Goal: Task Accomplishment & Management: Manage account settings

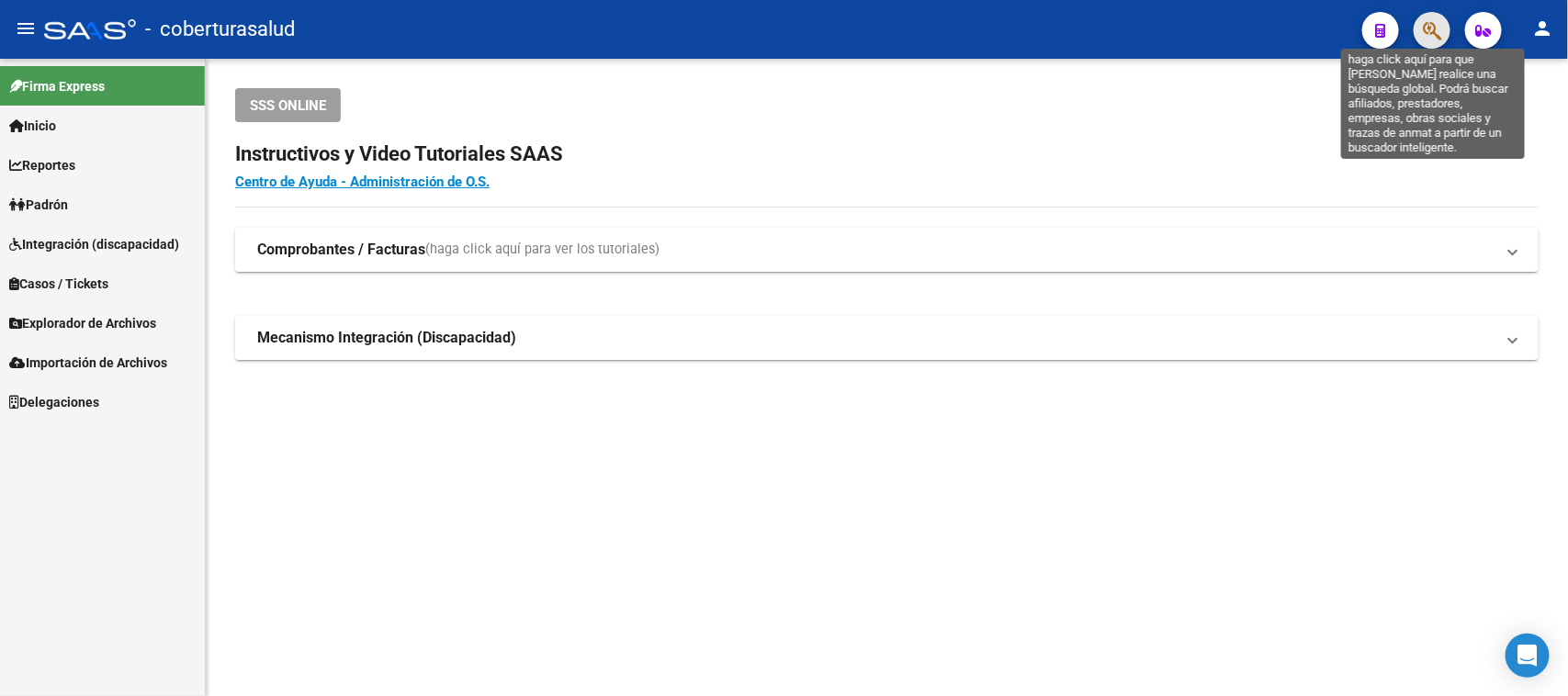
click at [1434, 40] on icon "button" at bounding box center [1432, 30] width 18 height 21
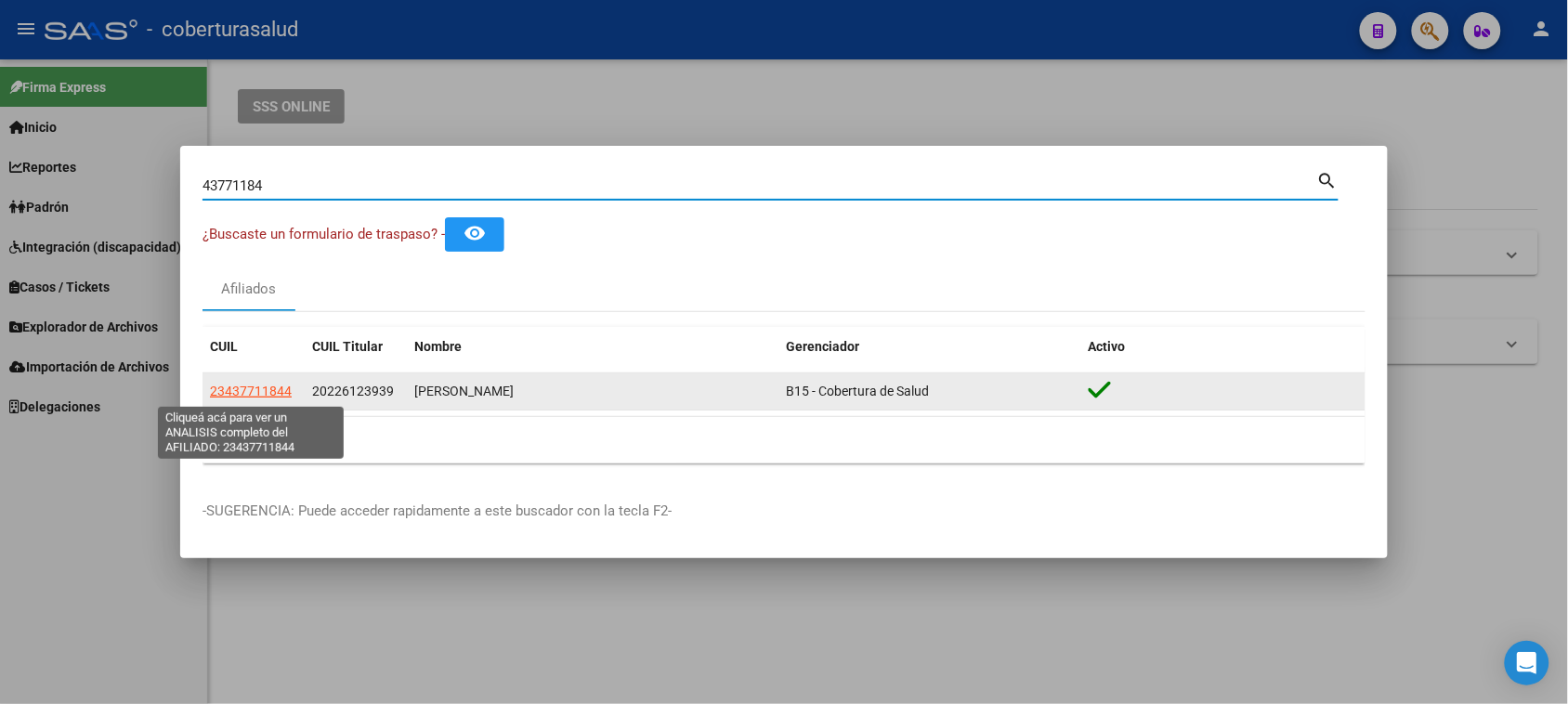
click at [285, 395] on span "23437711844" at bounding box center [251, 391] width 82 height 15
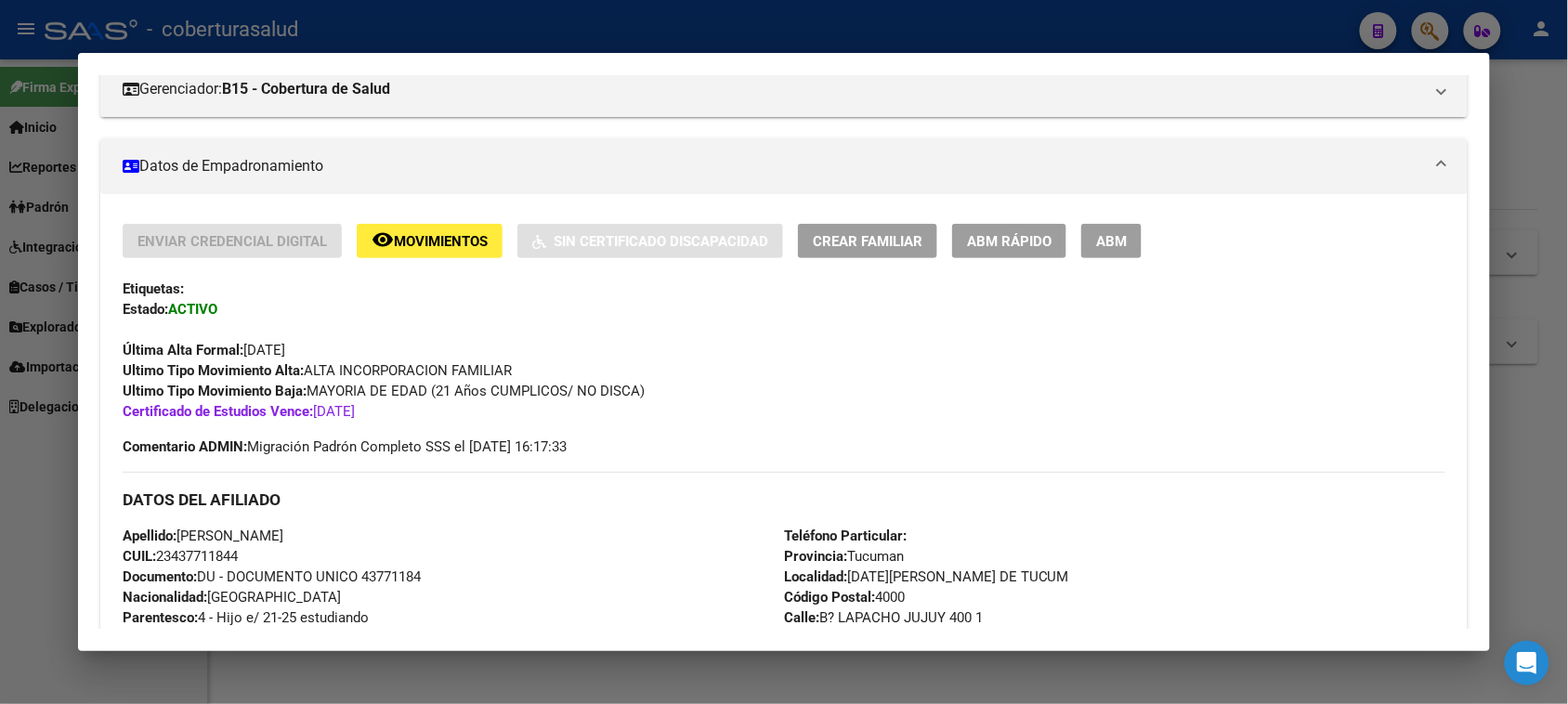
scroll to position [464, 0]
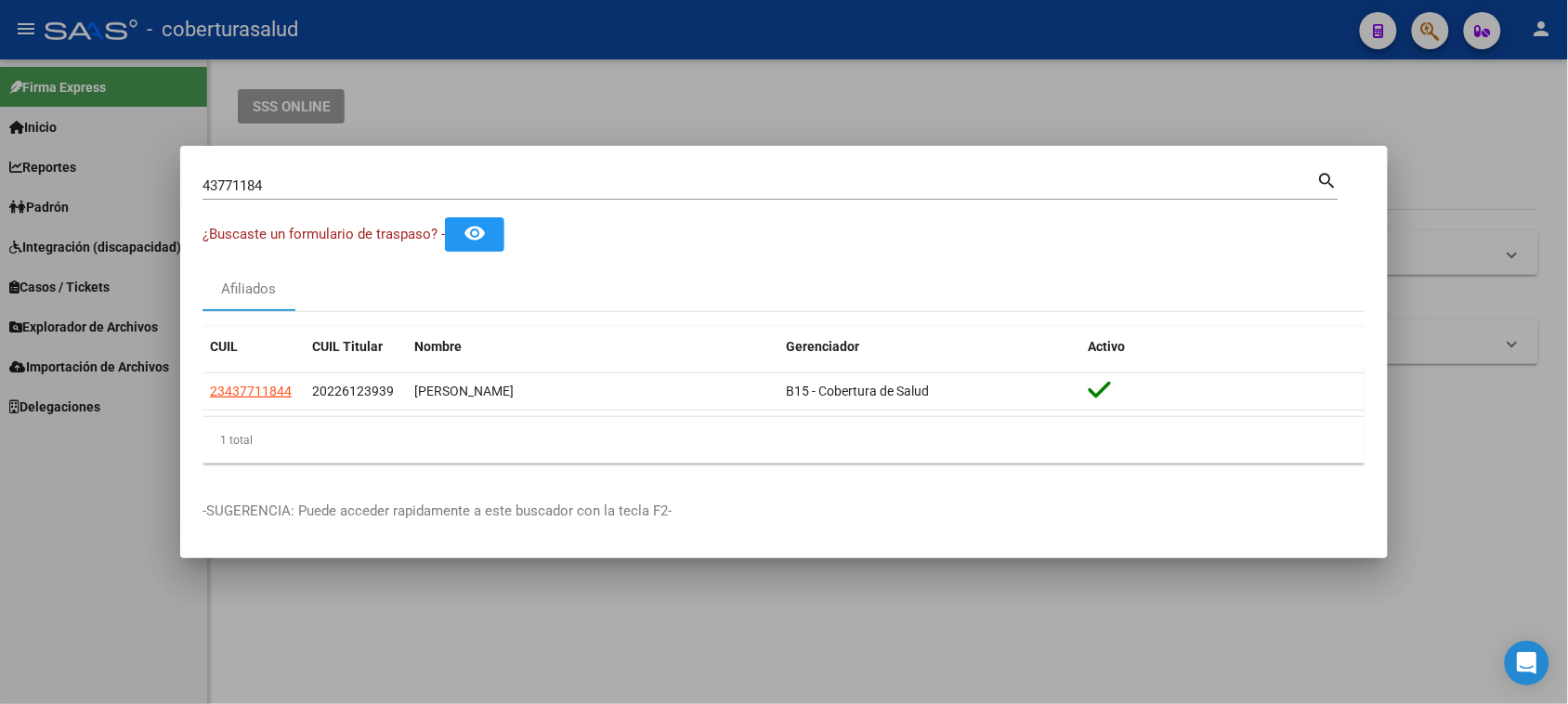
click at [364, 187] on input "43771184" at bounding box center [760, 186] width 1115 height 17
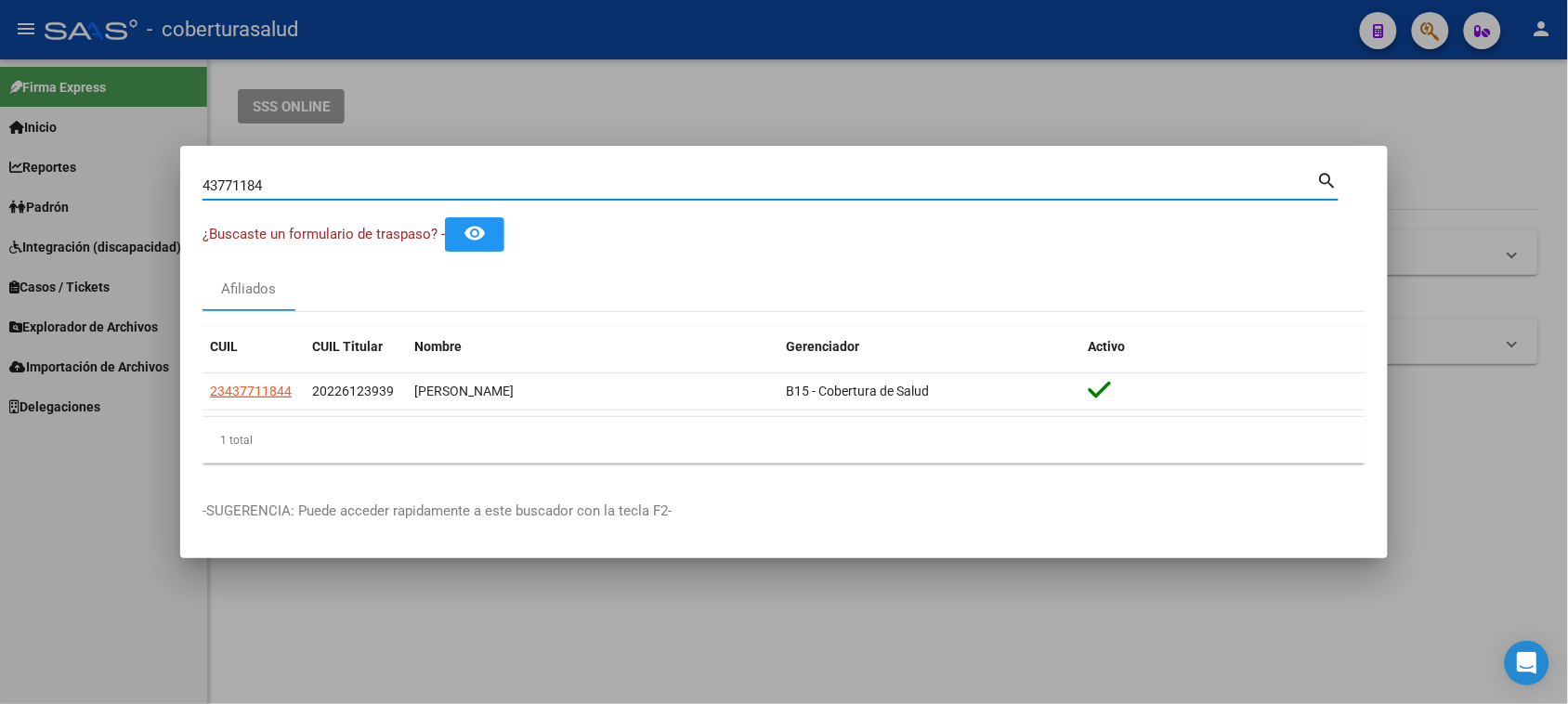
click at [364, 187] on input "43771184" at bounding box center [760, 186] width 1115 height 17
paste input "06845"
type input "43706845"
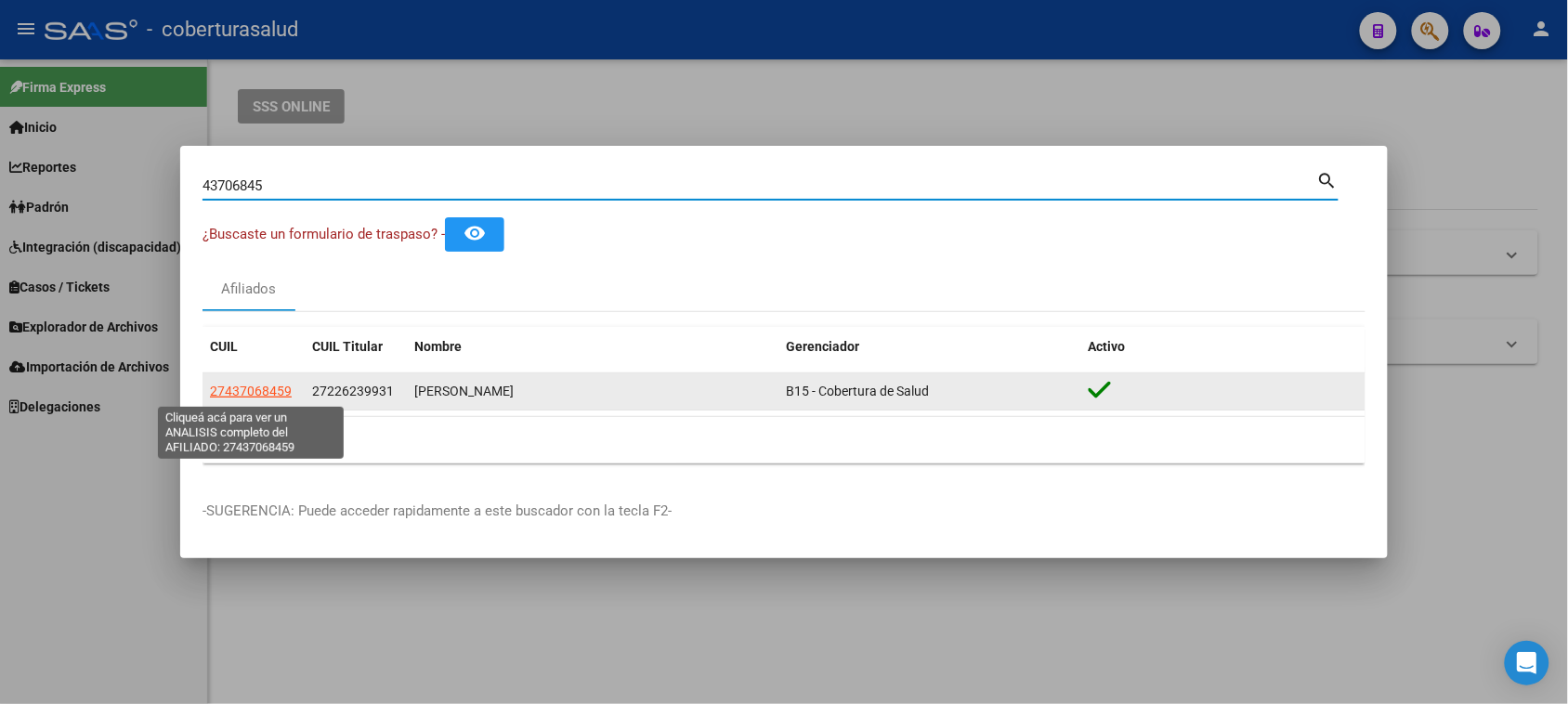
click at [268, 393] on span "27437068459" at bounding box center [251, 391] width 82 height 15
type textarea "27437068459"
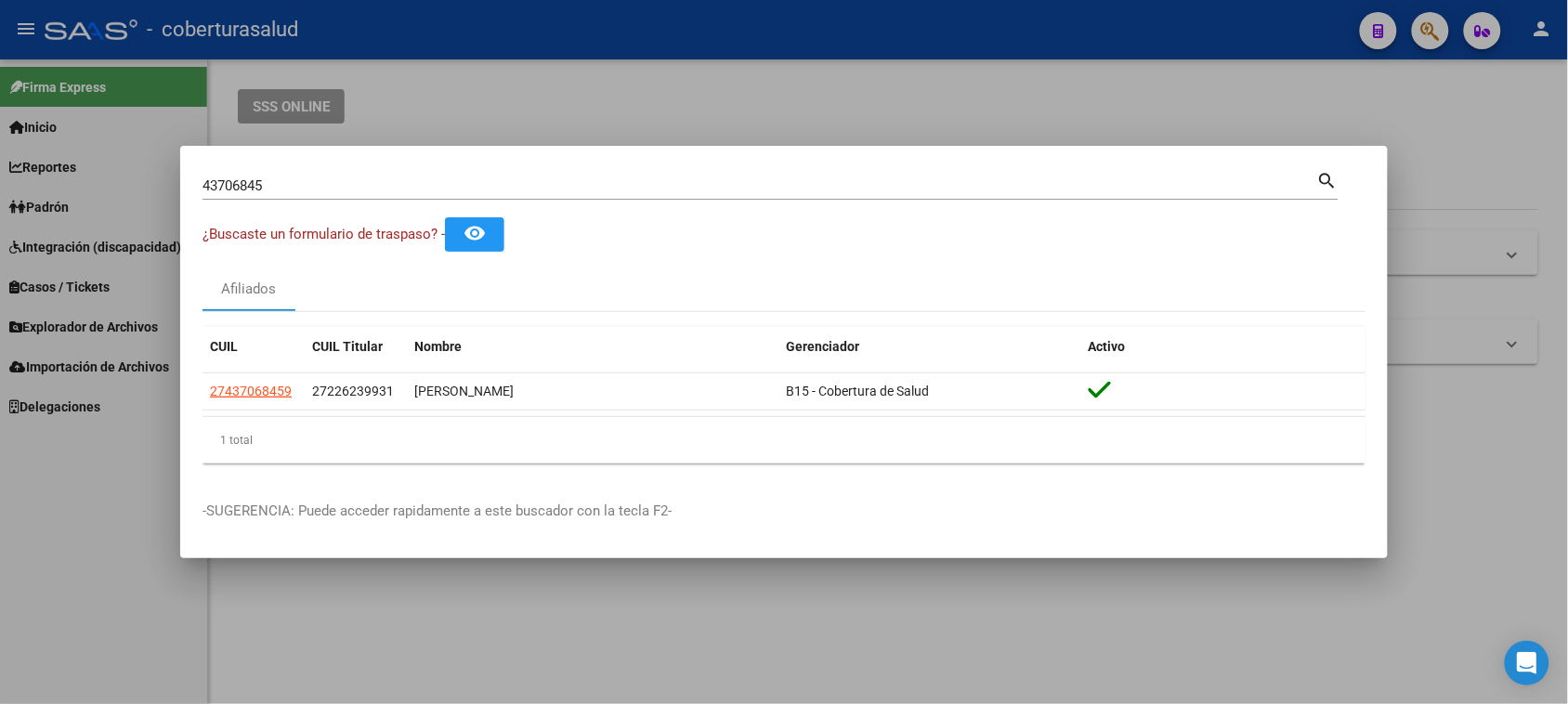
click at [381, 195] on div "43706845 Buscar (apellido, dni, [PERSON_NAME], [PERSON_NAME], cuit, obra social)" at bounding box center [760, 186] width 1115 height 28
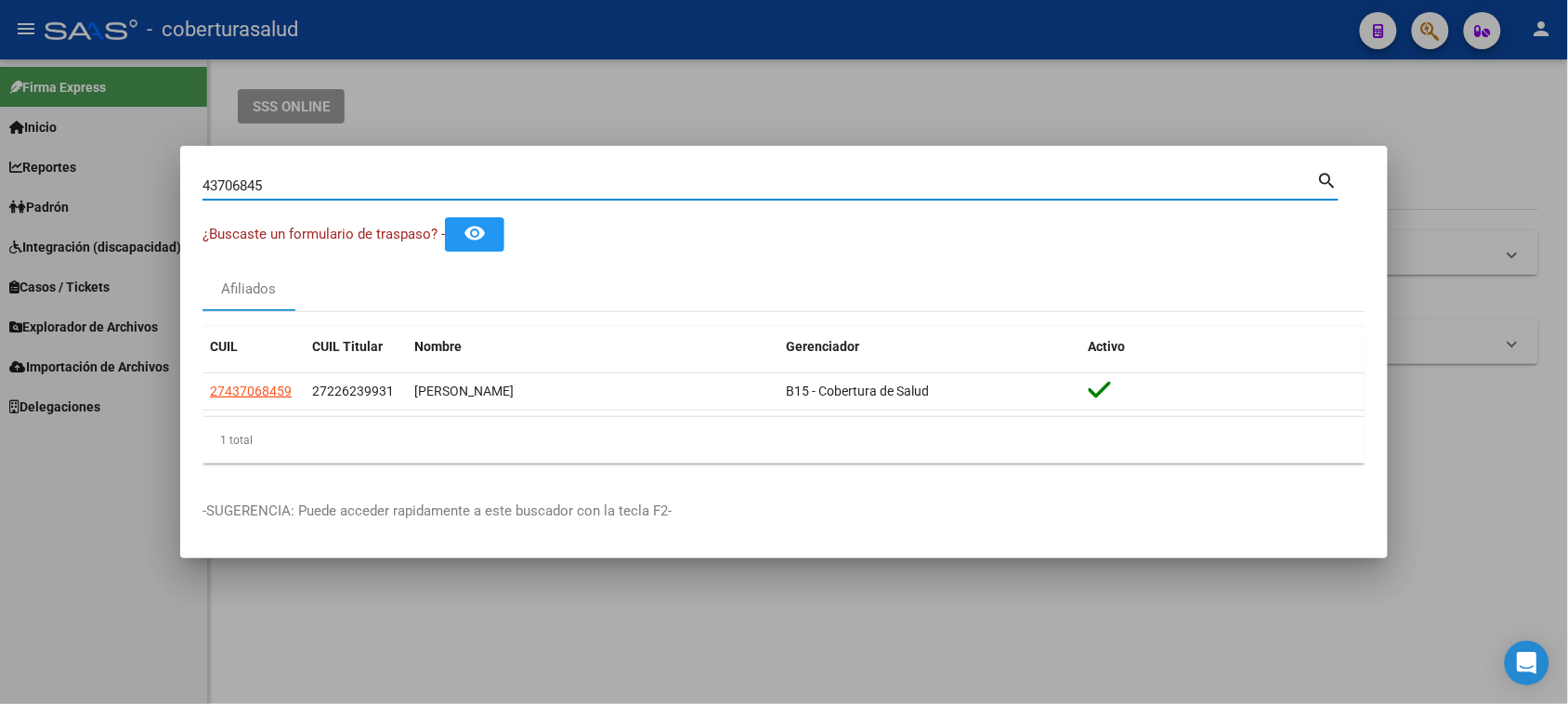
click at [387, 175] on div "43706845 Buscar (apellido, dni, [PERSON_NAME], [PERSON_NAME], cuit, obra social)" at bounding box center [760, 186] width 1115 height 28
click at [390, 184] on input "43706845" at bounding box center [760, 186] width 1115 height 17
paste input "71184"
type input "43771184"
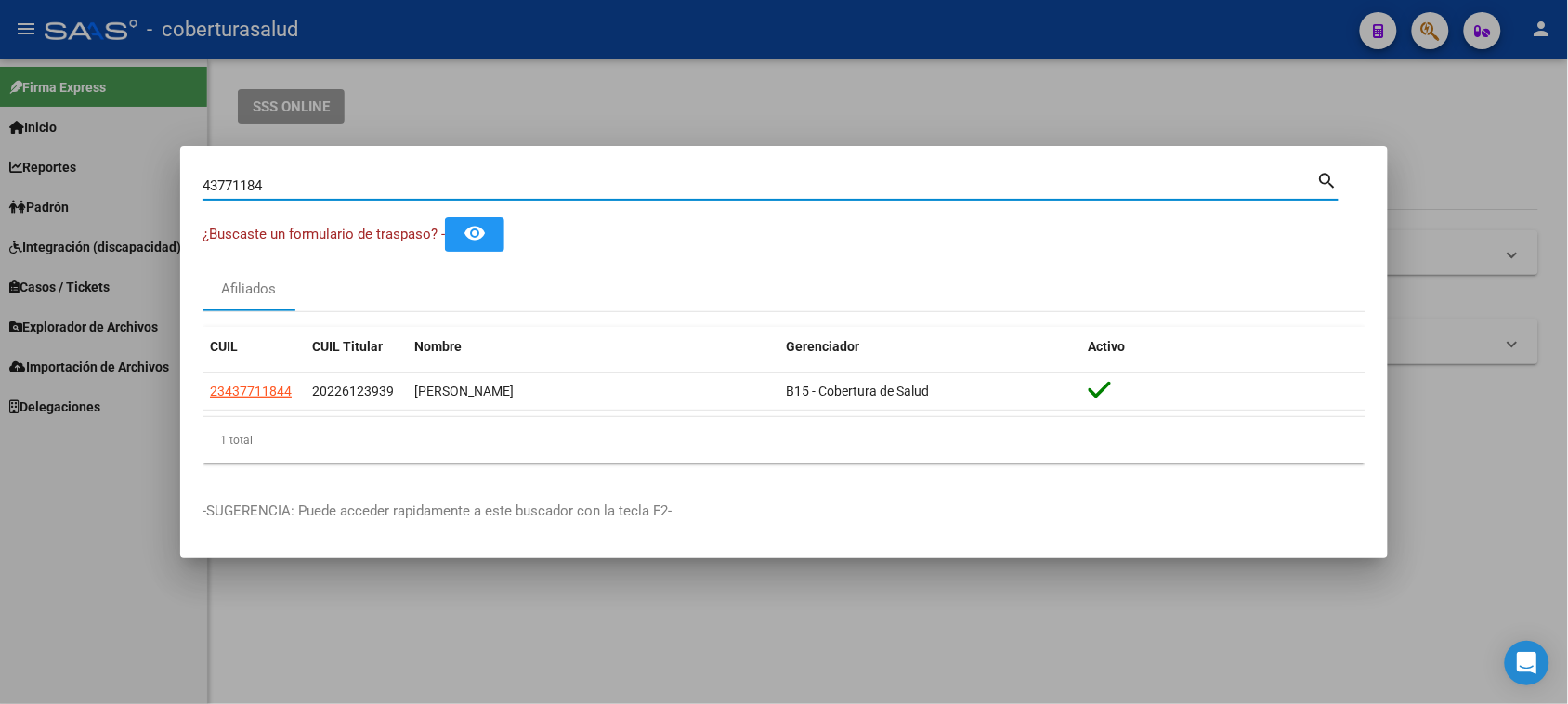
click at [313, 182] on input "43771184" at bounding box center [760, 186] width 1115 height 17
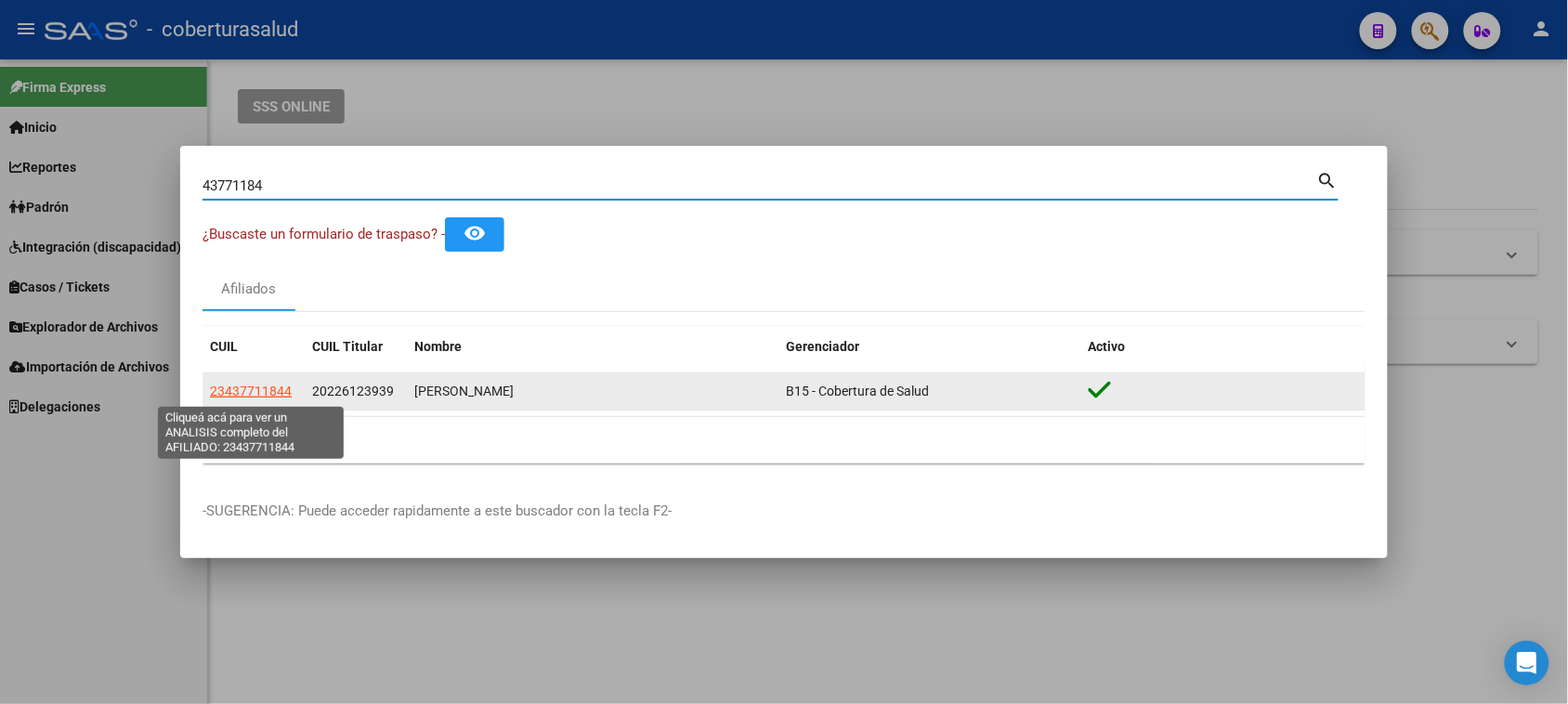
click at [265, 391] on span "23437711844" at bounding box center [251, 391] width 82 height 15
type textarea "23437711844"
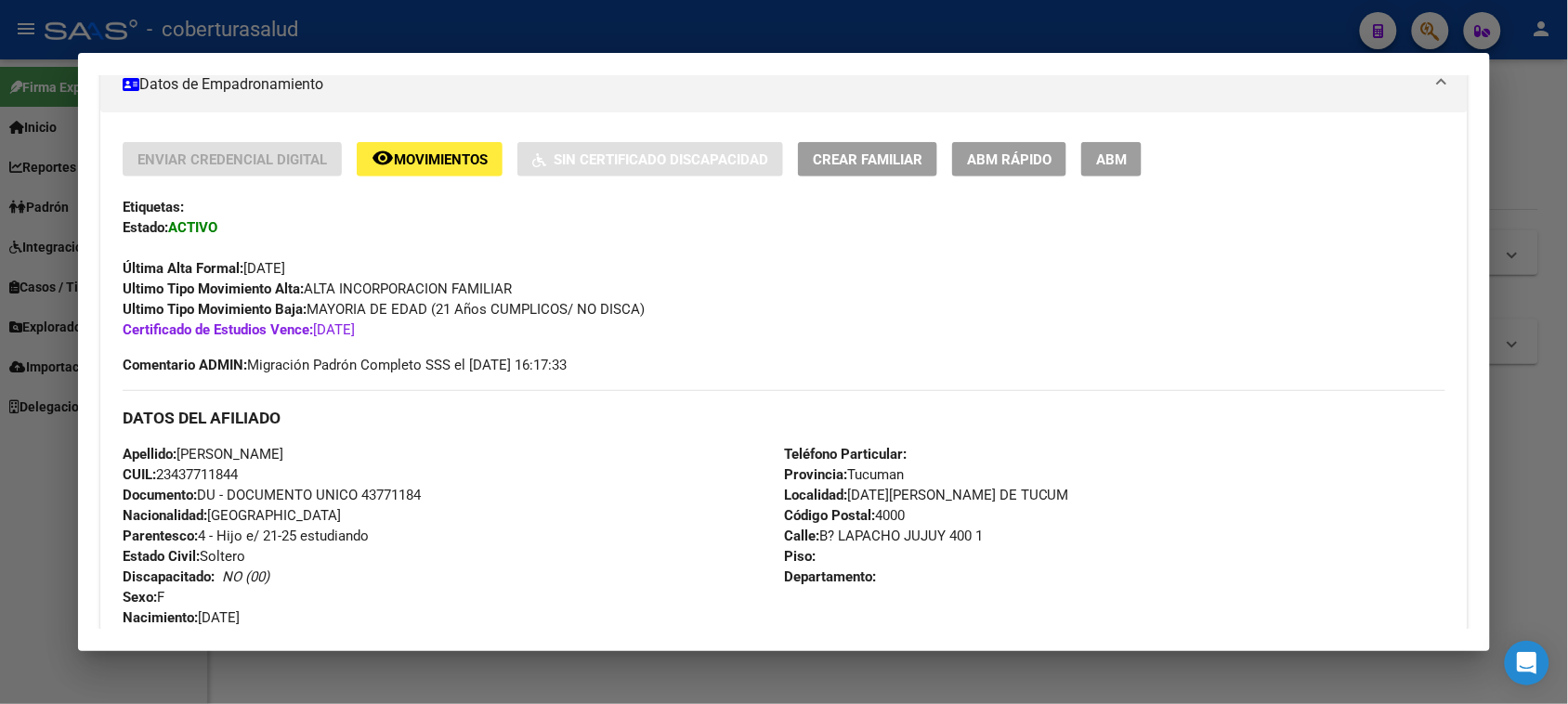
scroll to position [232, 0]
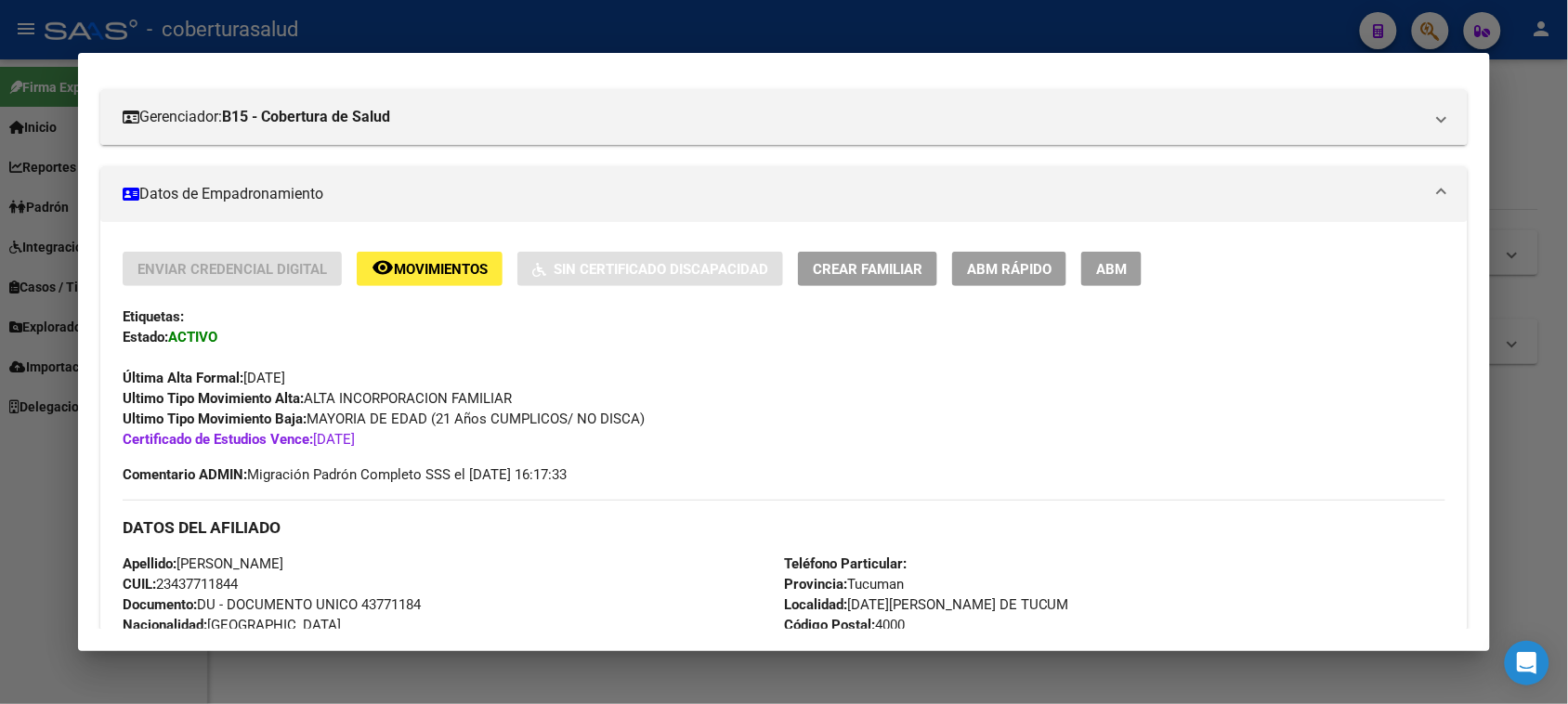
click at [448, 263] on span "Movimientos" at bounding box center [441, 270] width 93 height 17
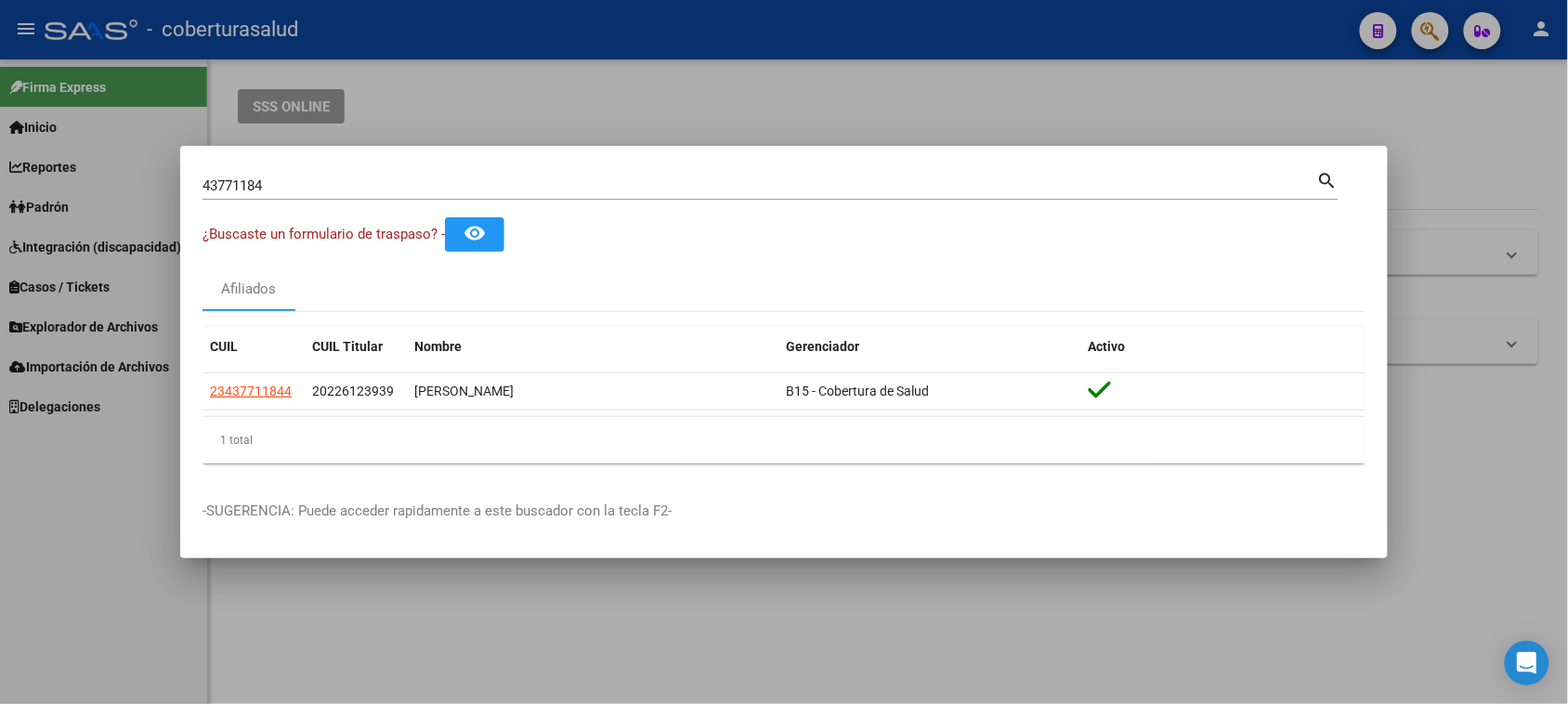
click at [367, 187] on input "43771184" at bounding box center [760, 186] width 1115 height 17
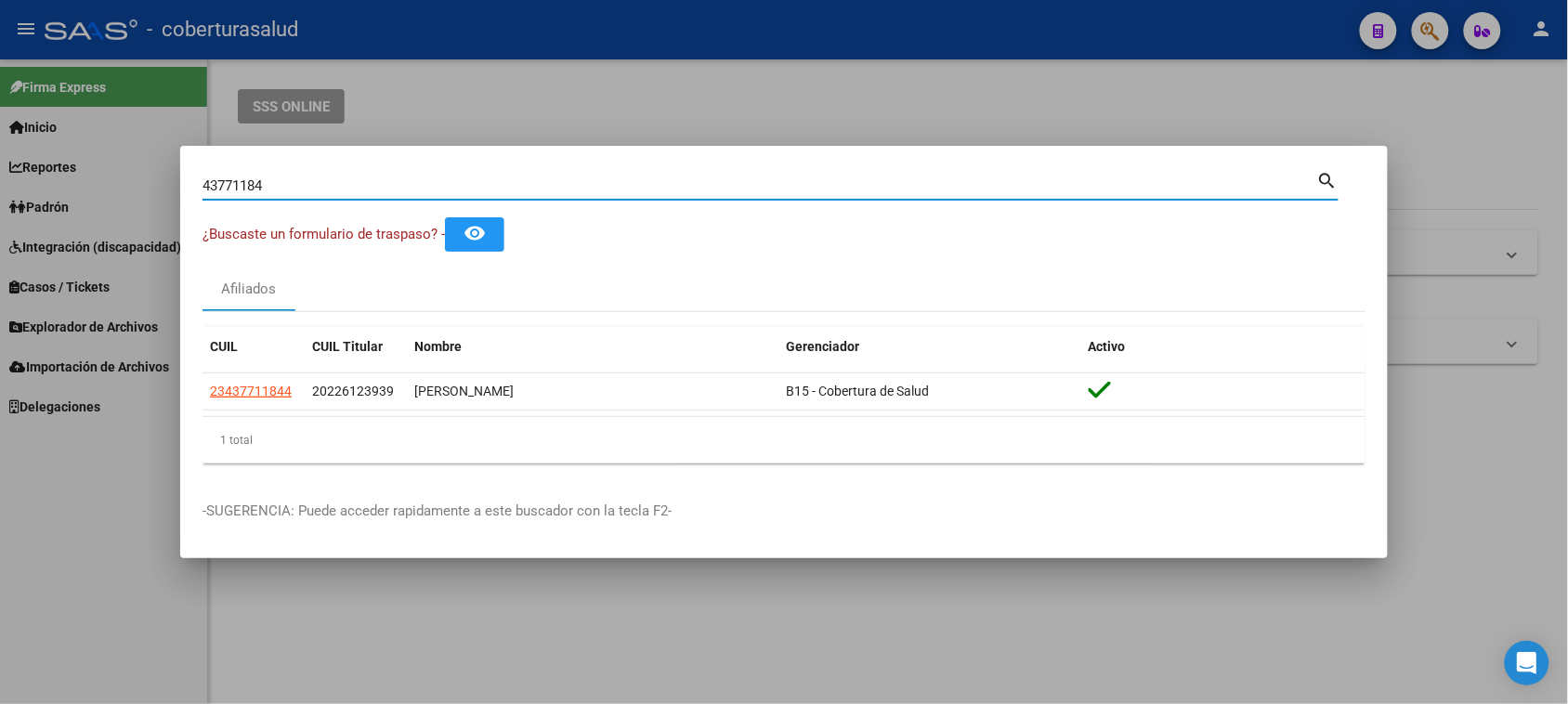
click at [367, 187] on input "43771184" at bounding box center [760, 186] width 1115 height 17
paste input "6666967"
type input "46666967"
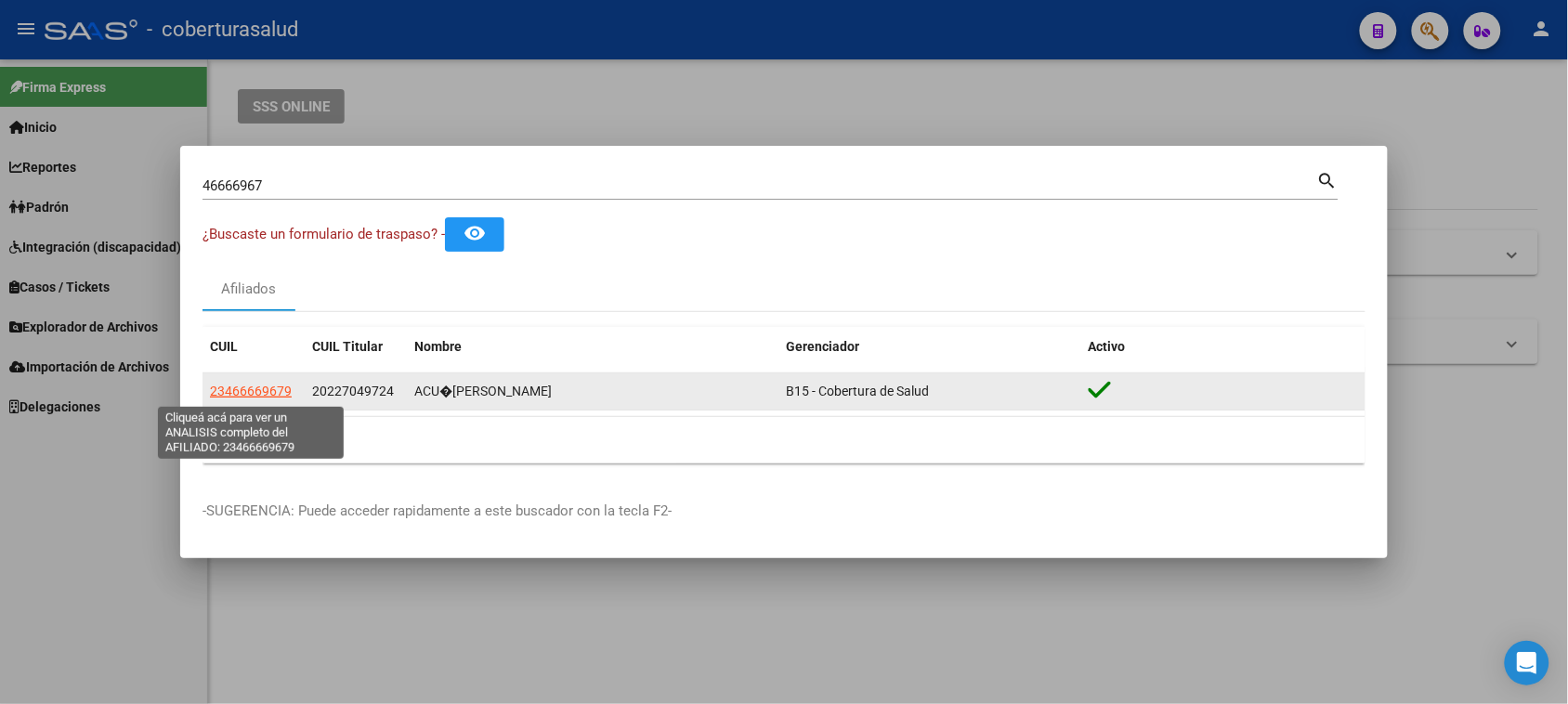
click at [257, 392] on span "23466669679" at bounding box center [251, 391] width 82 height 15
type textarea "23466669679"
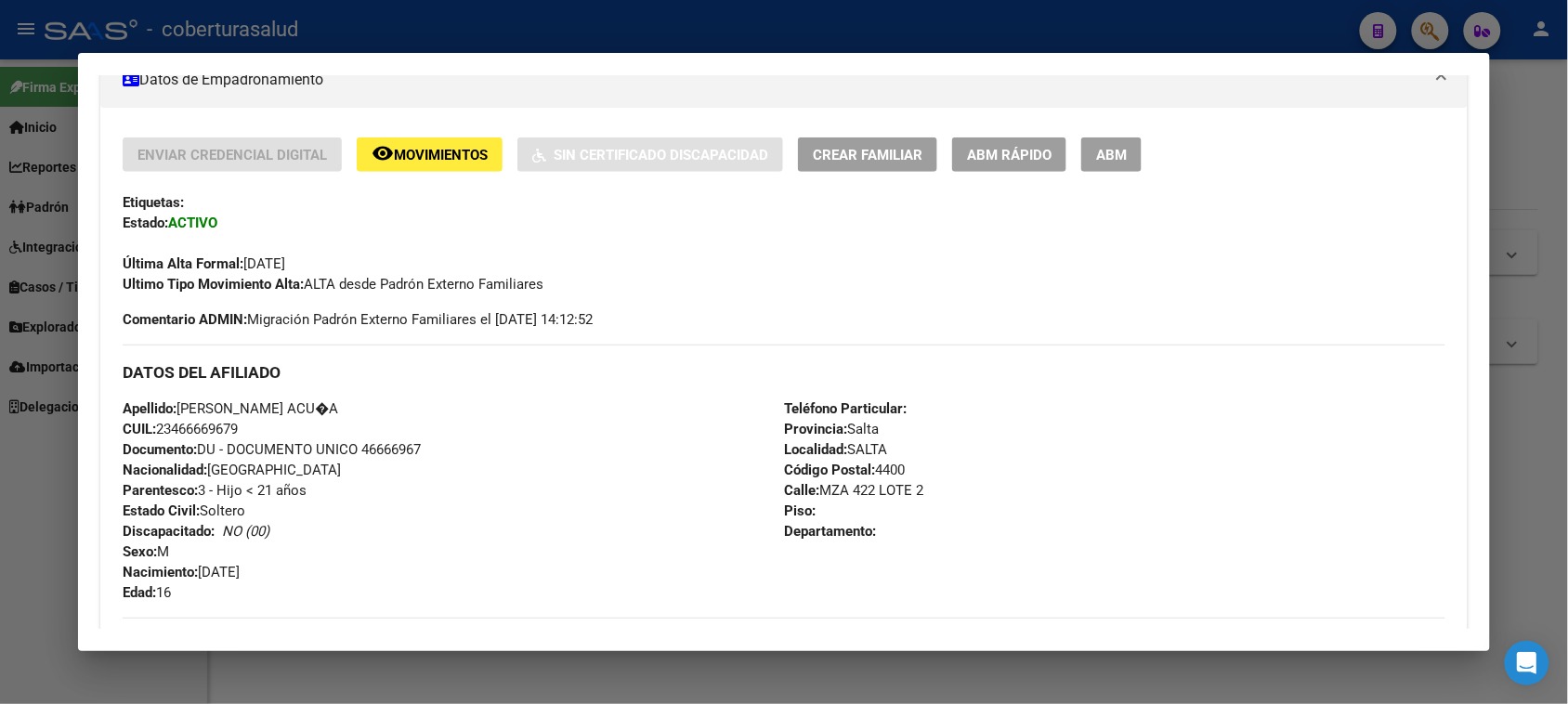
scroll to position [348, 0]
click at [451, 159] on span "Movimientos" at bounding box center [441, 153] width 93 height 17
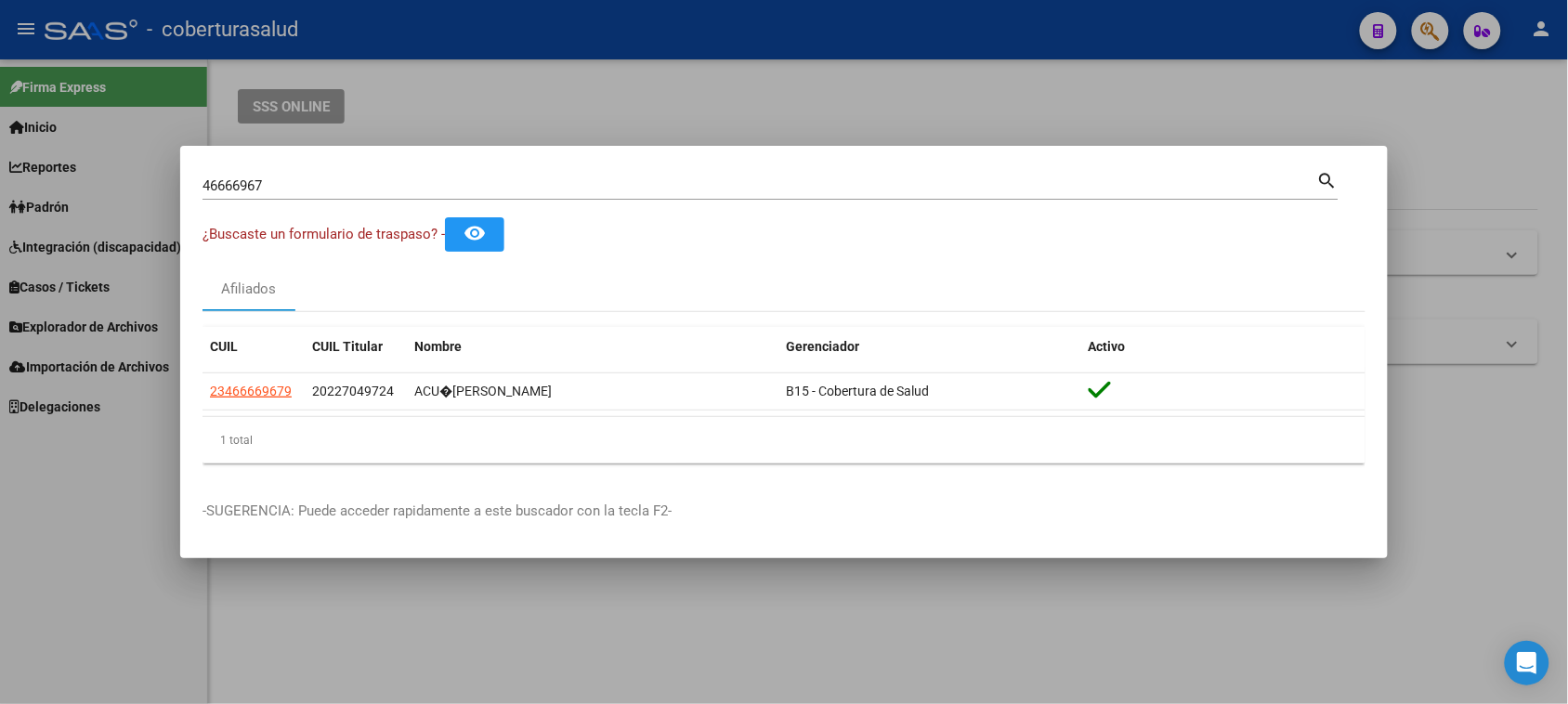
click at [299, 182] on input "46666967" at bounding box center [760, 186] width 1115 height 17
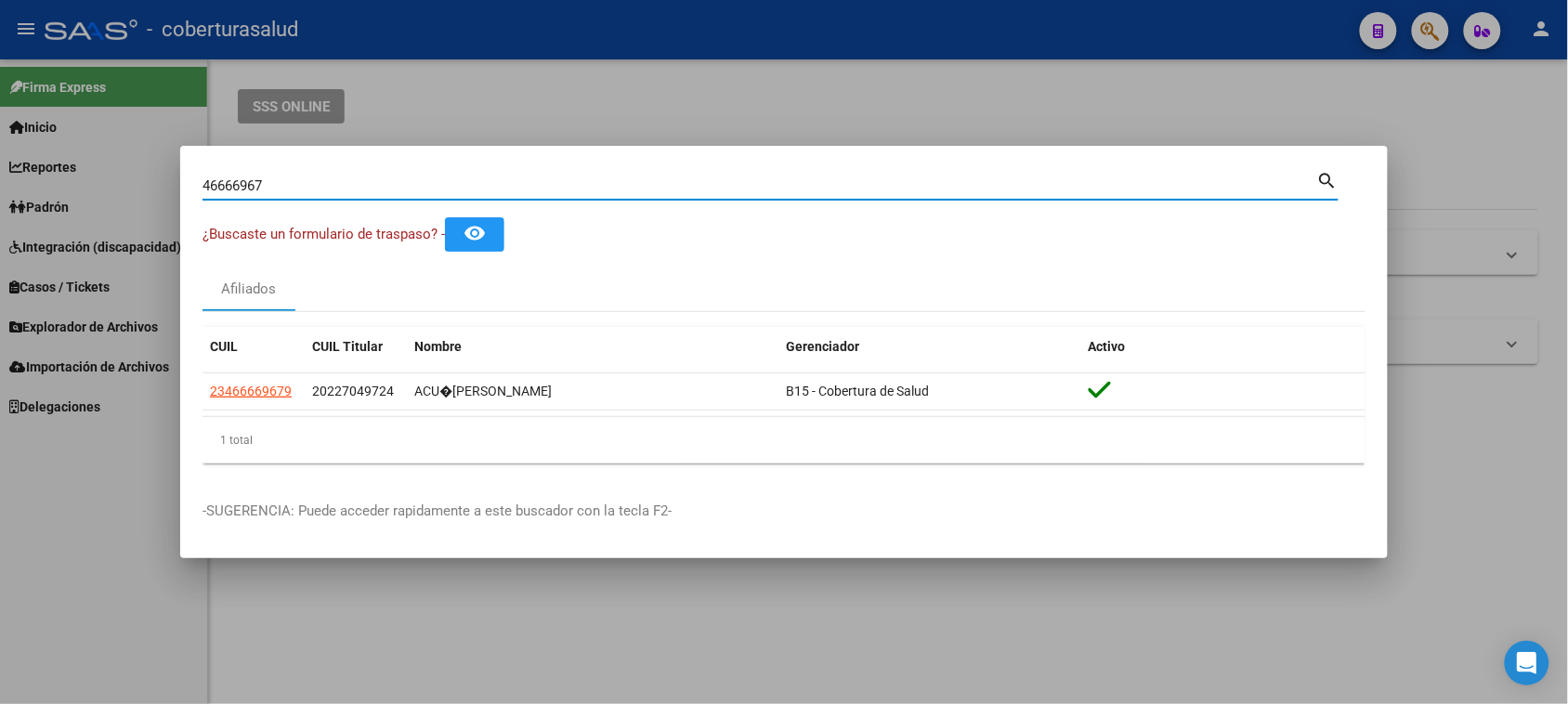
paste input "3544254"
type input "43544254"
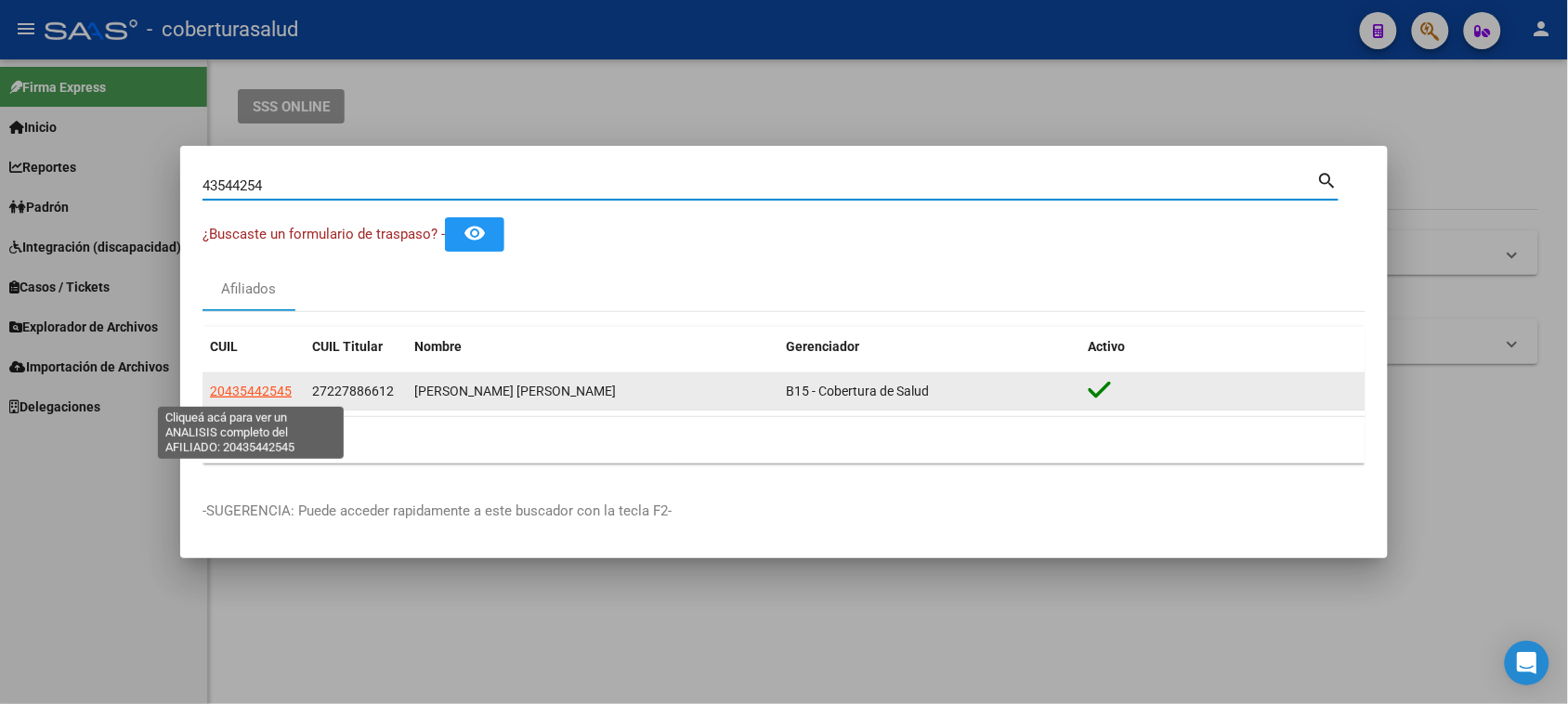
click at [248, 387] on span "20435442545" at bounding box center [251, 391] width 82 height 15
type textarea "20435442545"
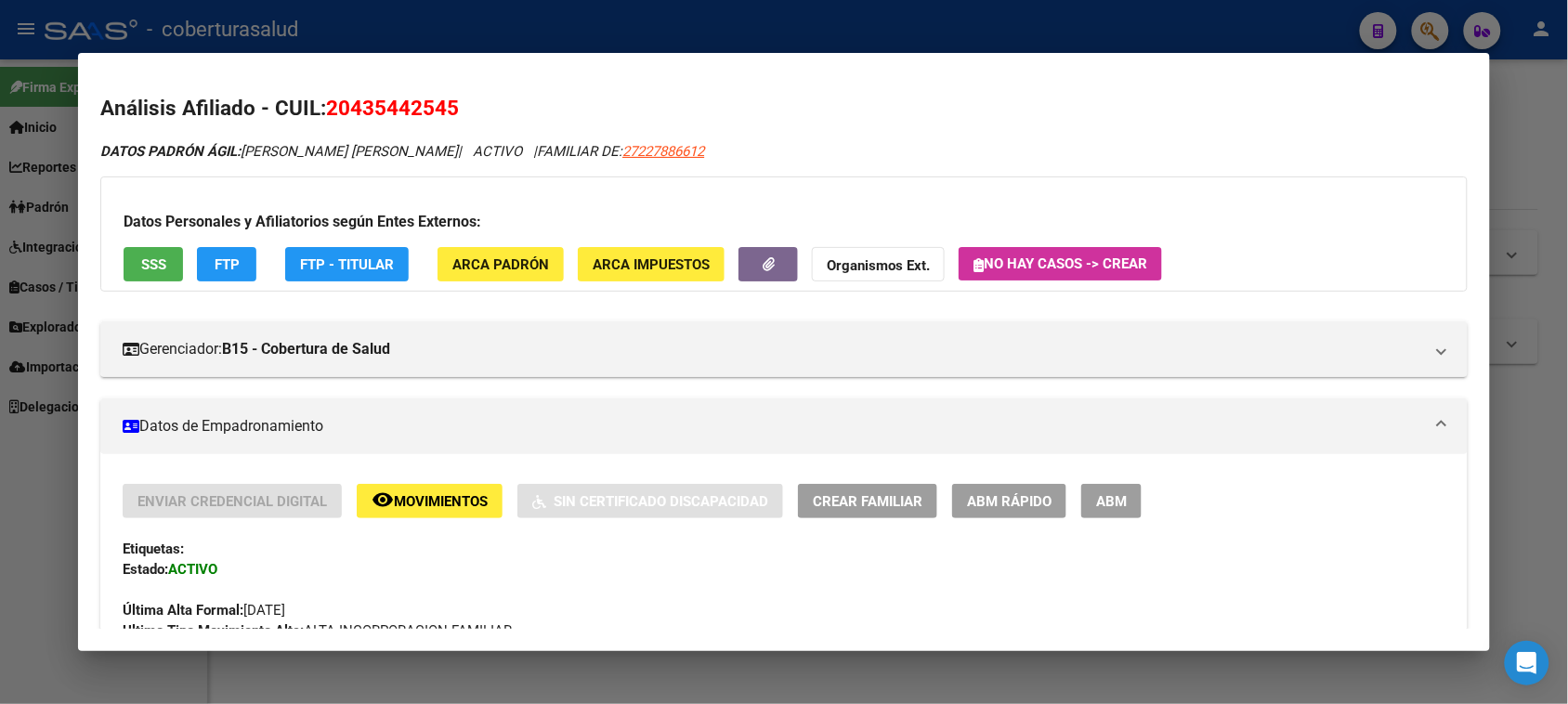
click at [424, 489] on button "remove_red_eye Movimientos" at bounding box center [430, 500] width 146 height 35
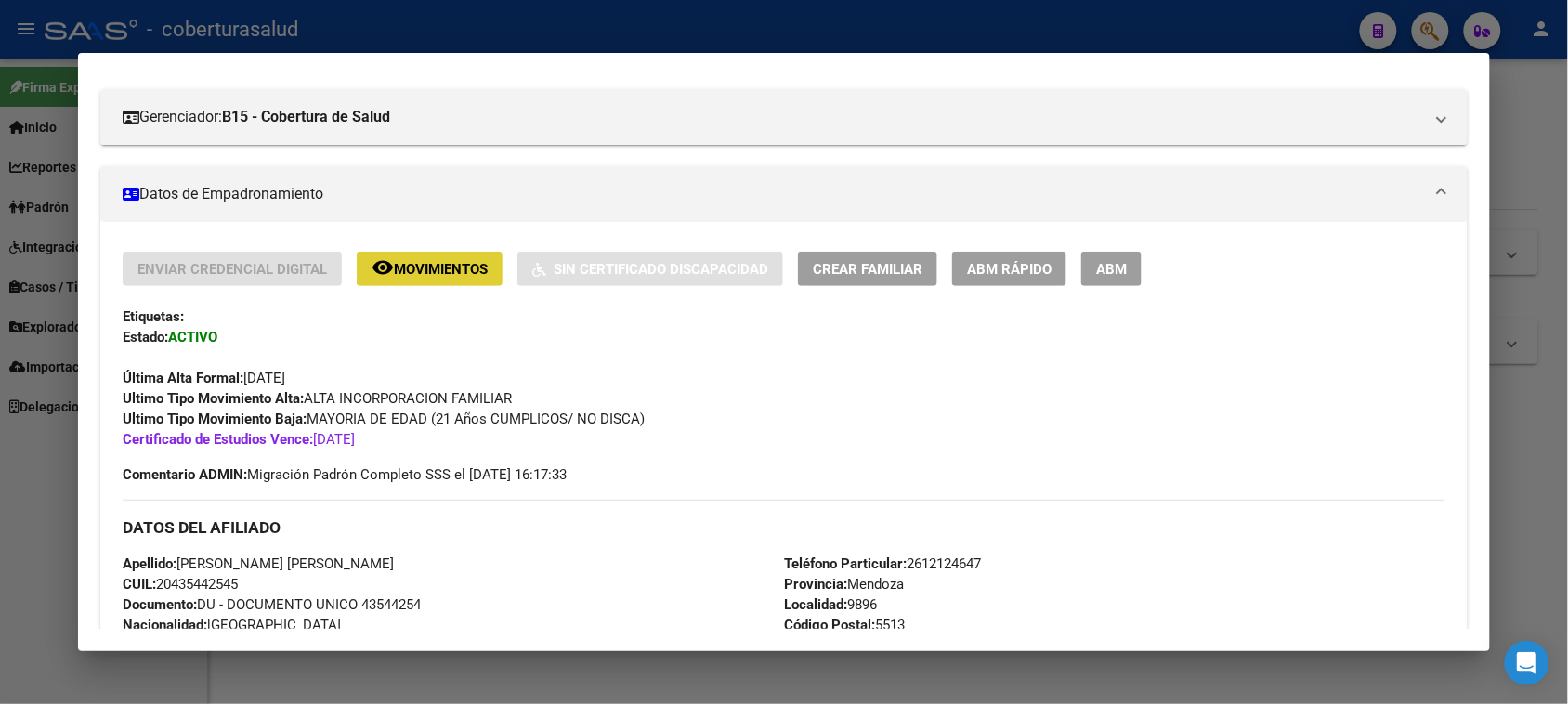
scroll to position [464, 0]
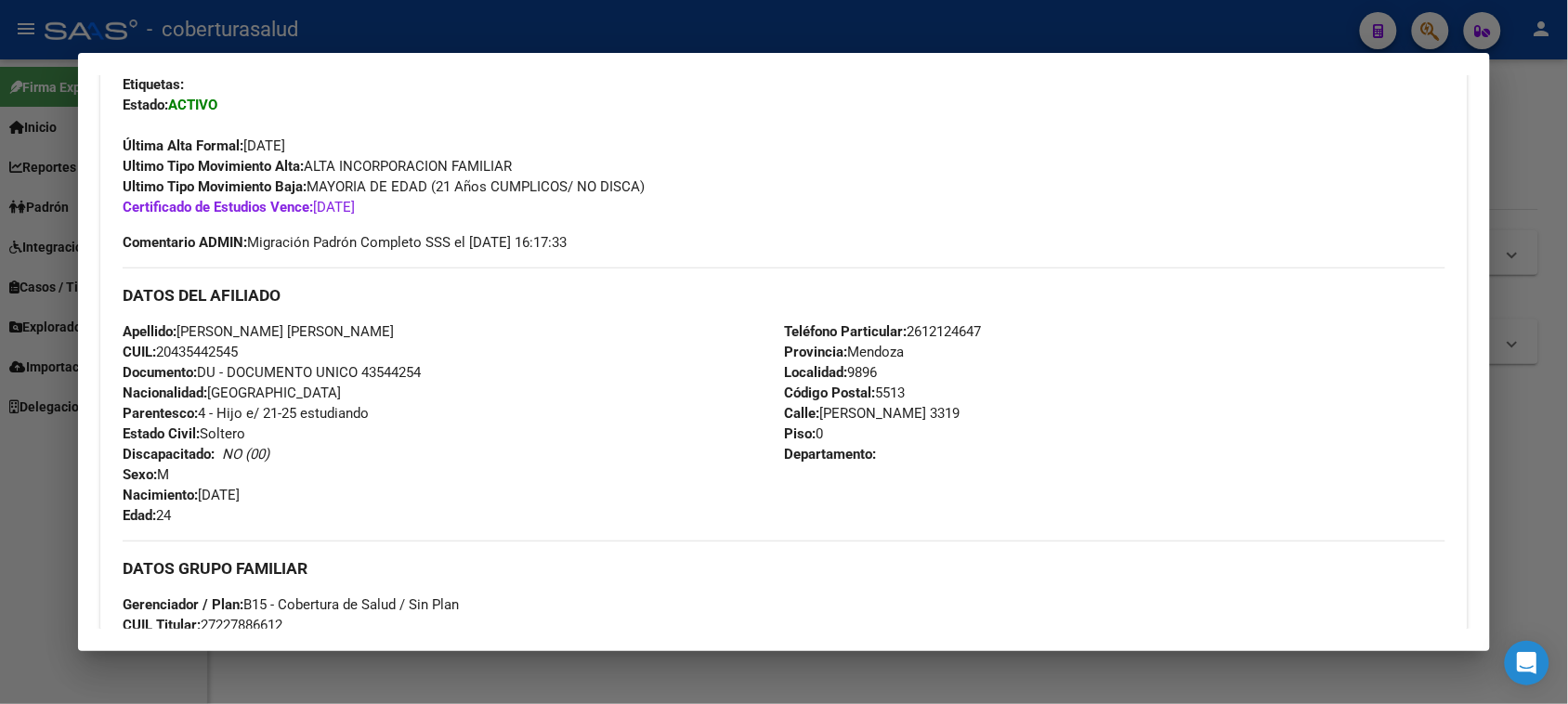
click at [870, 312] on div "DATOS DEL AFILIADO" at bounding box center [784, 295] width 1322 height 54
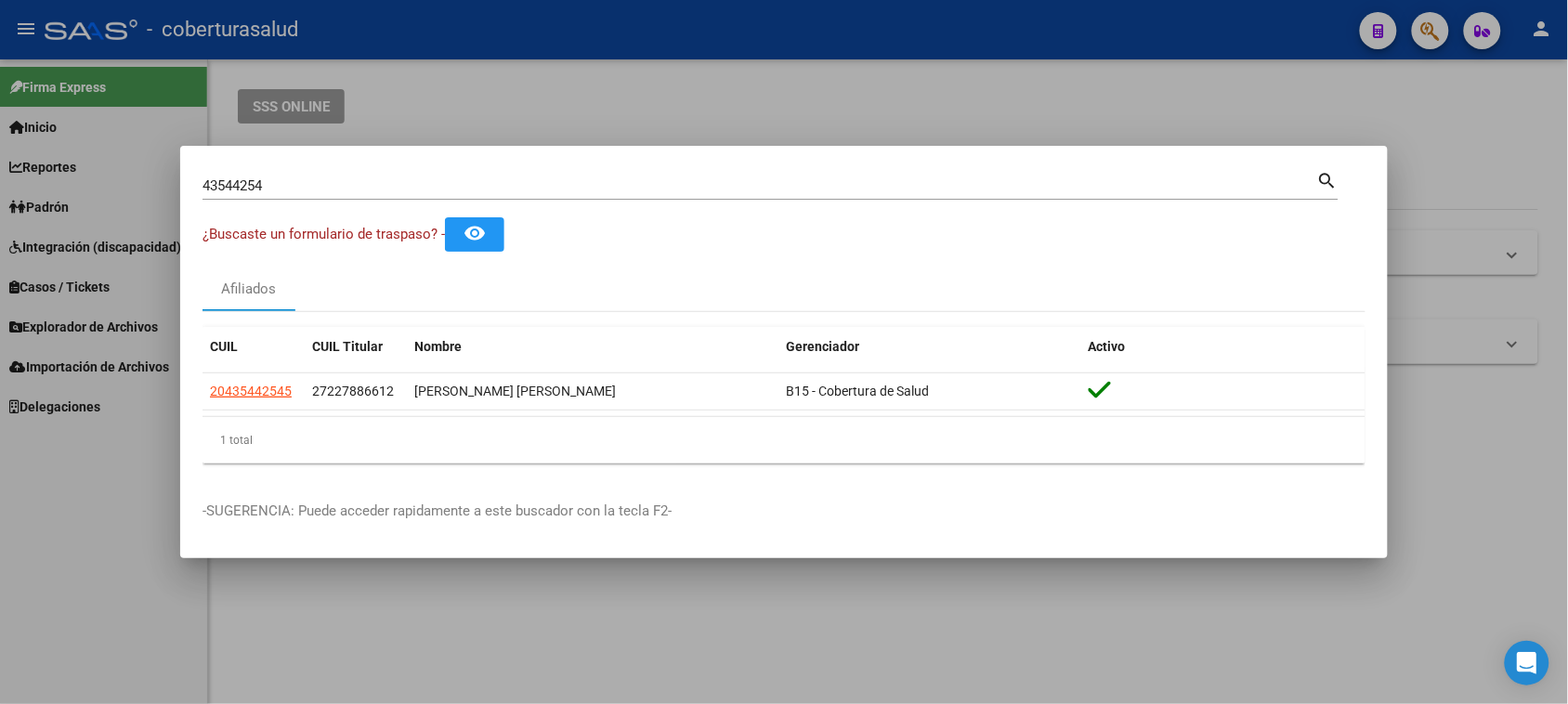
click at [551, 184] on input "43544254" at bounding box center [760, 186] width 1115 height 17
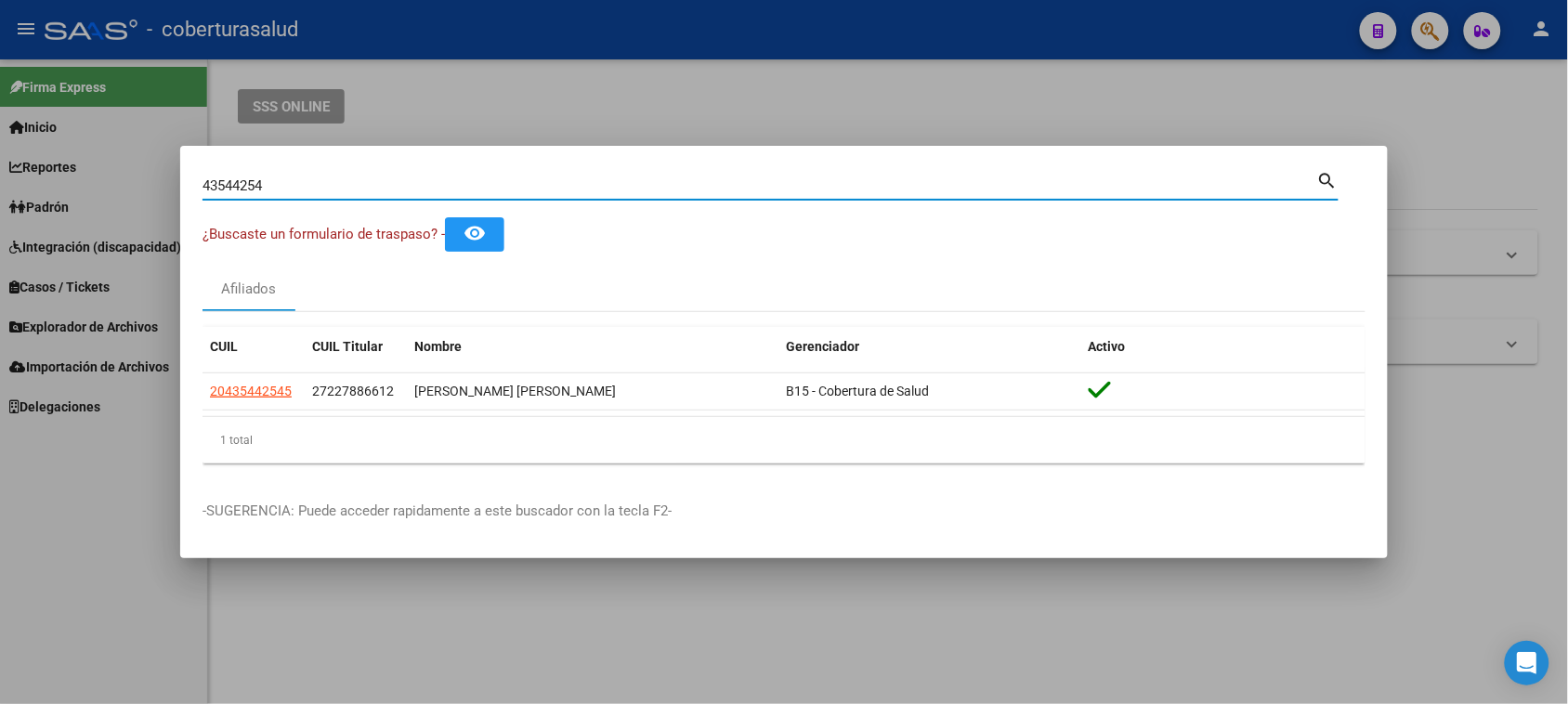
click at [551, 184] on input "43544254" at bounding box center [760, 186] width 1115 height 17
paste input "5373082"
type input "53730824"
click at [256, 184] on input "53730824" at bounding box center [760, 186] width 1115 height 17
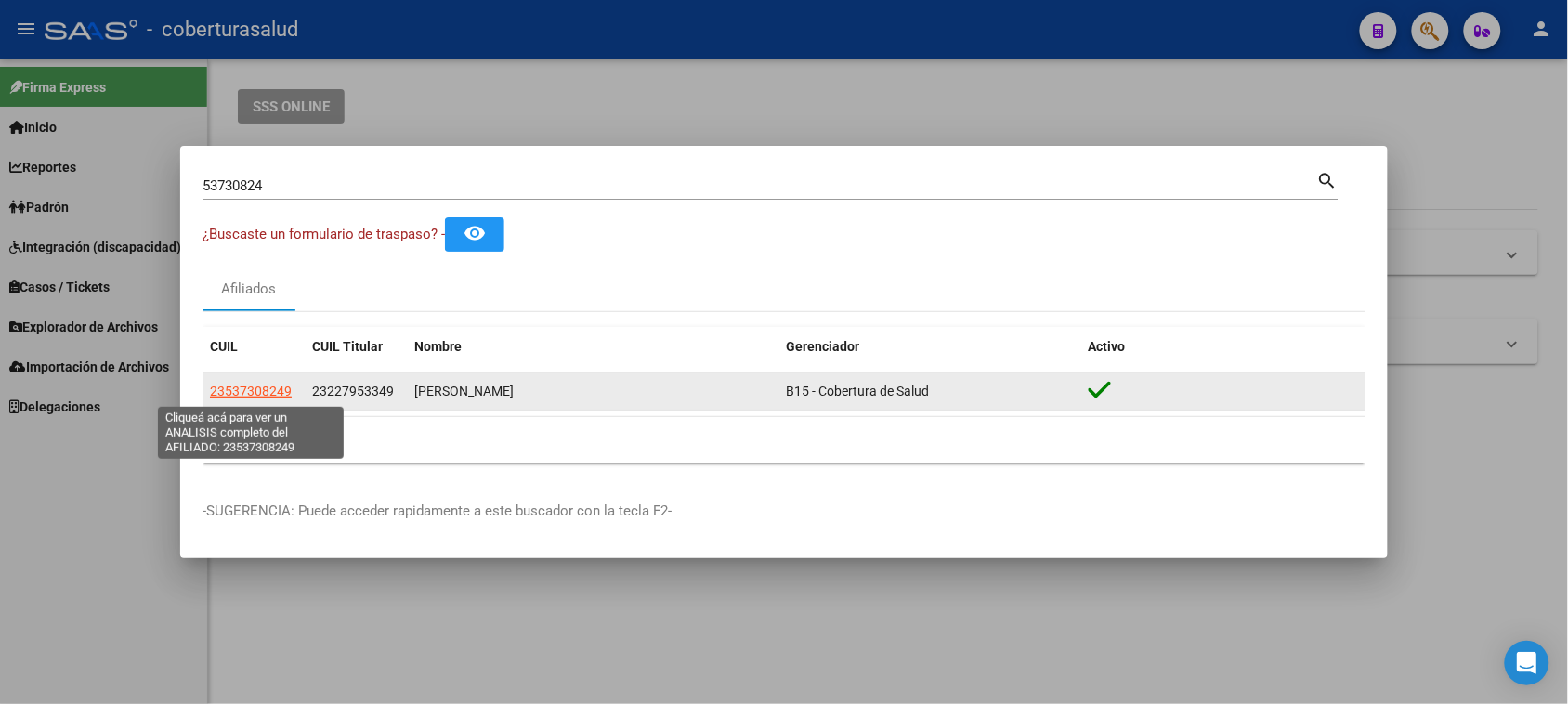
click at [258, 392] on span "23537308249" at bounding box center [251, 391] width 82 height 15
type textarea "23537308249"
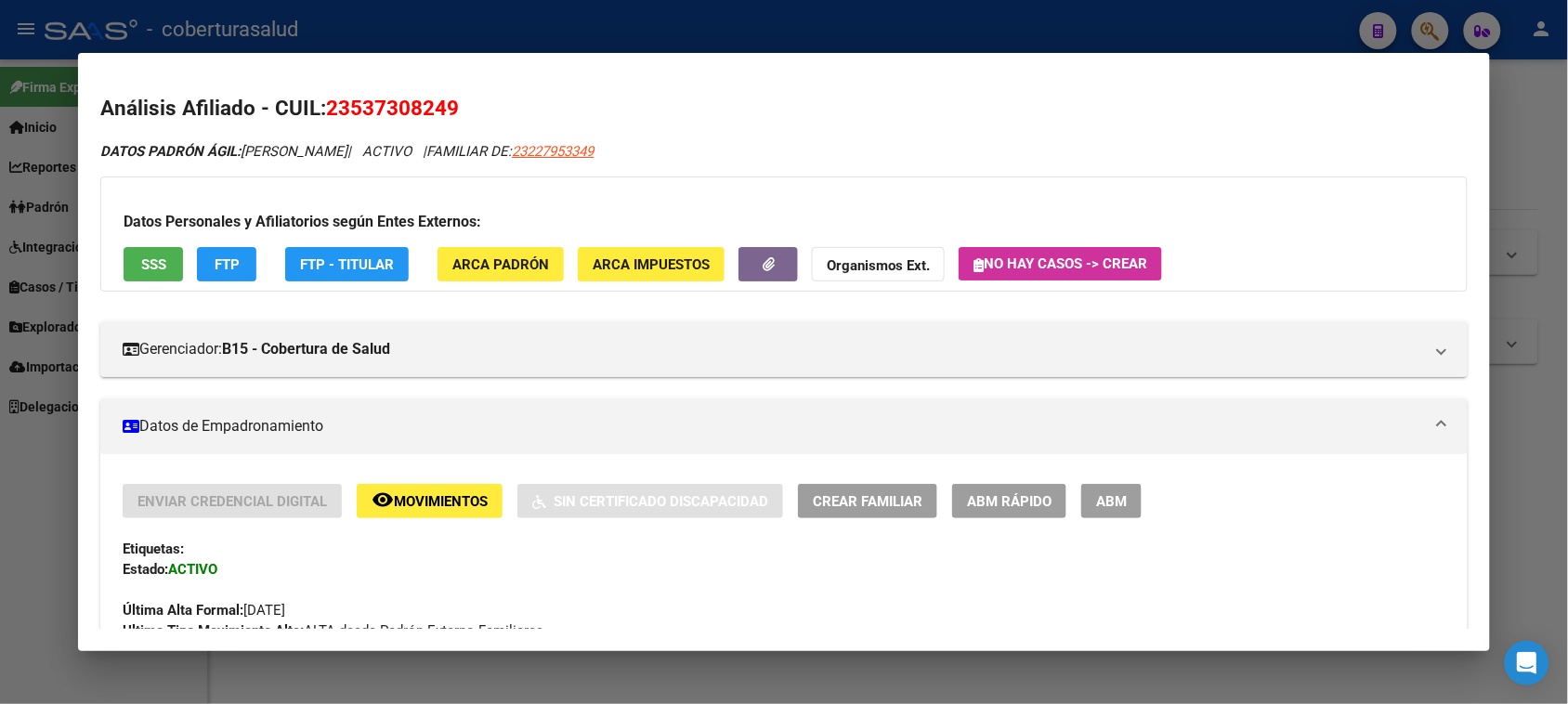
click at [443, 501] on span "Movimientos" at bounding box center [441, 501] width 93 height 17
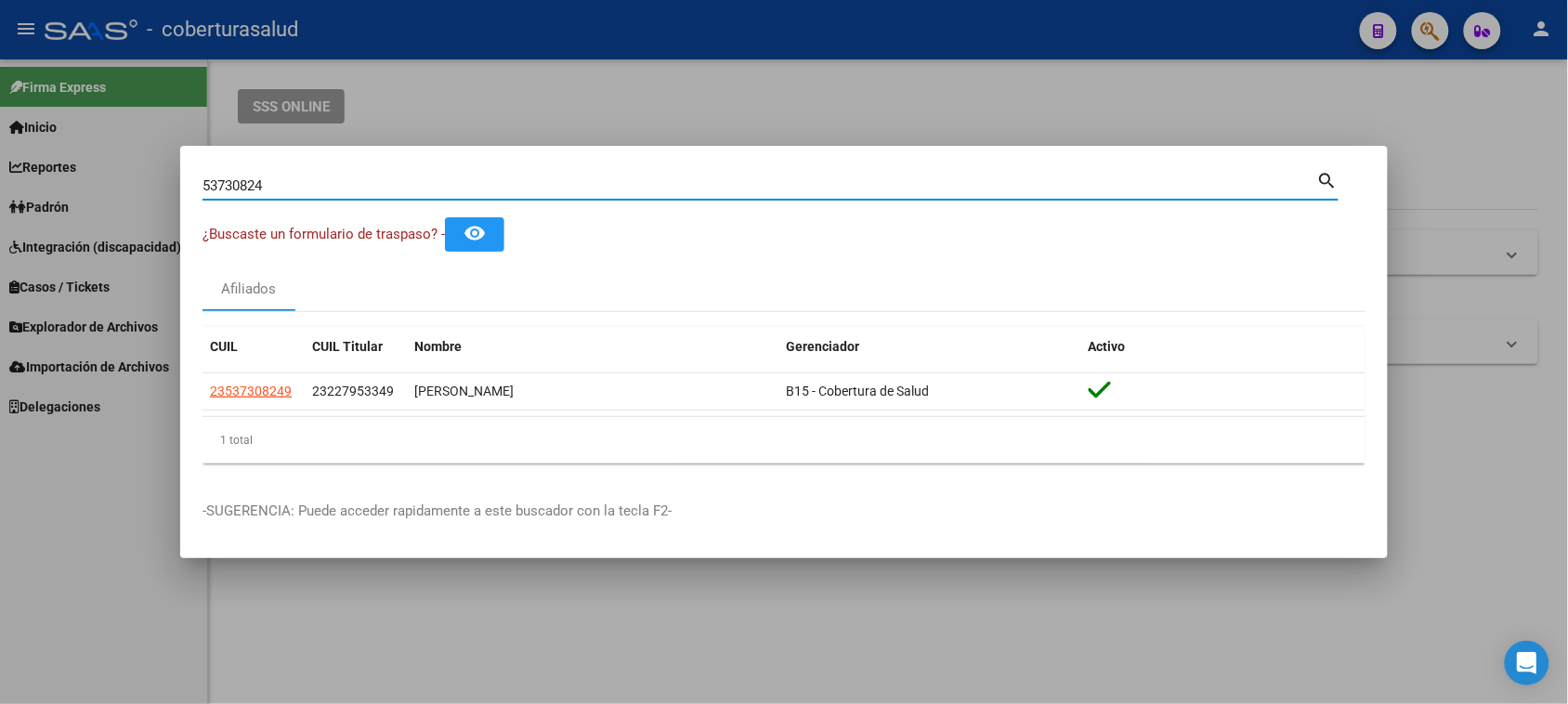
click at [458, 177] on input "53730824" at bounding box center [760, 186] width 1115 height 17
click at [458, 181] on input "53730824" at bounding box center [760, 186] width 1115 height 17
paste input "45186347"
type input "45186347"
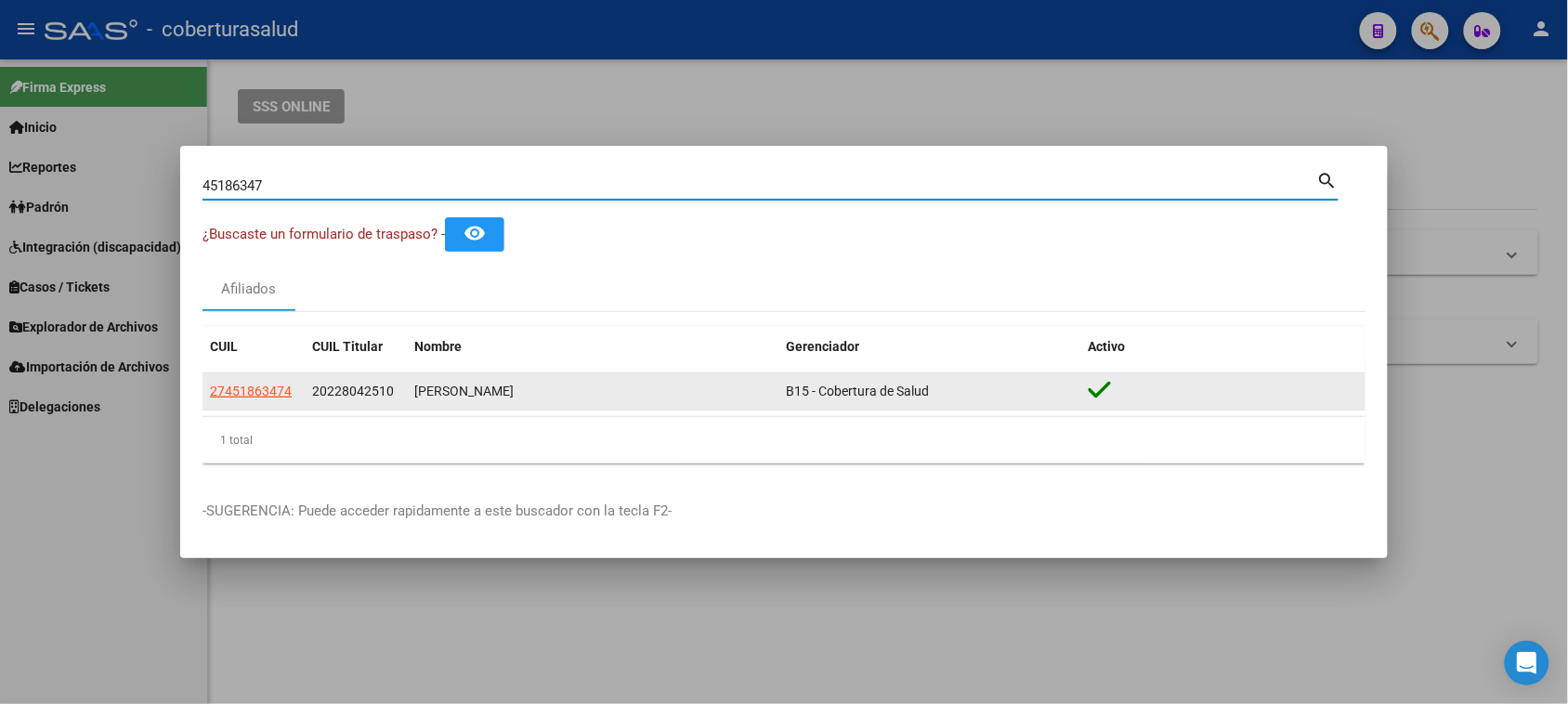
click at [265, 382] on app-link-go-to "27451863474" at bounding box center [251, 391] width 82 height 21
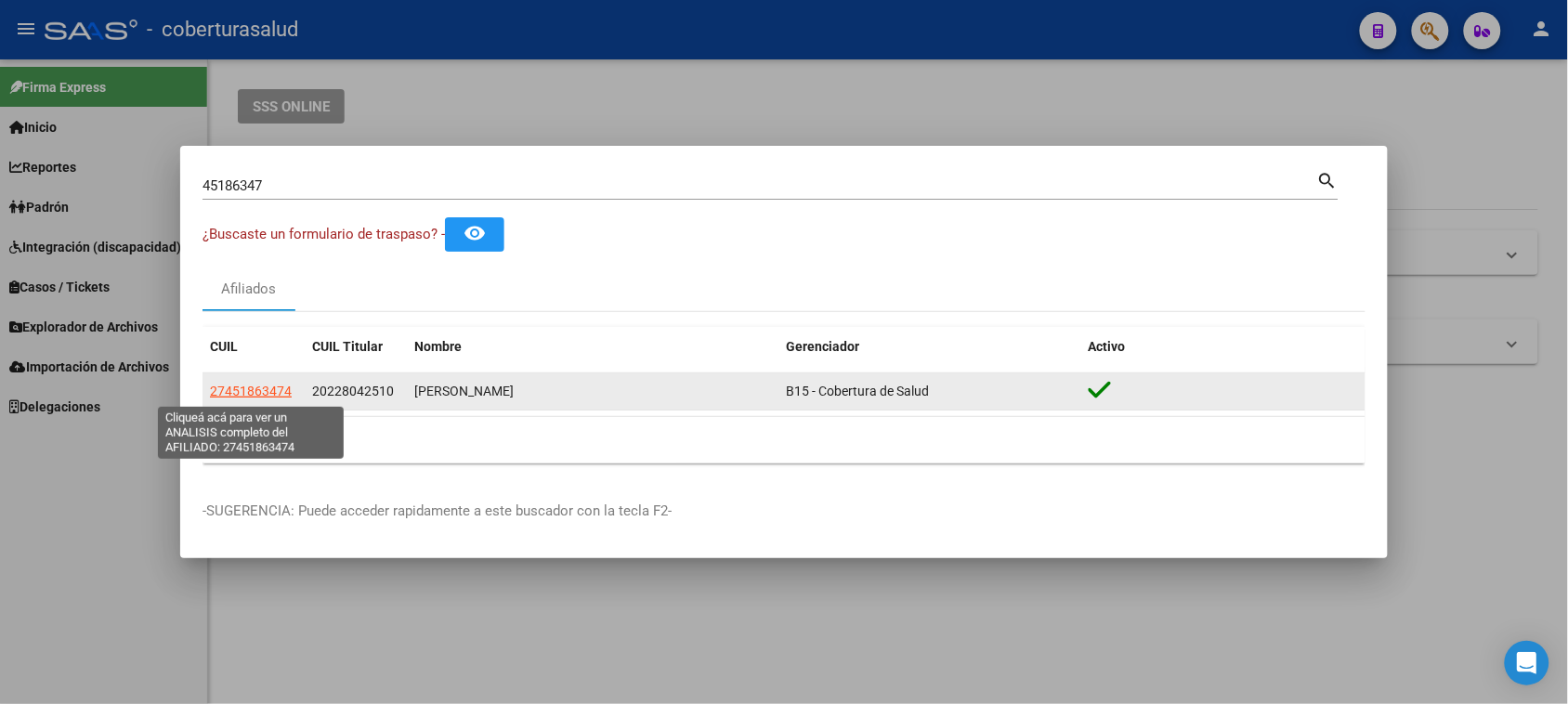
click at [274, 395] on span "27451863474" at bounding box center [251, 391] width 82 height 15
type textarea "27451863474"
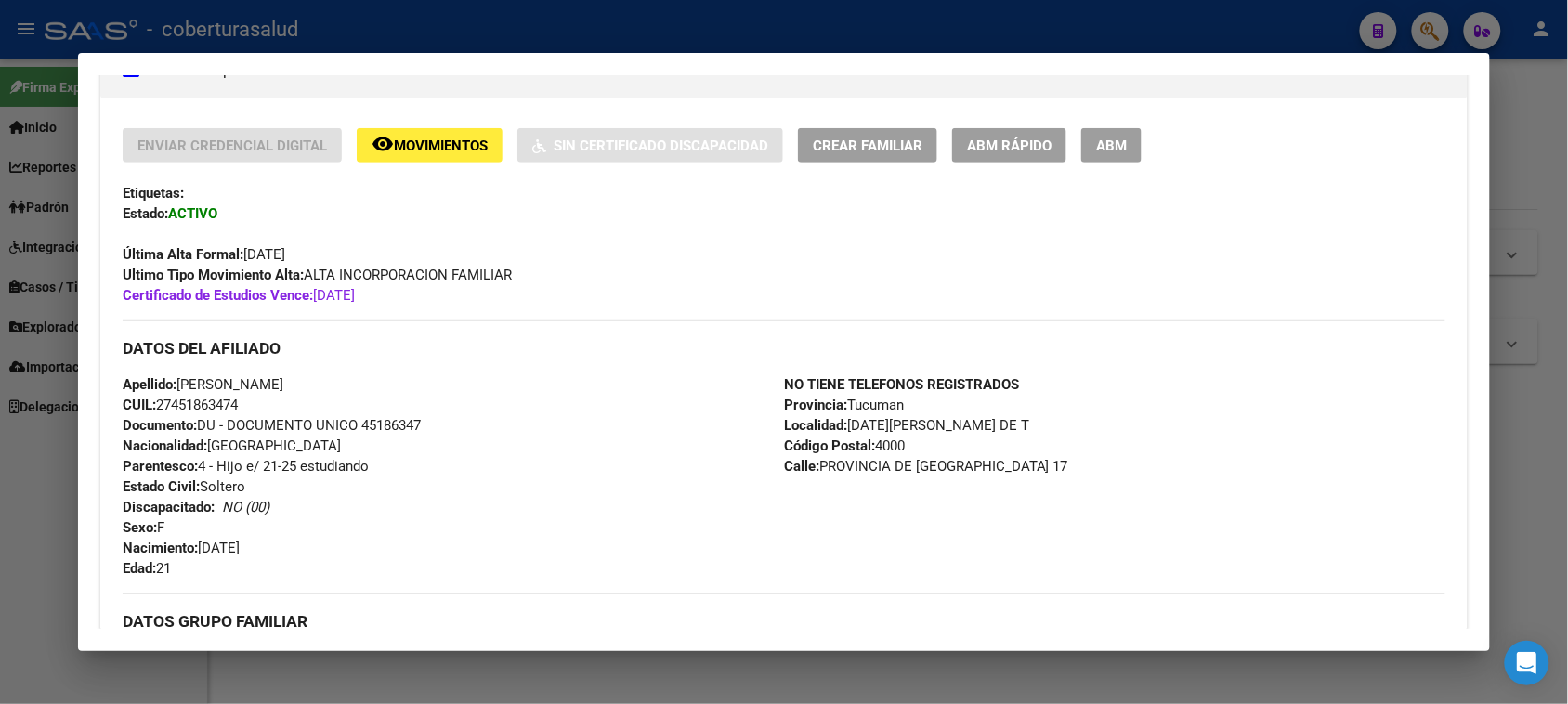
scroll to position [581, 0]
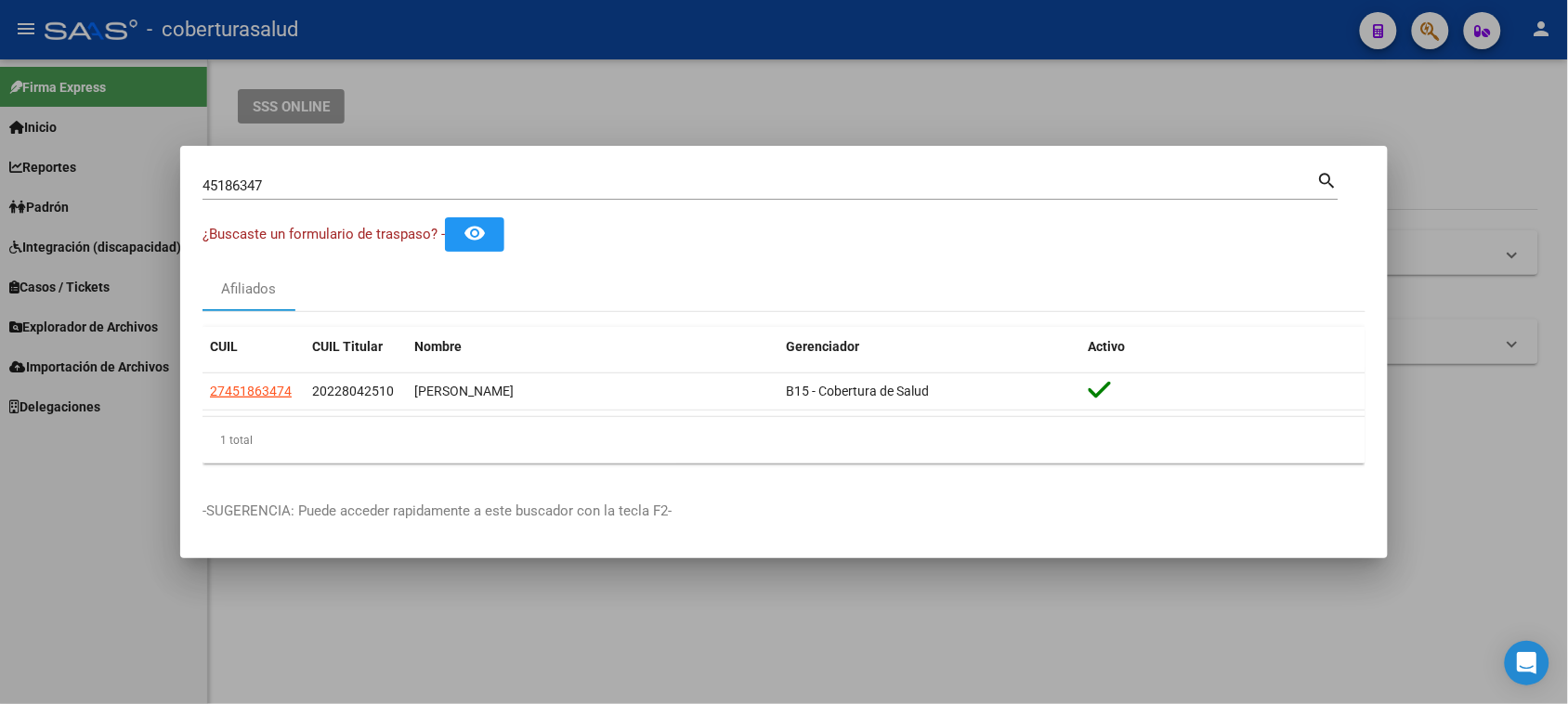
click at [444, 196] on div "45186347 Buscar (apellido, dni, [PERSON_NAME], [PERSON_NAME], cuit, obra social)" at bounding box center [760, 186] width 1115 height 28
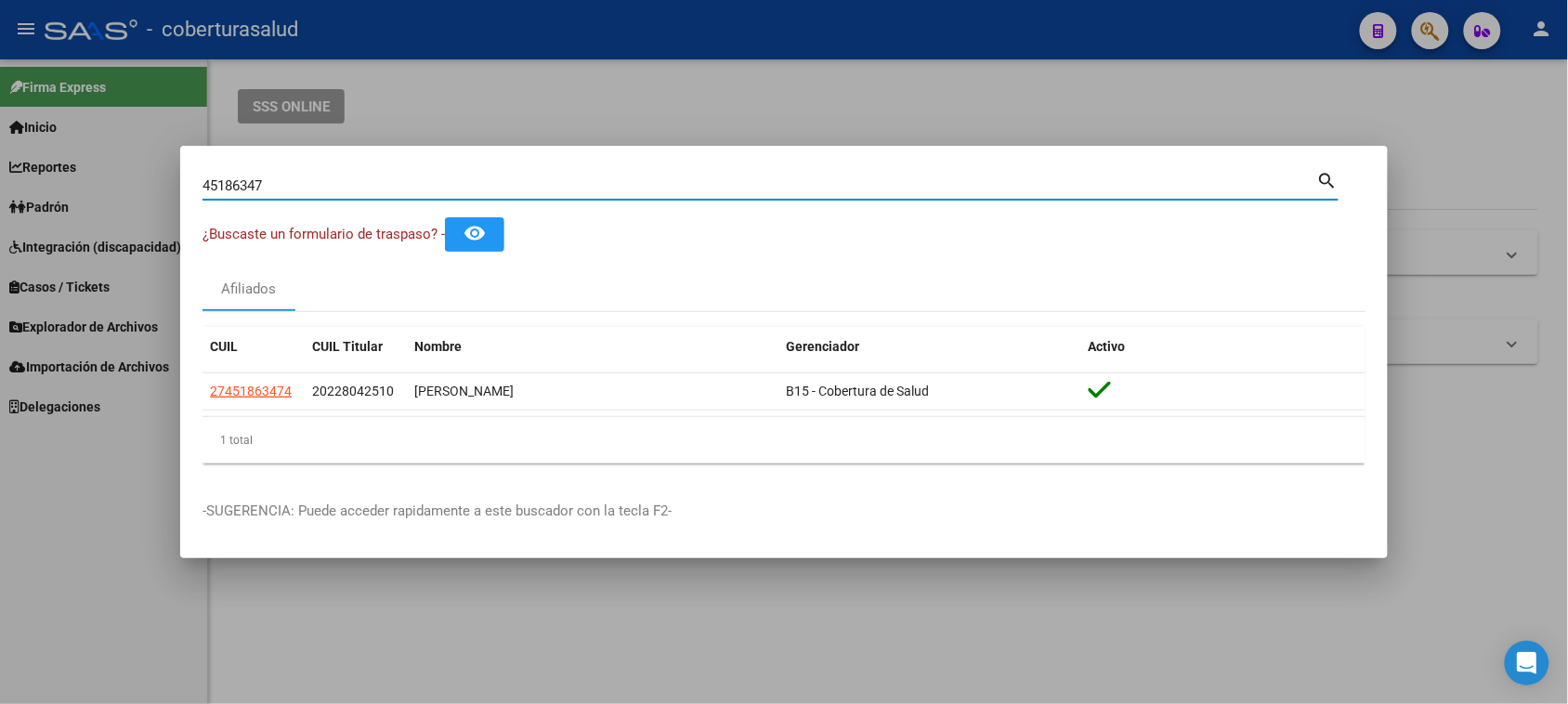
click at [444, 190] on input "45186347" at bounding box center [760, 186] width 1115 height 17
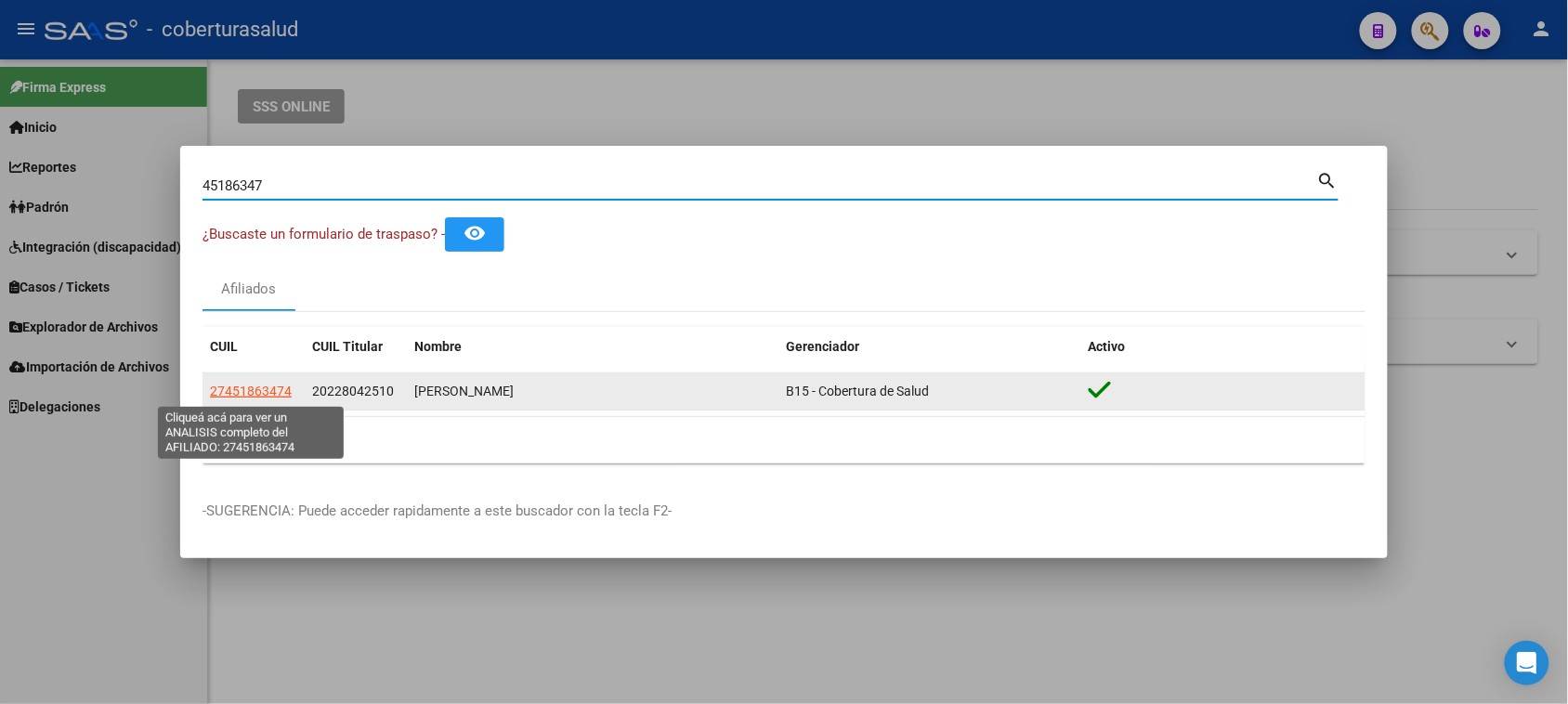
click at [242, 390] on span "27451863474" at bounding box center [251, 391] width 82 height 15
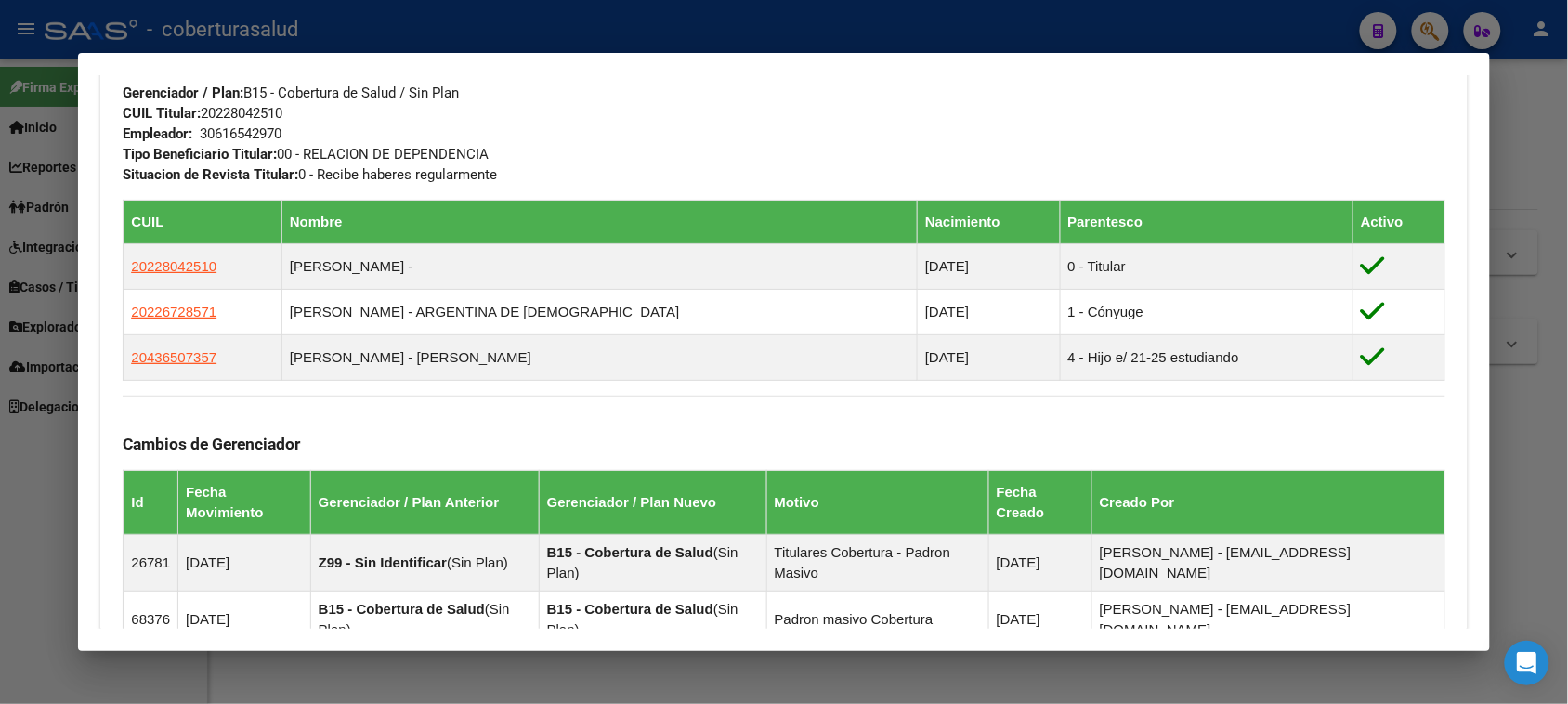
scroll to position [929, 0]
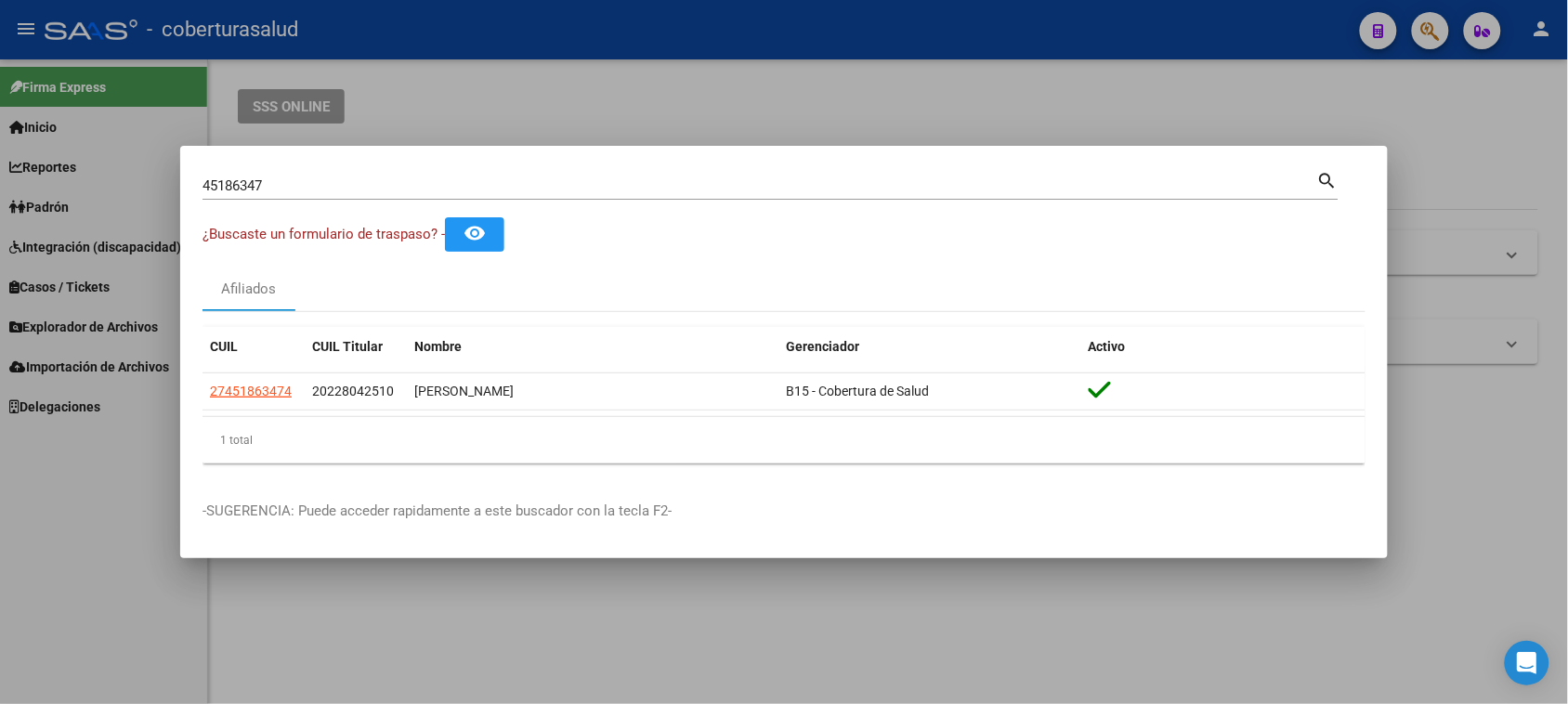
click at [272, 188] on input "45186347" at bounding box center [760, 186] width 1115 height 17
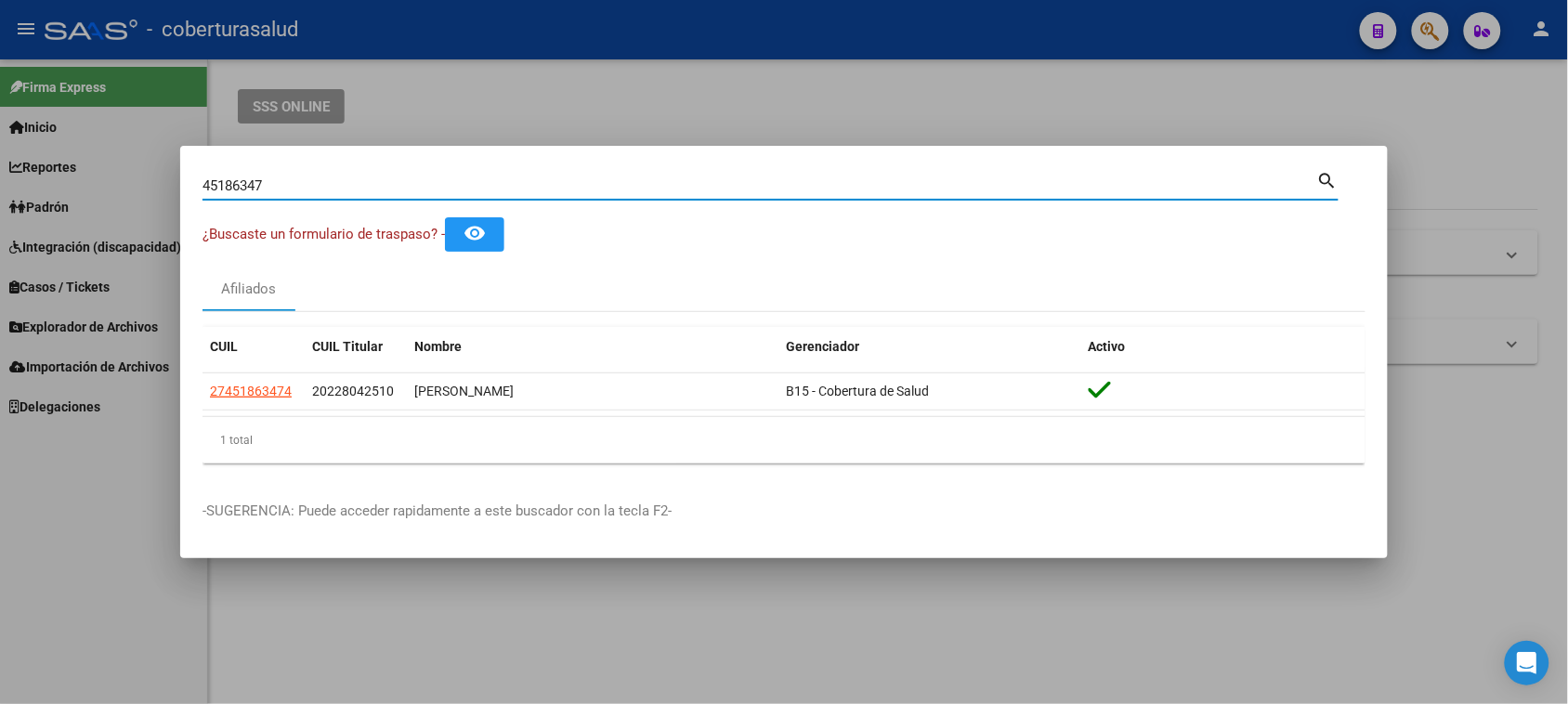
click at [478, 182] on input "45186347" at bounding box center [760, 186] width 1115 height 17
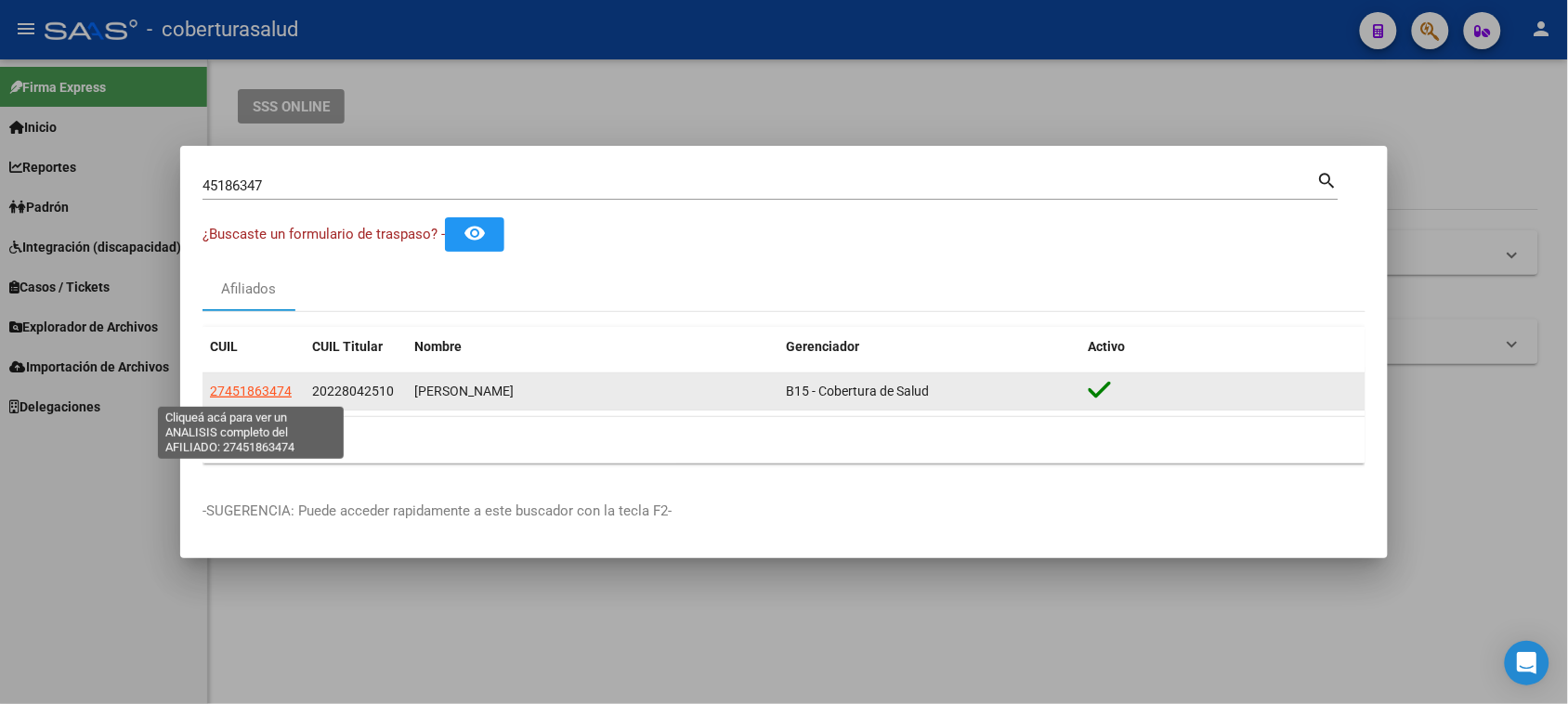
click at [225, 398] on span "27451863474" at bounding box center [251, 391] width 82 height 15
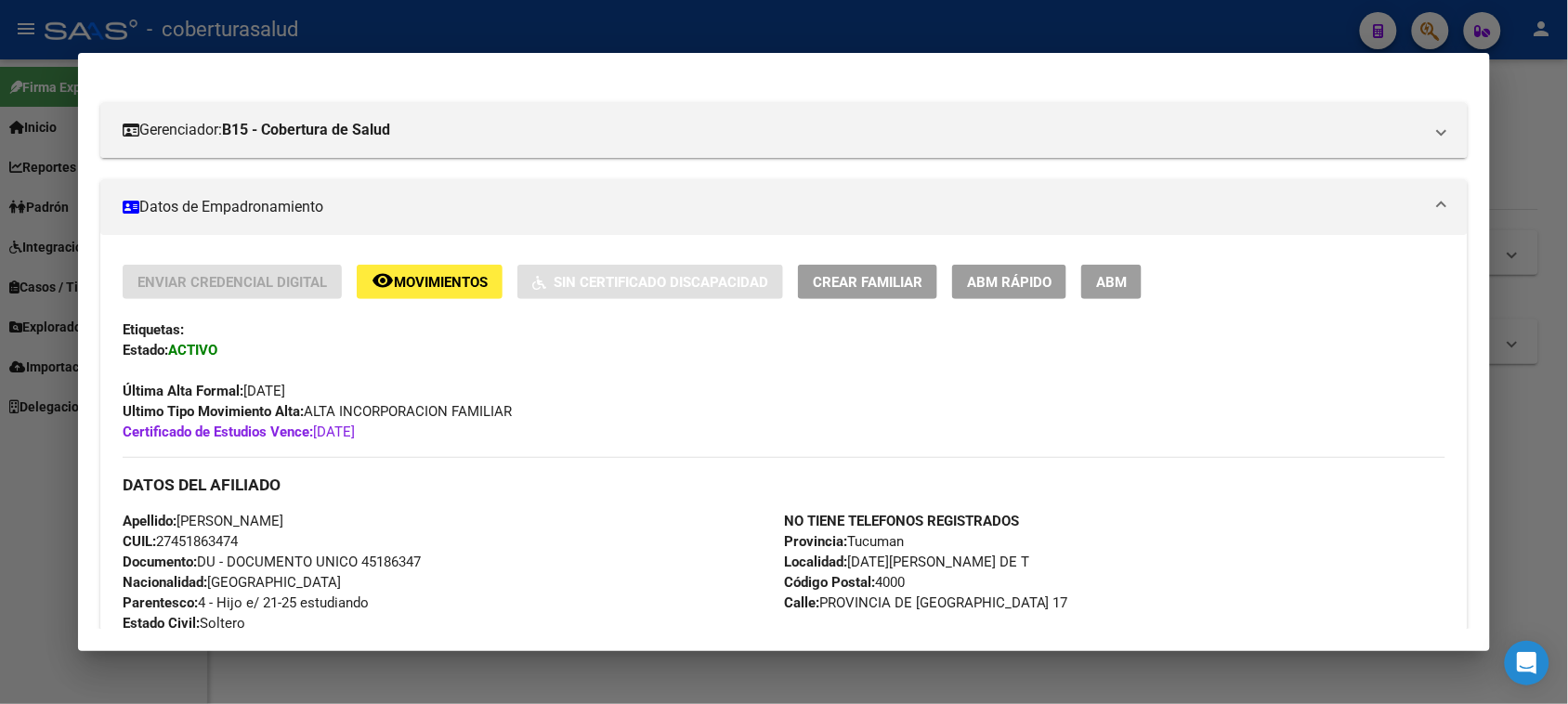
scroll to position [206, 0]
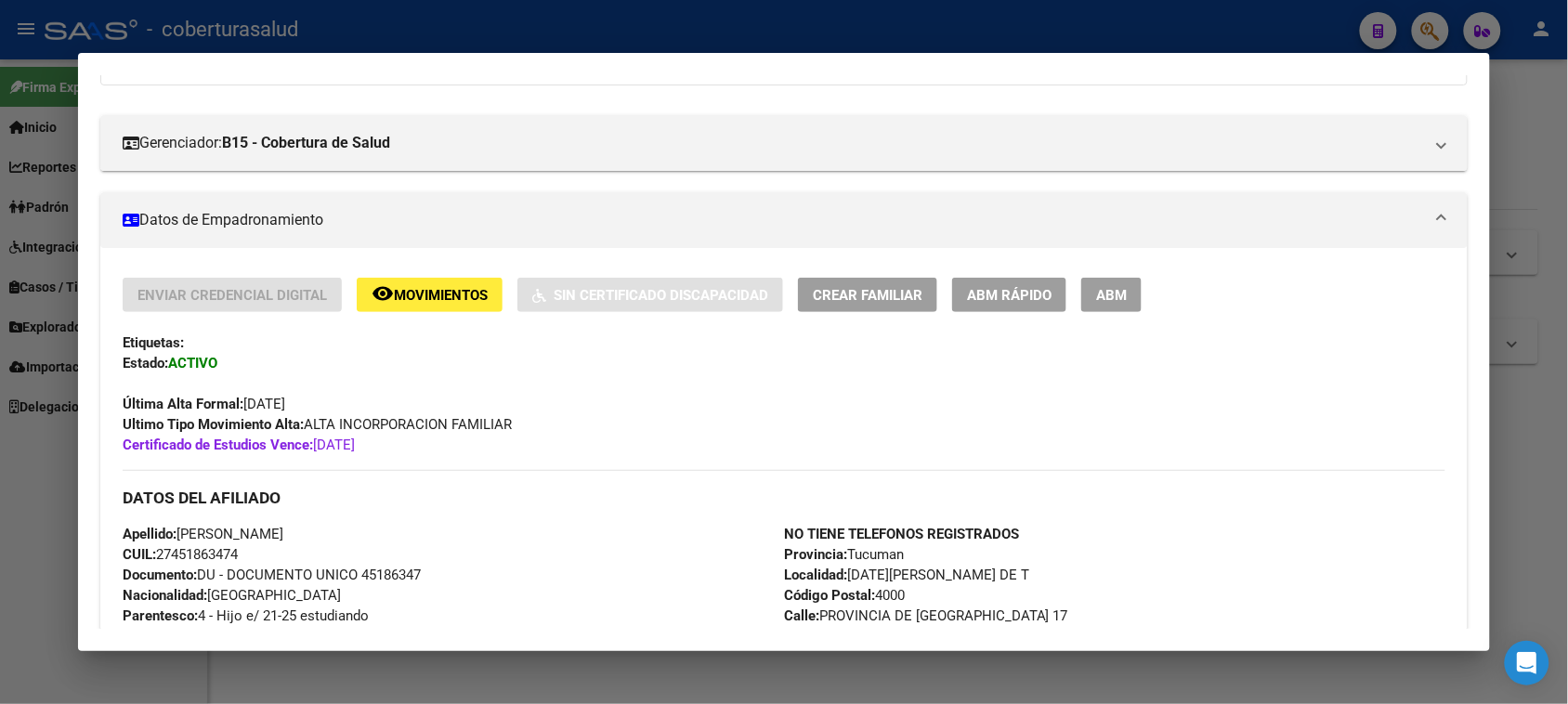
click at [396, 294] on span "Movimientos" at bounding box center [441, 295] width 93 height 17
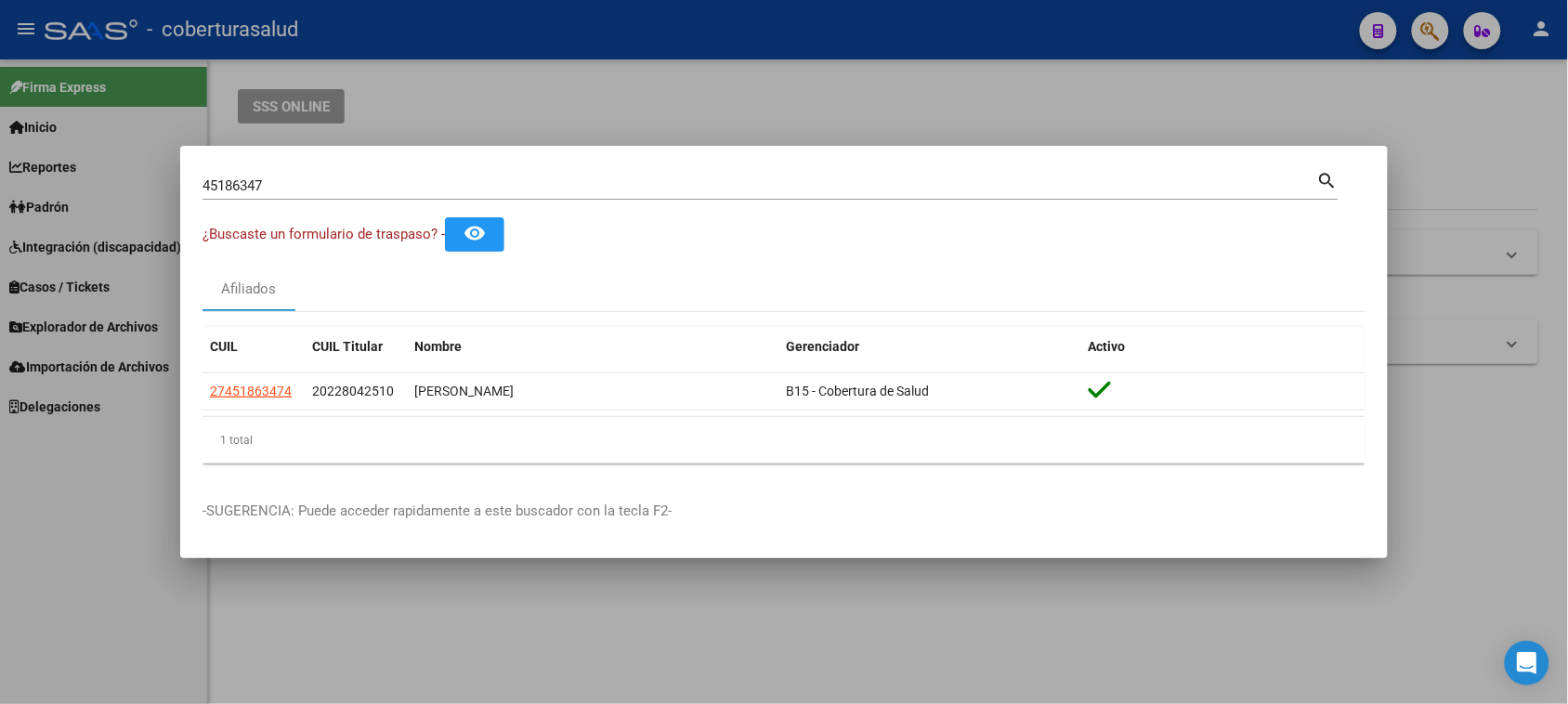
click at [410, 182] on input "45186347" at bounding box center [760, 186] width 1115 height 17
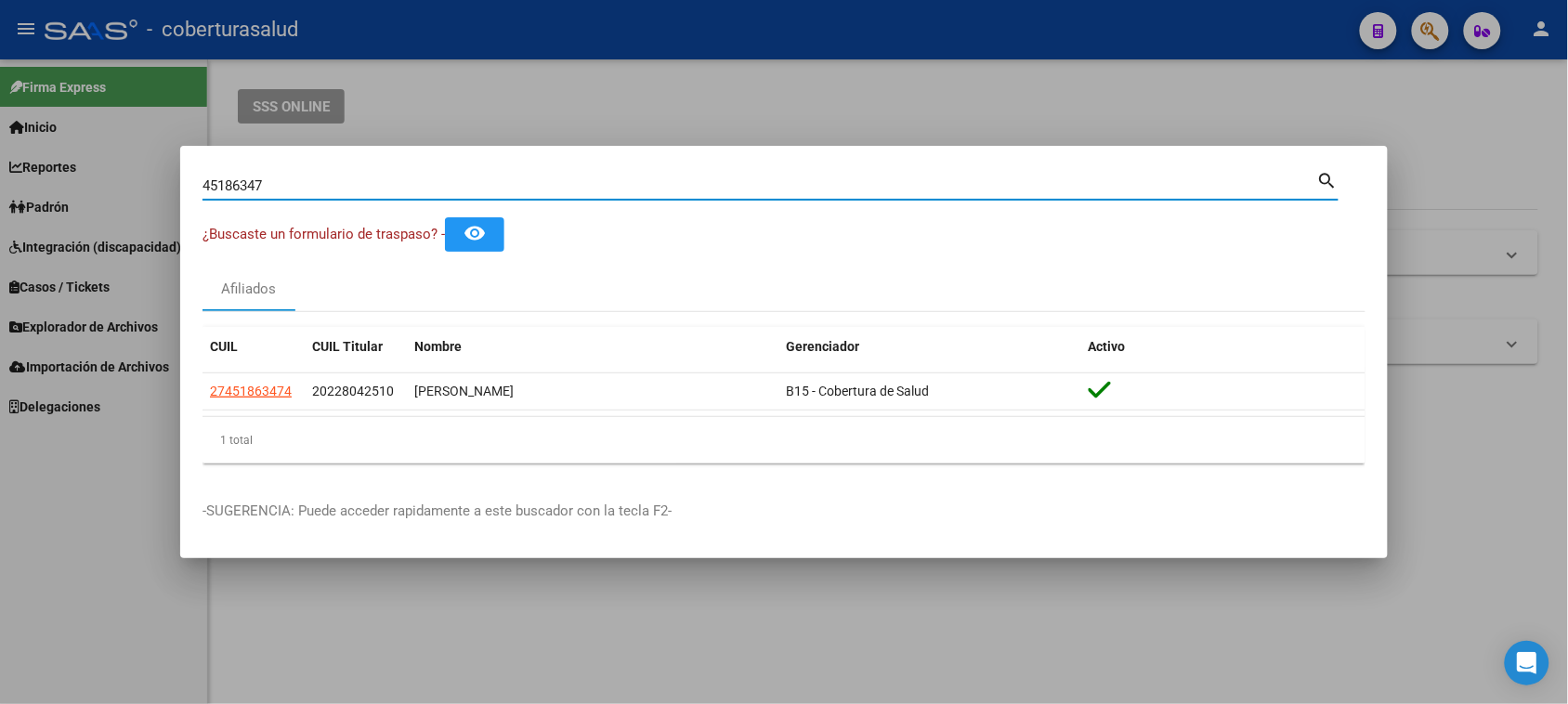
click at [410, 182] on input "45186347" at bounding box center [760, 186] width 1115 height 17
paste input "3650735"
type input "43650735"
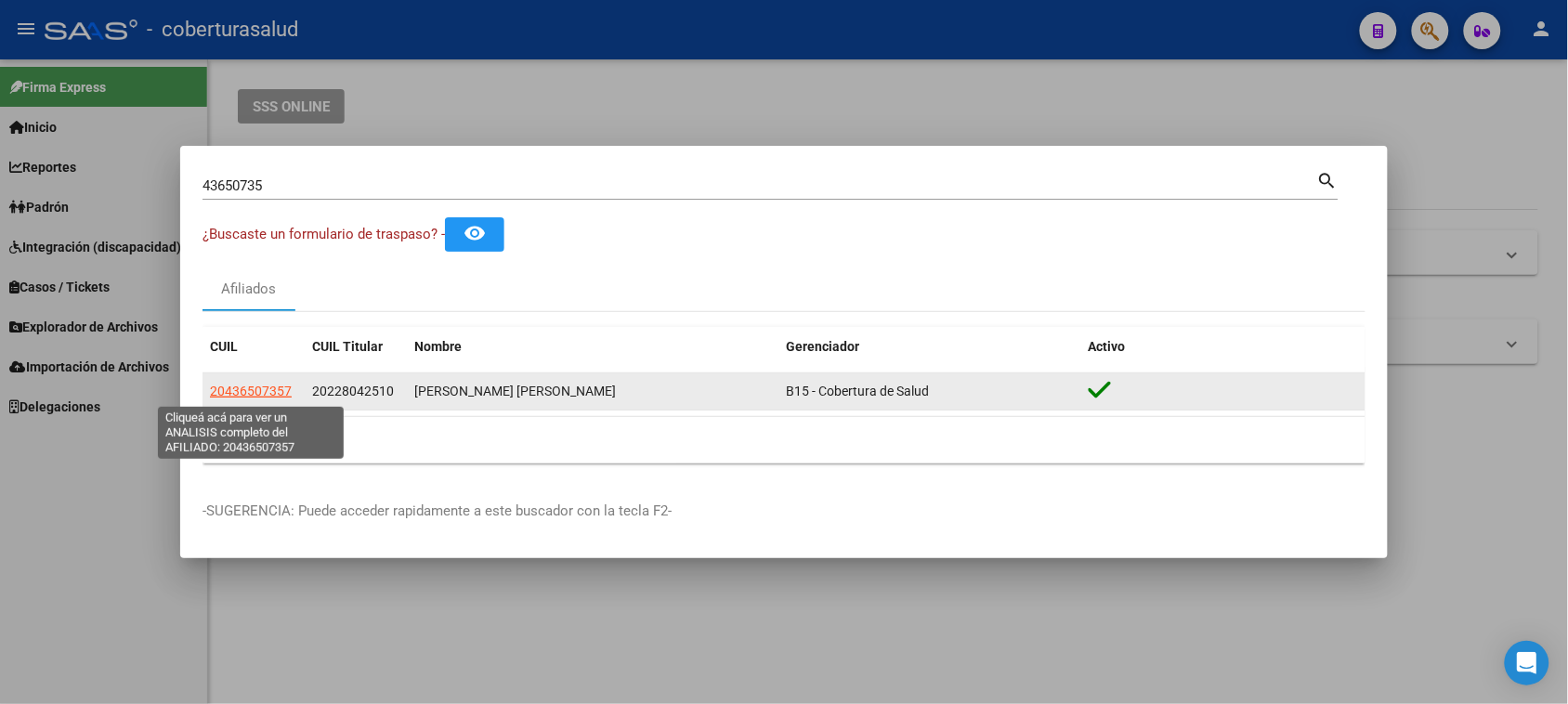
click at [231, 392] on span "20436507357" at bounding box center [251, 391] width 82 height 15
type textarea "20436507357"
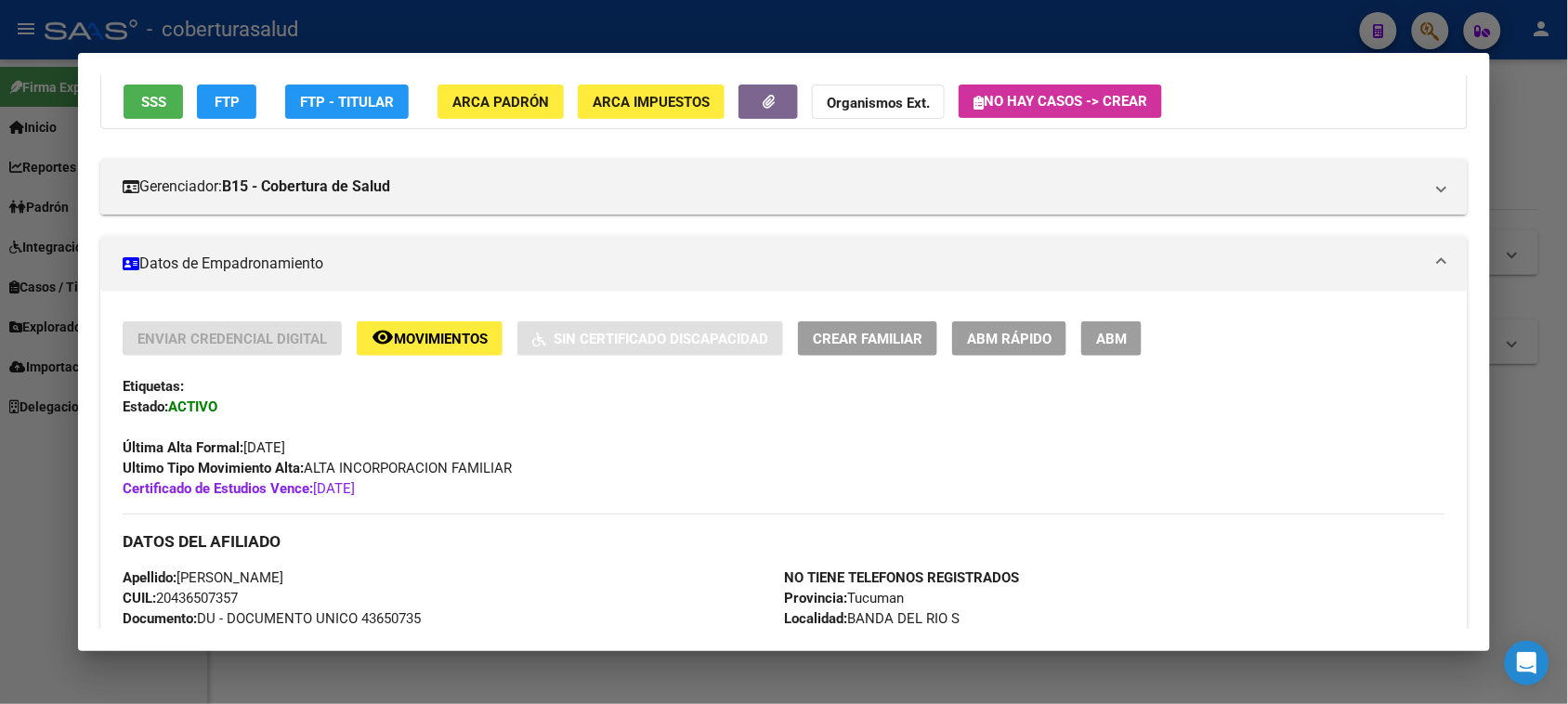
scroll to position [464, 0]
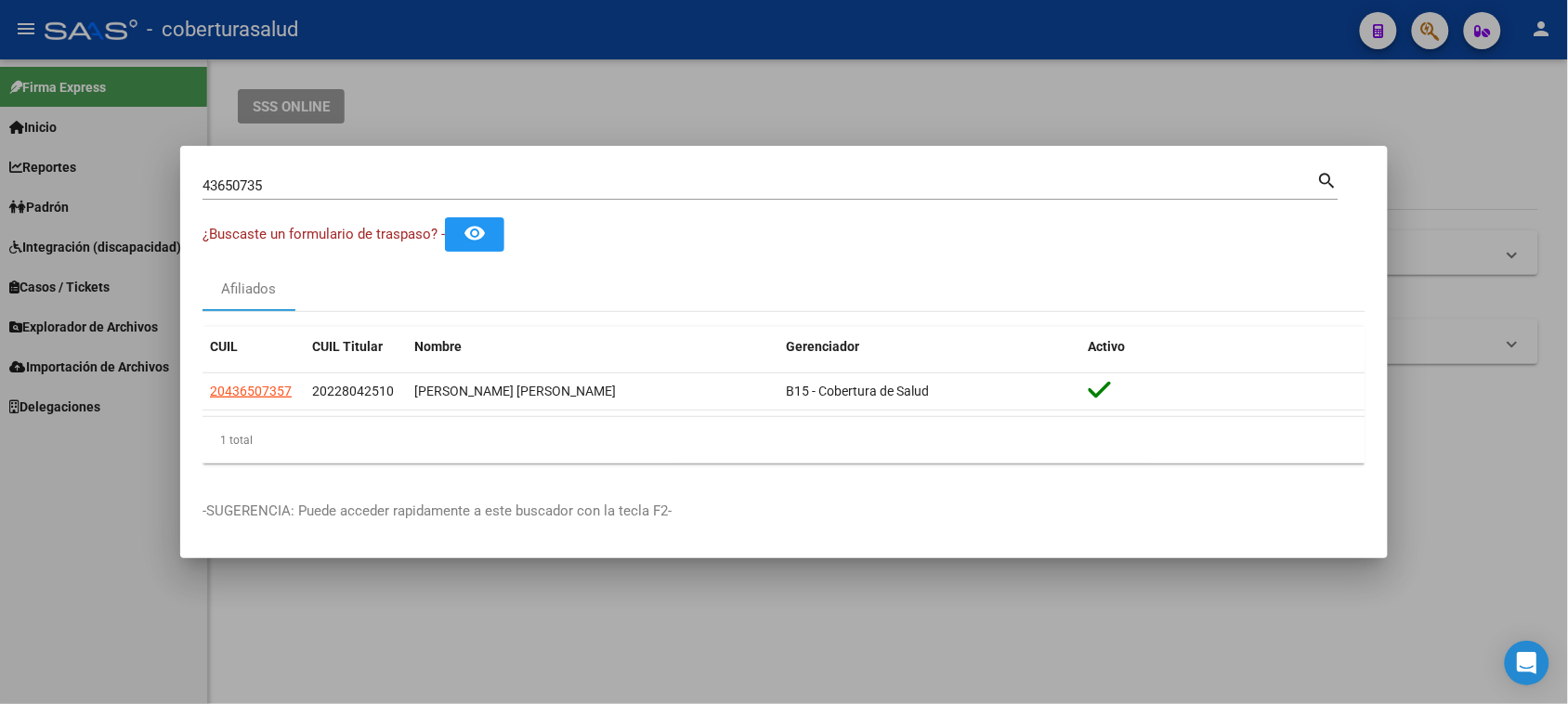
click at [388, 186] on input "43650735" at bounding box center [760, 186] width 1115 height 17
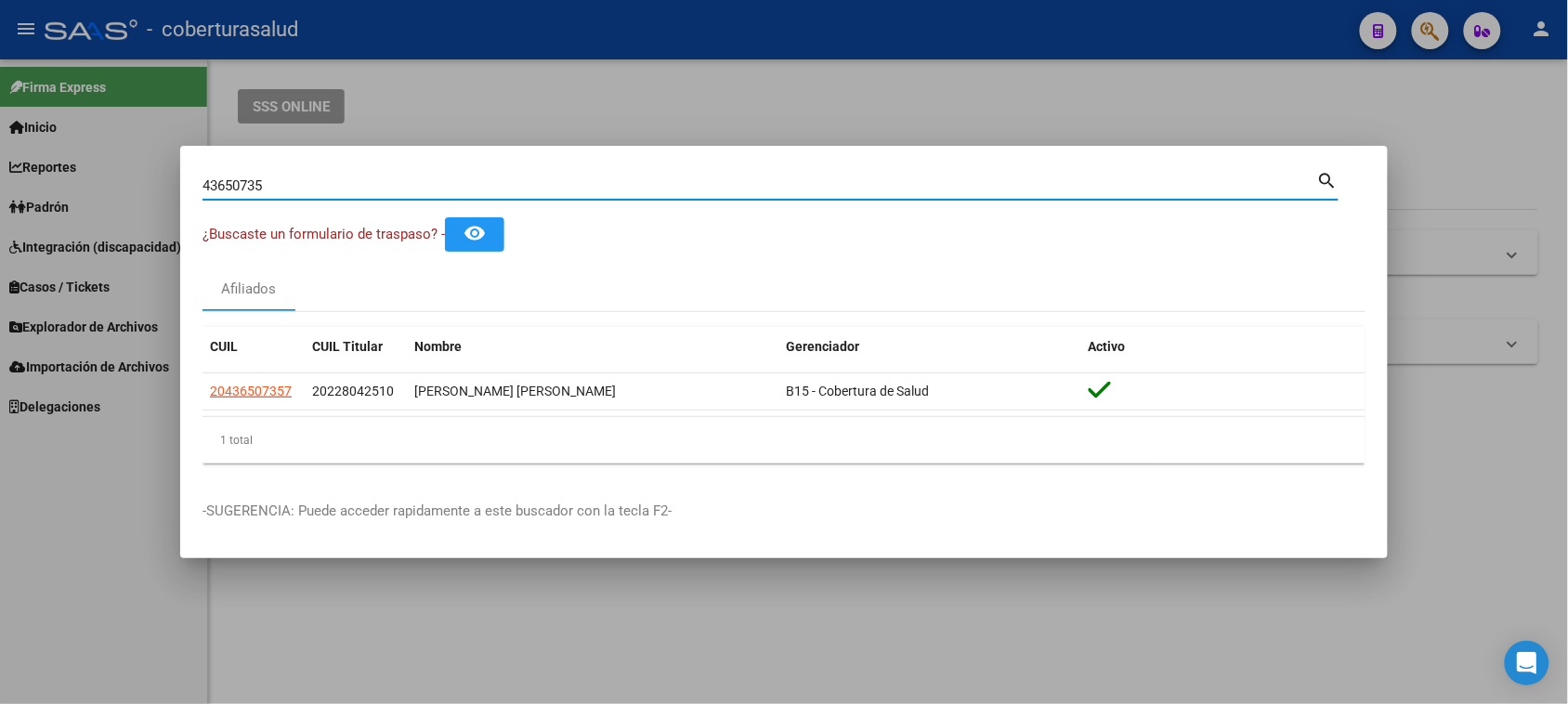
click at [388, 186] on input "43650735" at bounding box center [760, 186] width 1115 height 17
paste input "5668962"
type input "45668962"
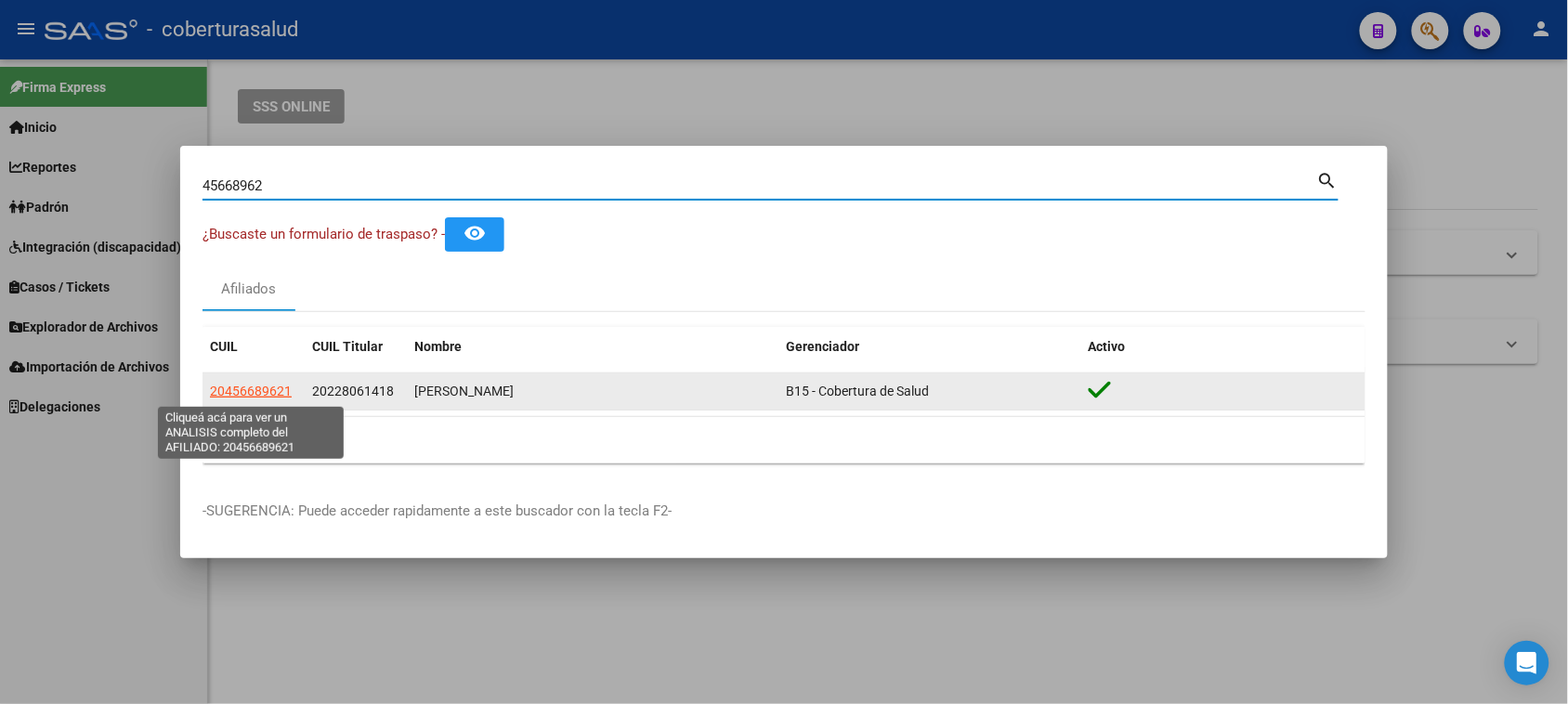
click at [257, 395] on span "20456689621" at bounding box center [251, 391] width 82 height 15
type textarea "20456689621"
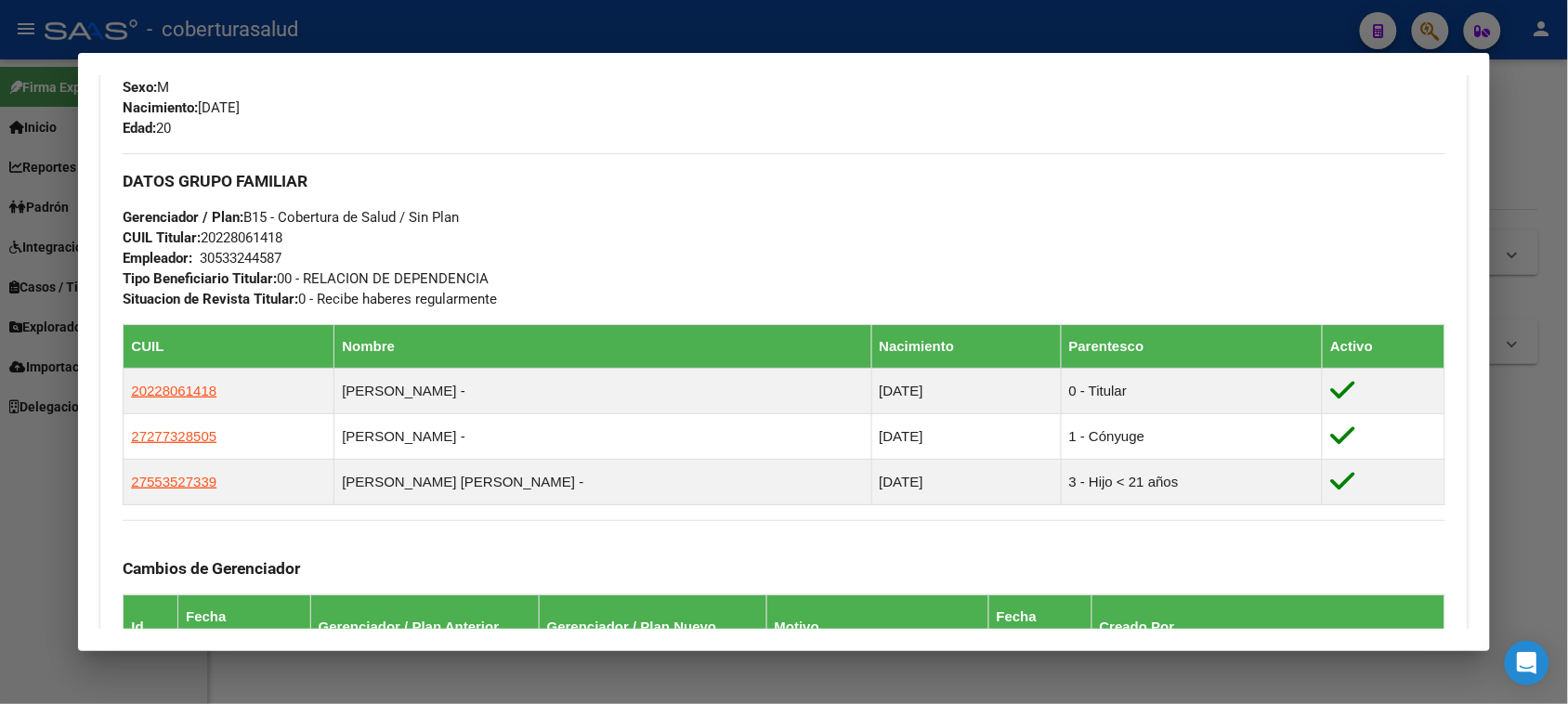
scroll to position [812, 0]
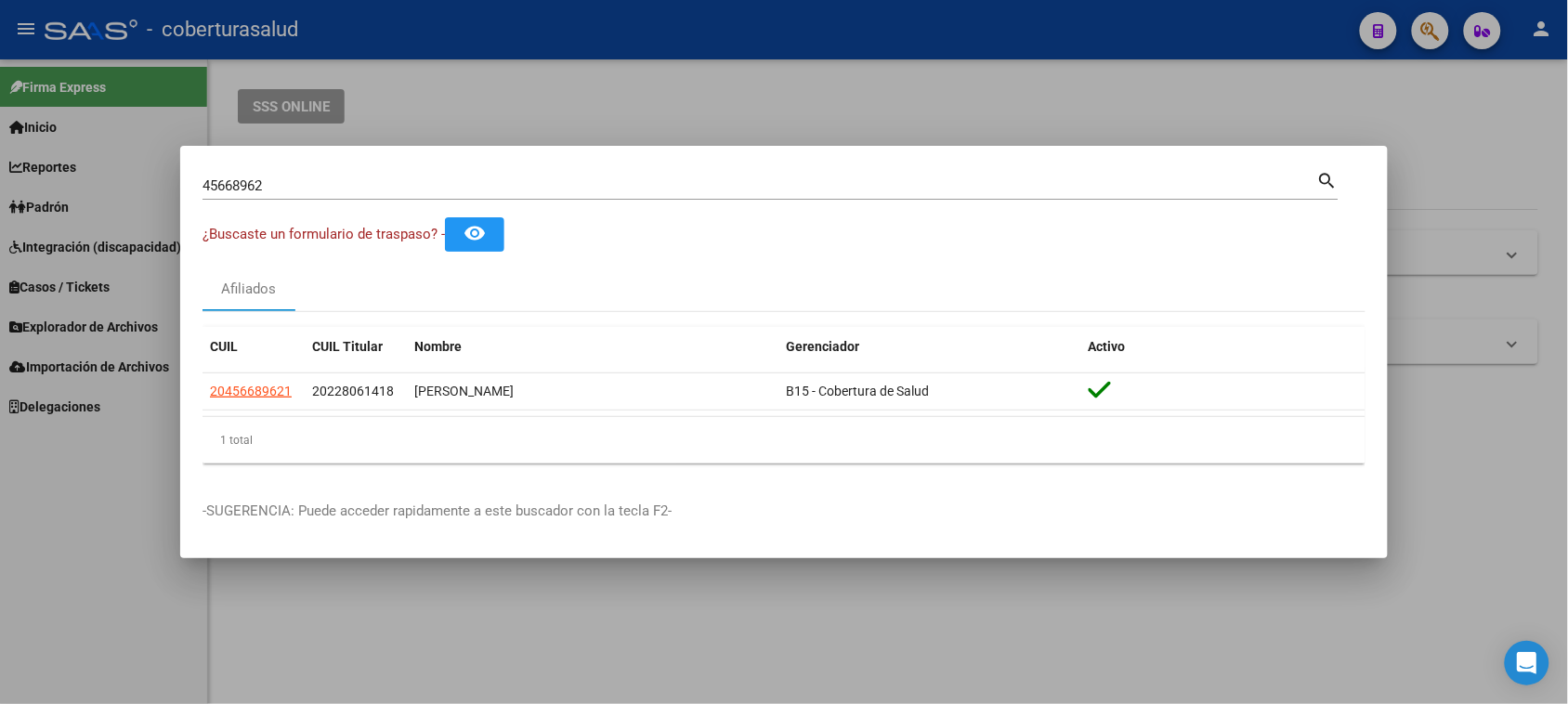
click at [350, 197] on div "45668962 Buscar (apellido, dni, [PERSON_NAME], [PERSON_NAME], cuit, obra social)" at bounding box center [760, 186] width 1115 height 28
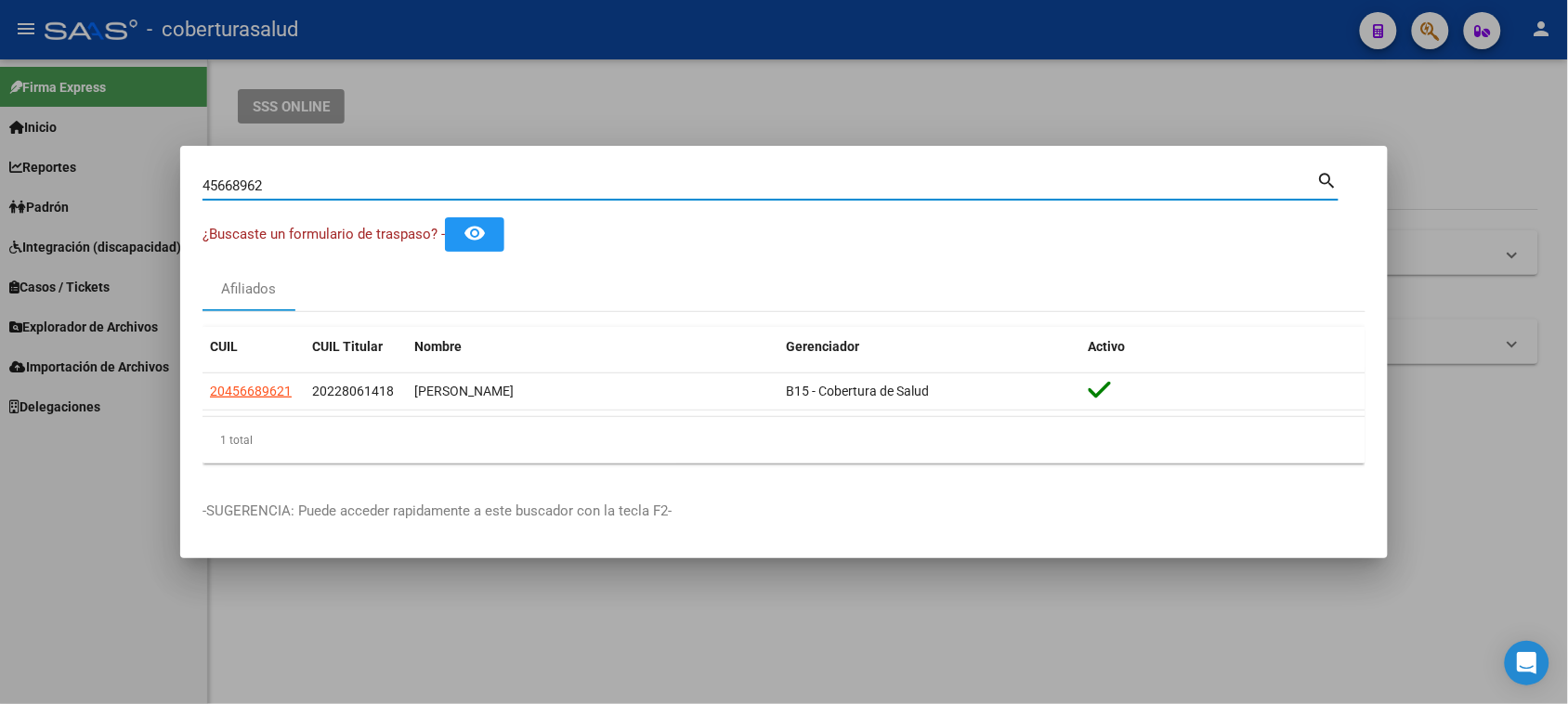
click at [348, 193] on input "45668962" at bounding box center [760, 186] width 1115 height 17
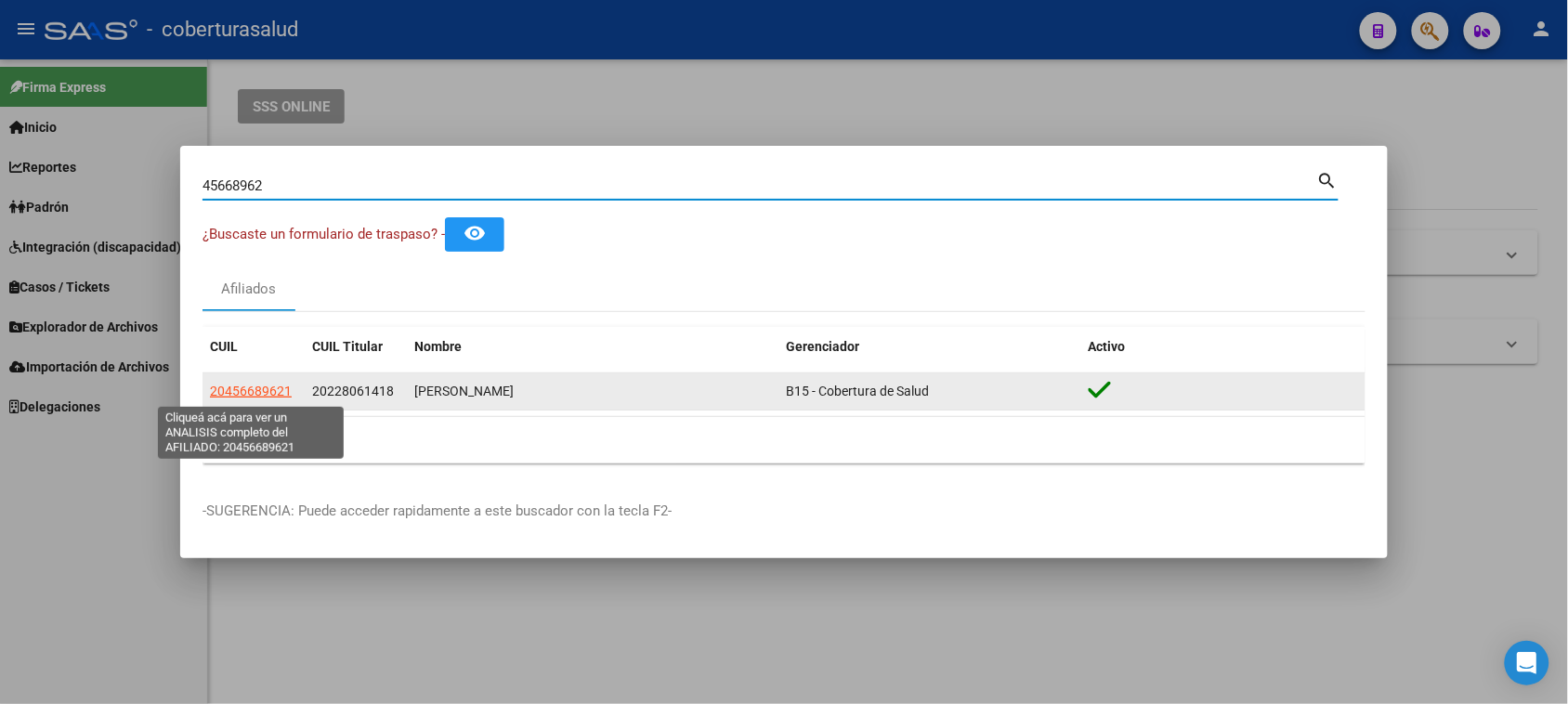
click at [238, 384] on span "20456689621" at bounding box center [251, 391] width 82 height 15
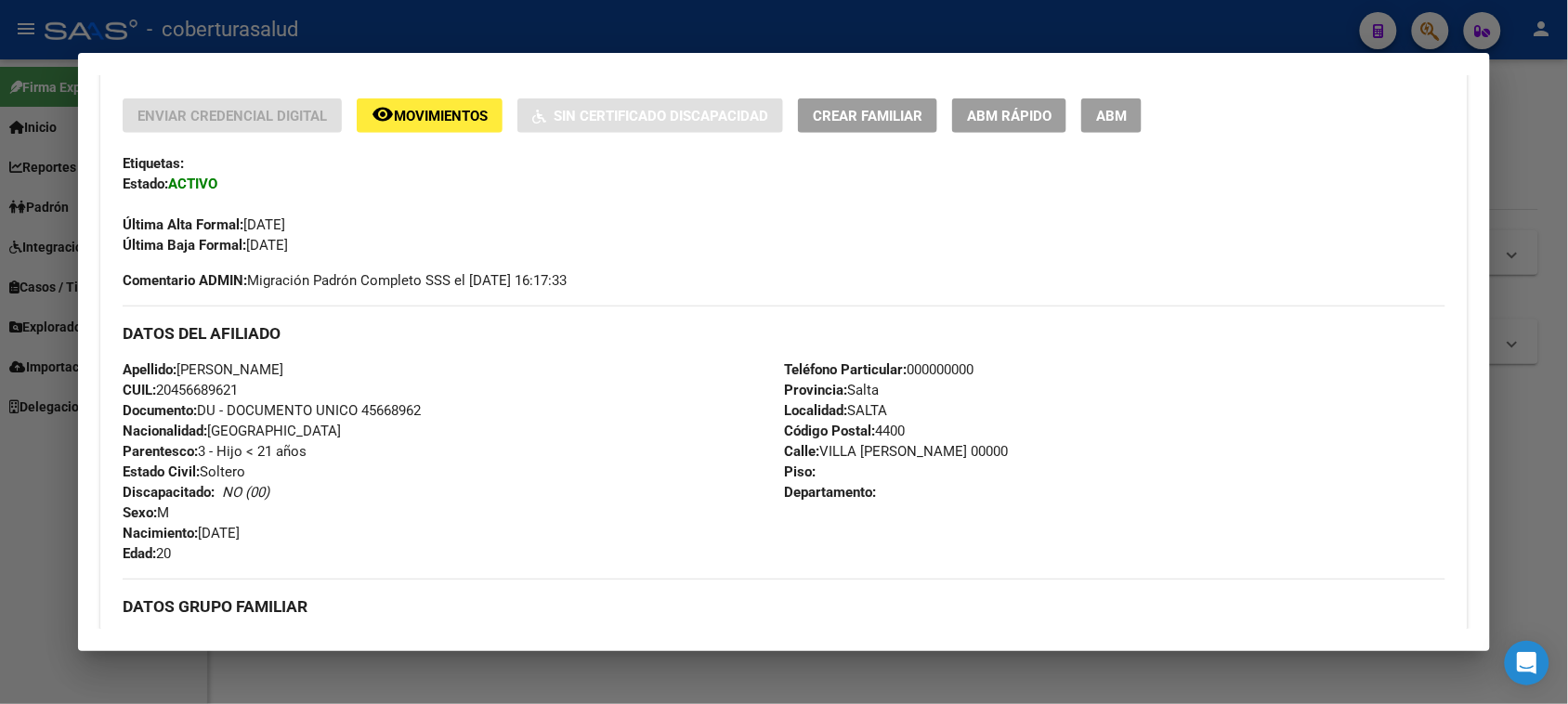
scroll to position [348, 0]
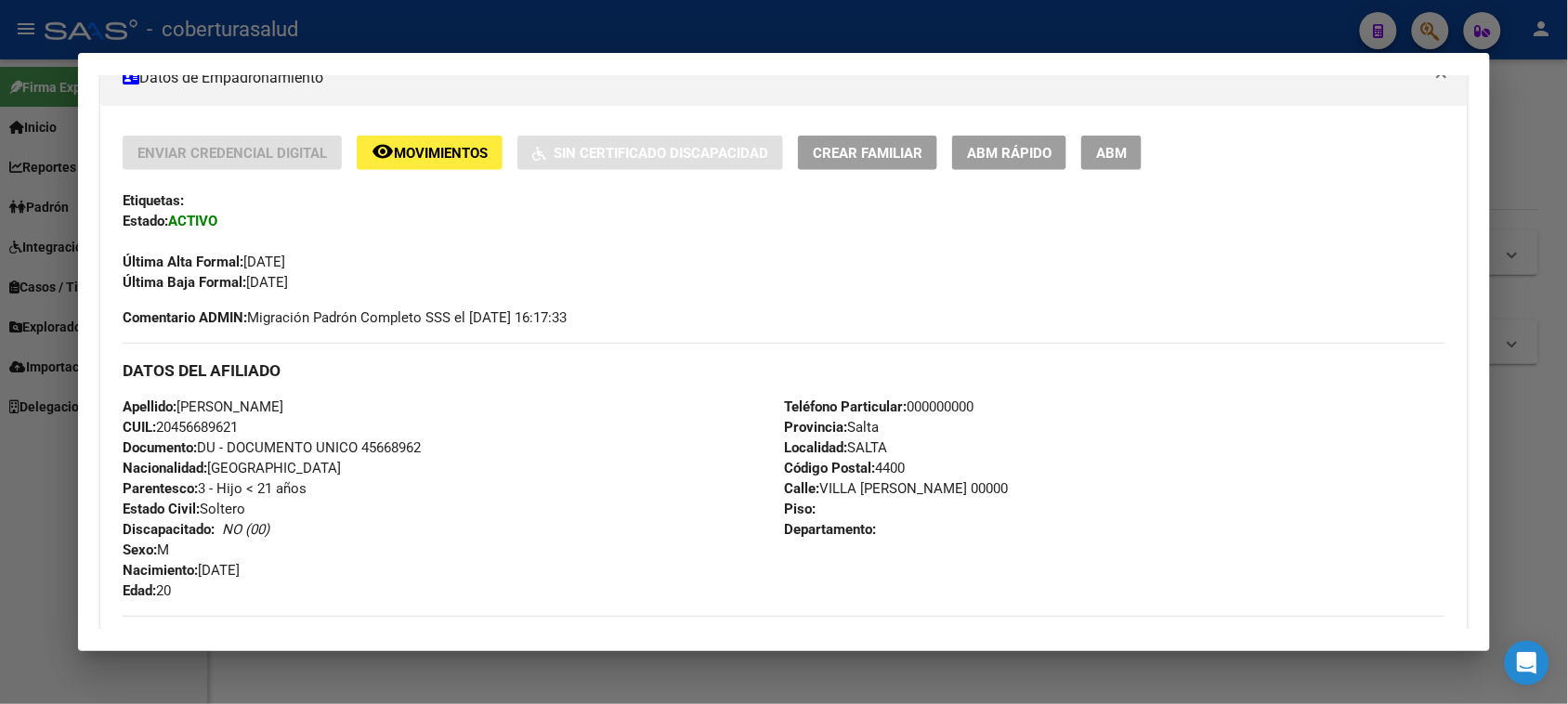
click at [445, 145] on span "Movimientos" at bounding box center [441, 153] width 93 height 17
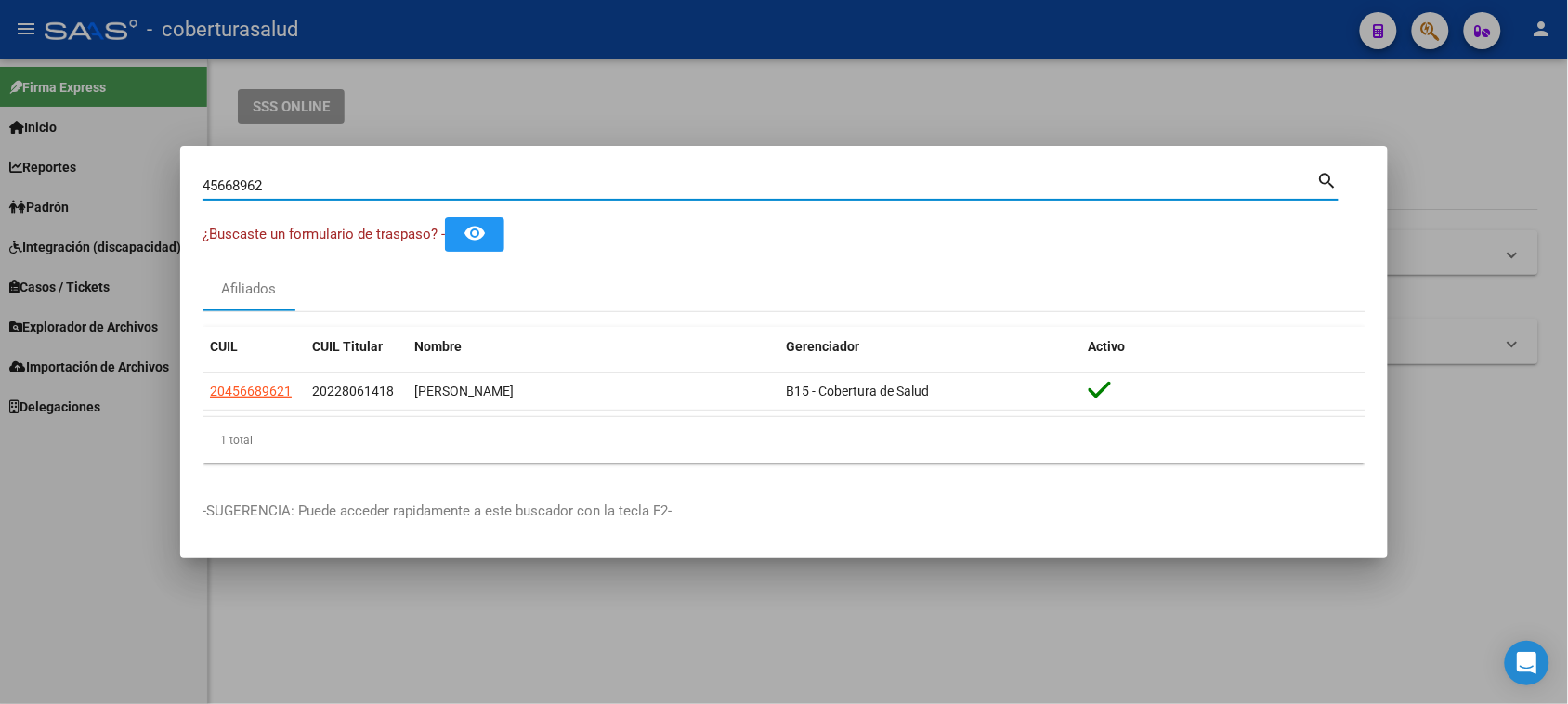
click at [346, 187] on input "45668962" at bounding box center [760, 186] width 1115 height 17
paste input "24206721"
type input "24206721"
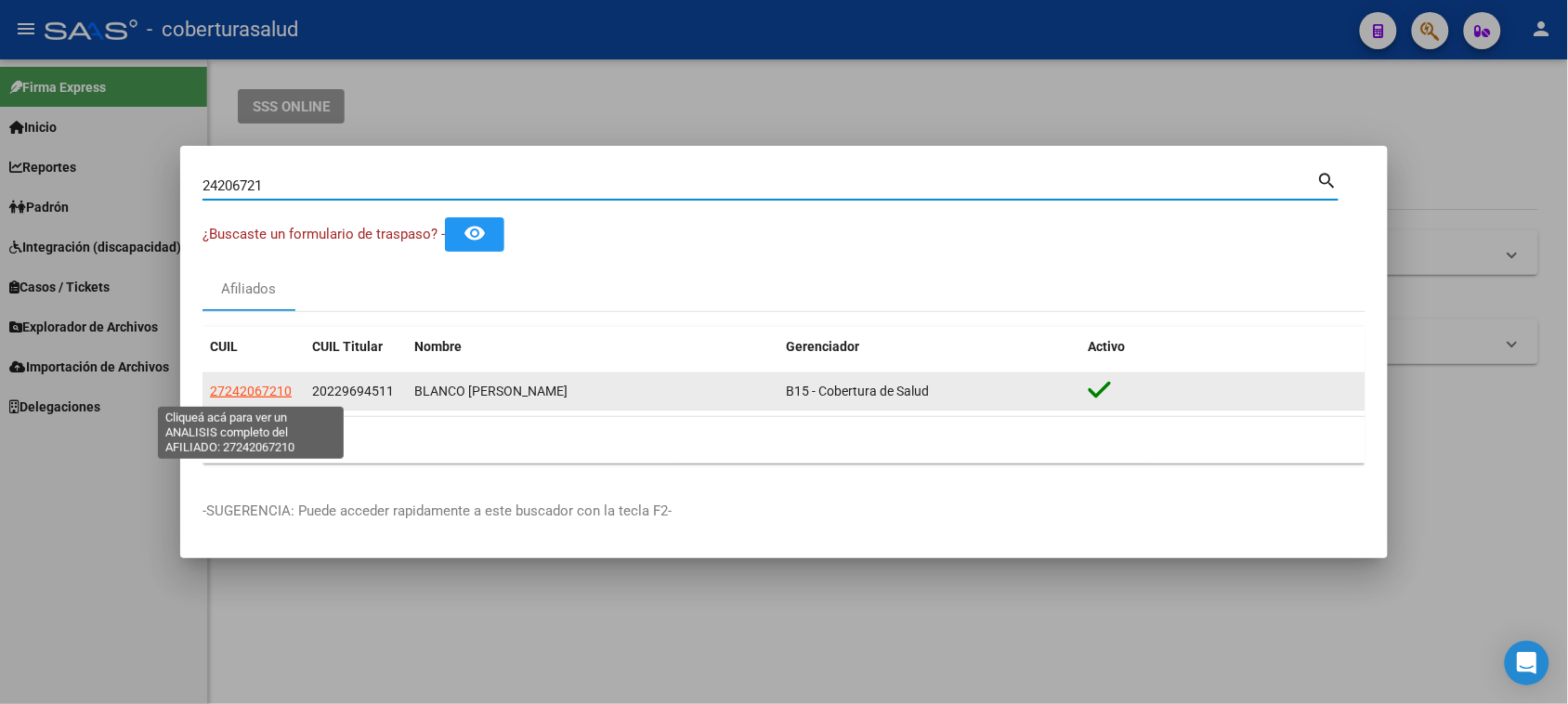
click at [276, 387] on span "27242067210" at bounding box center [251, 391] width 82 height 15
type textarea "27242067210"
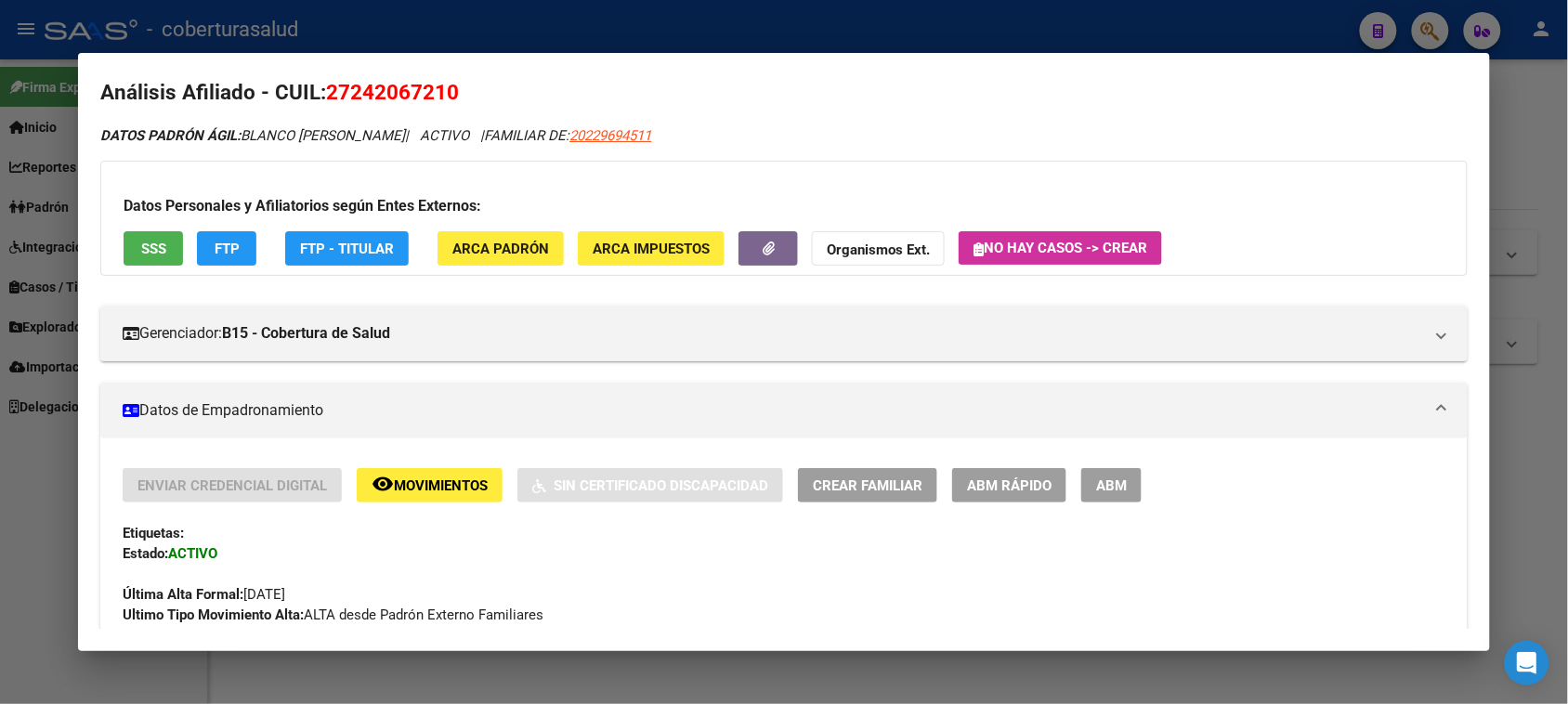
scroll to position [0, 0]
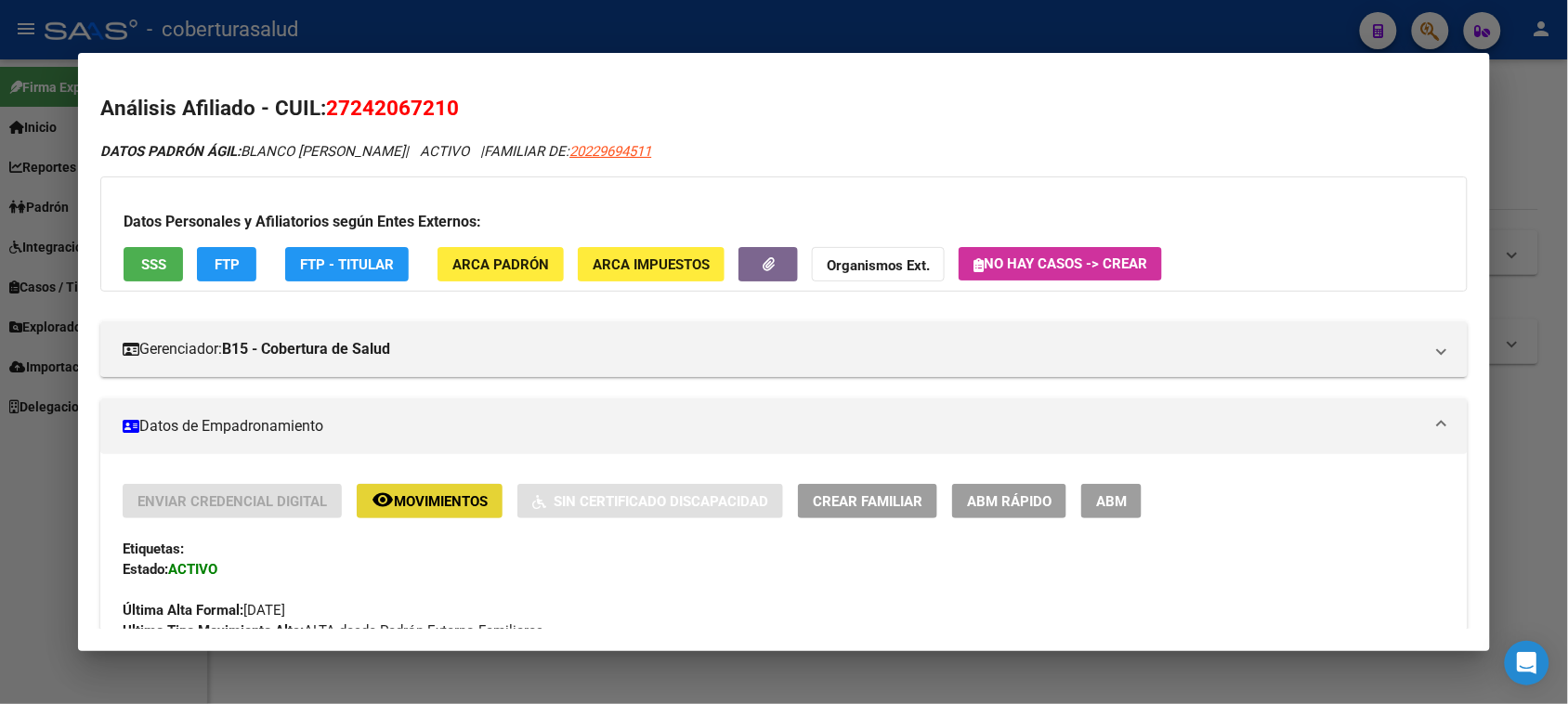
click at [471, 495] on span "Movimientos" at bounding box center [441, 501] width 93 height 17
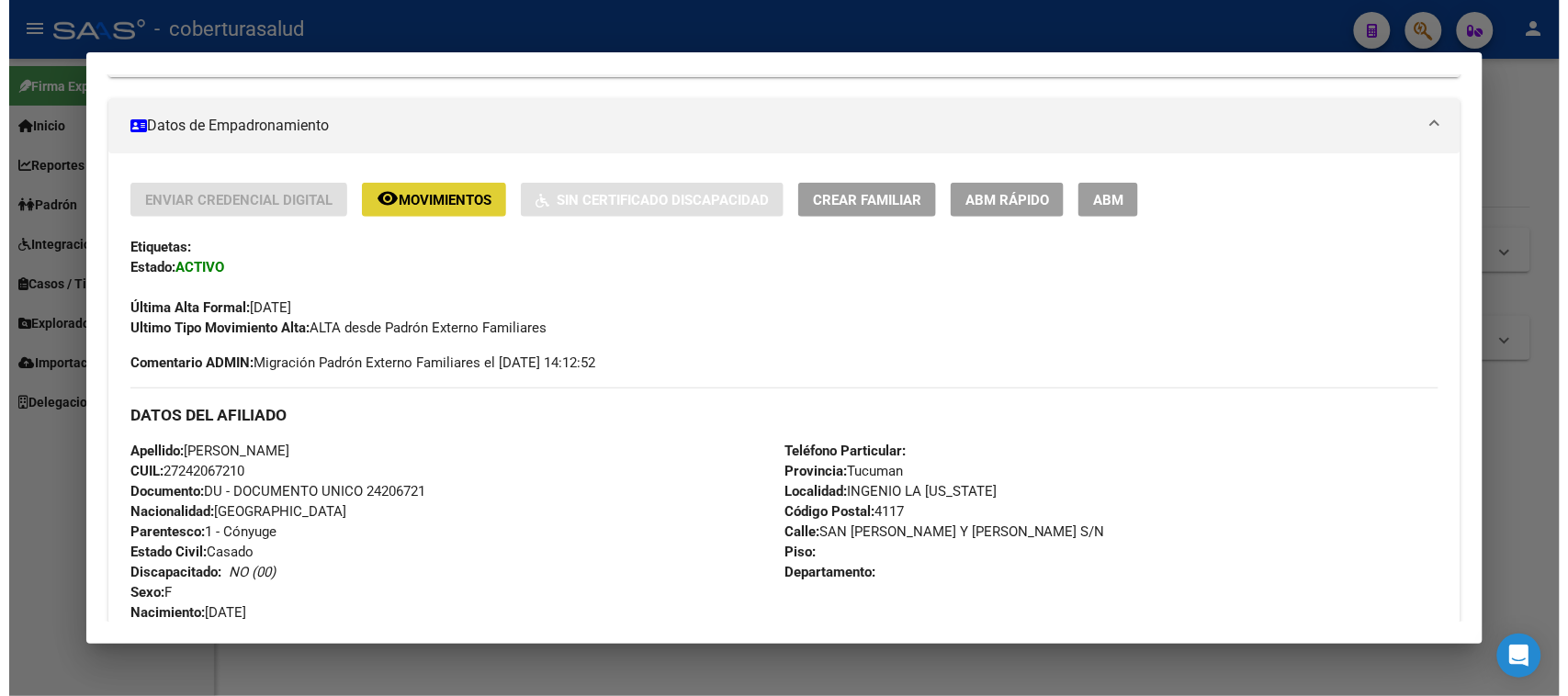
scroll to position [86, 0]
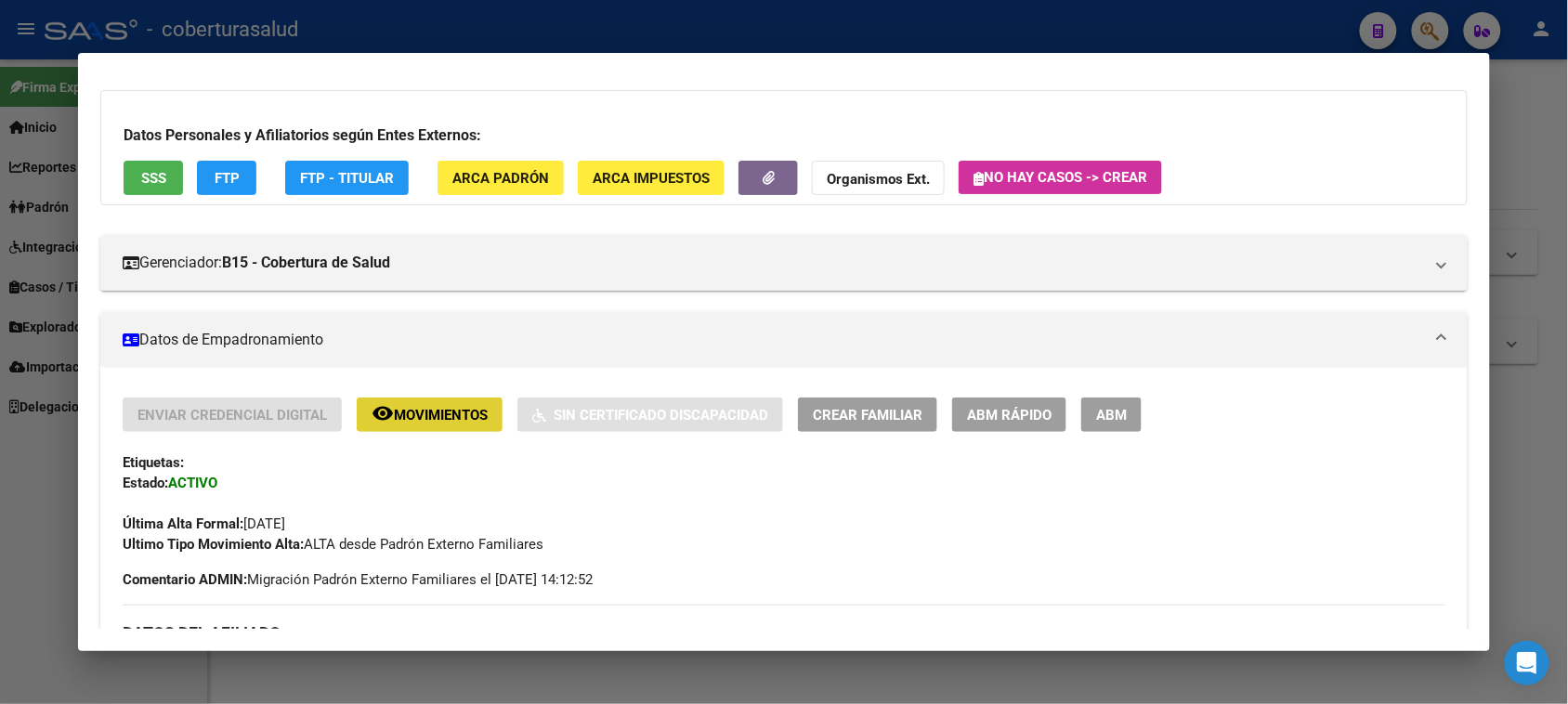
click at [1101, 415] on span "ABM" at bounding box center [1111, 415] width 31 height 17
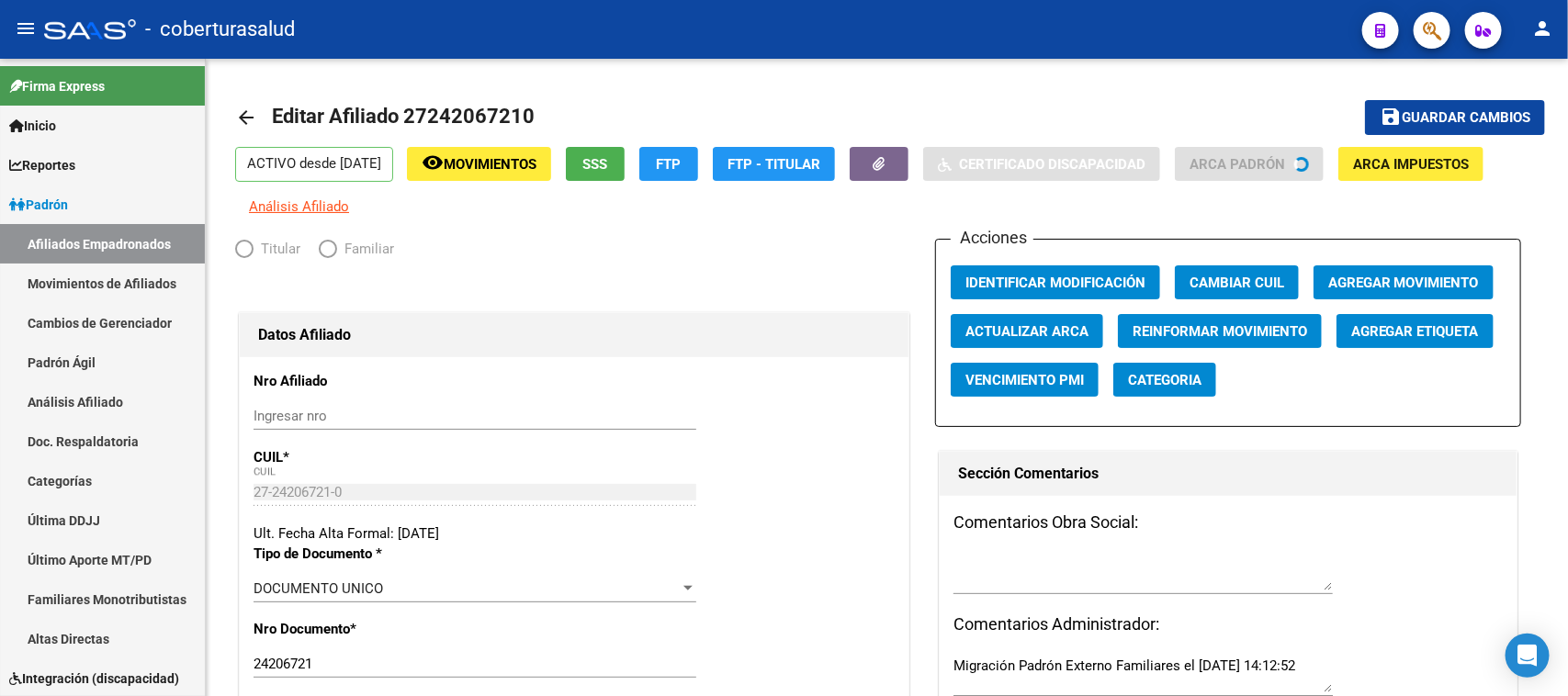
radio input "true"
type input "30-71042124-9"
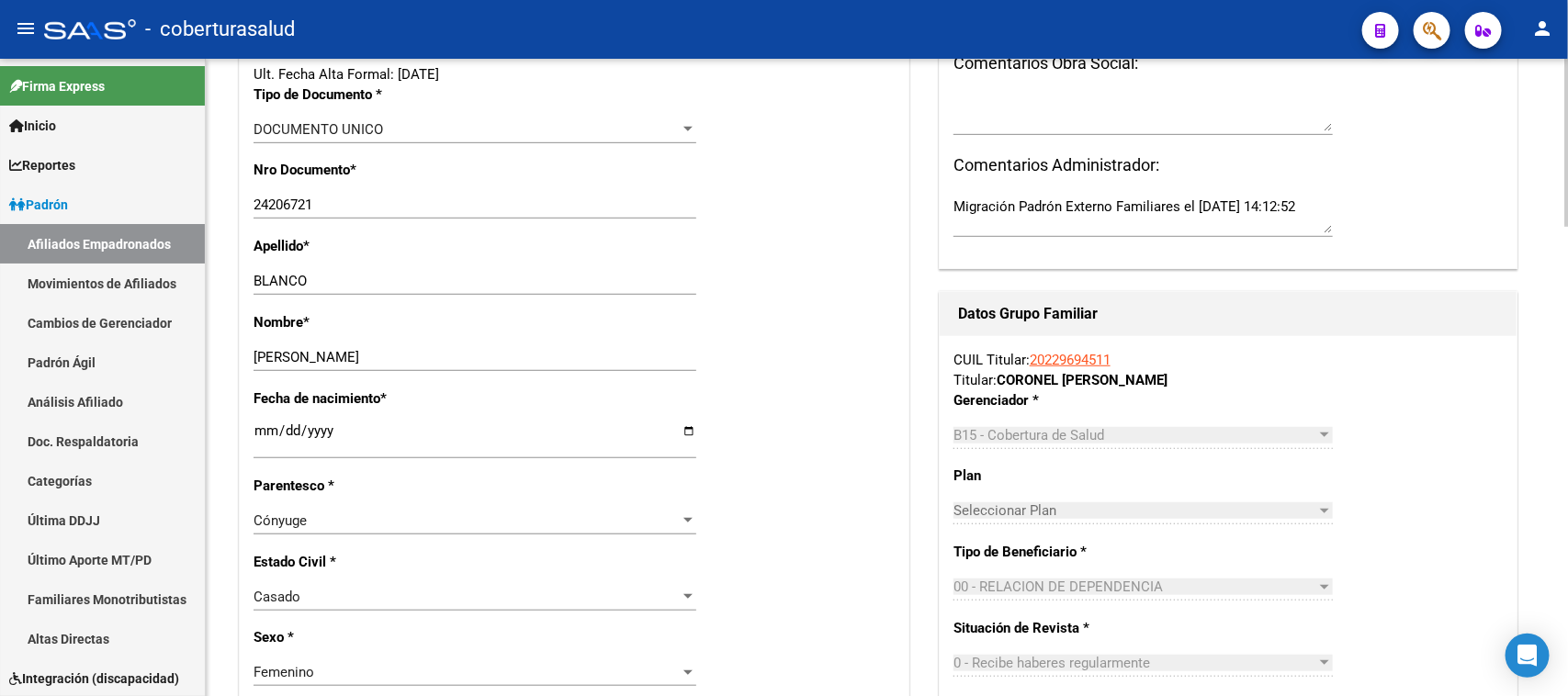
click at [258, 437] on input "[DATE]" at bounding box center [476, 438] width 443 height 30
type input "[DATE]"
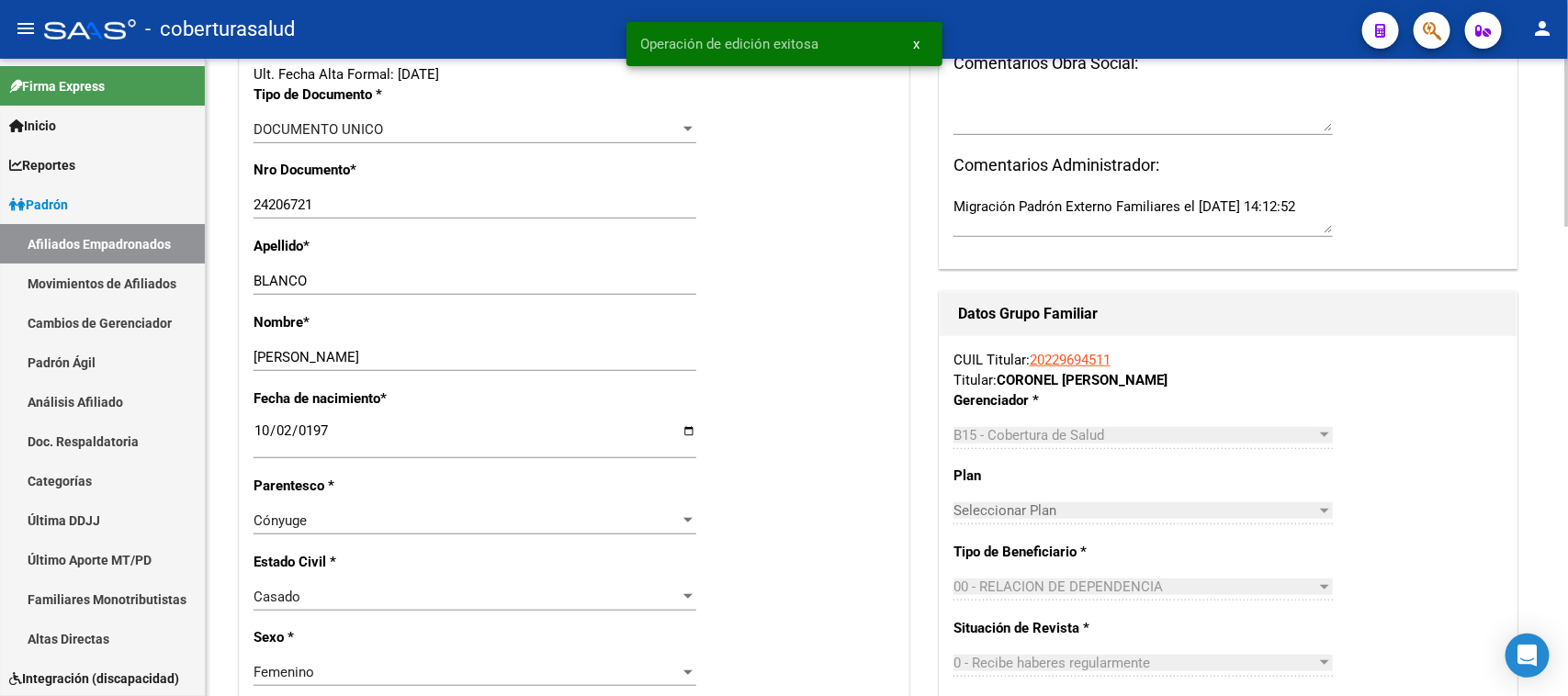
click at [767, 312] on div "Nombre * [PERSON_NAME] nombre" at bounding box center [574, 350] width 641 height 77
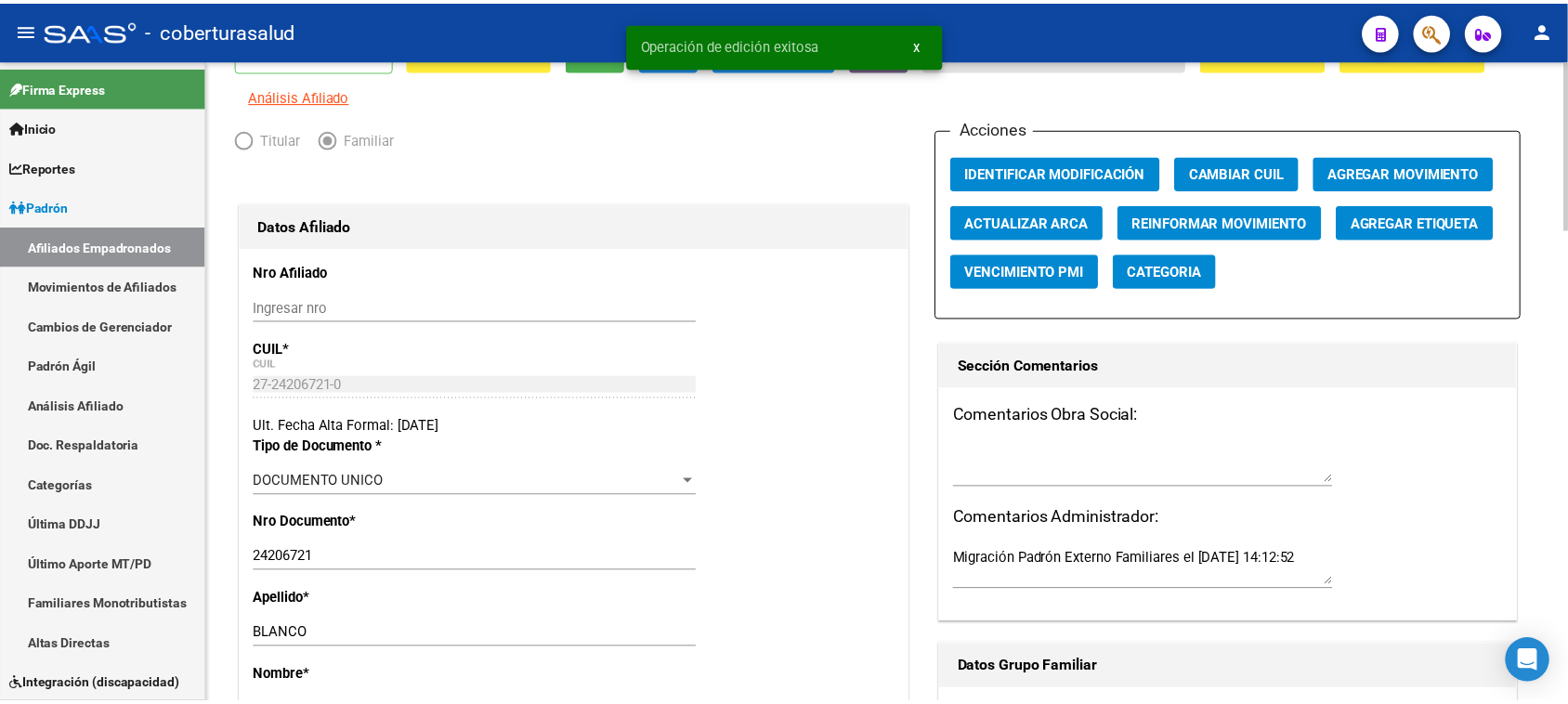
scroll to position [0, 0]
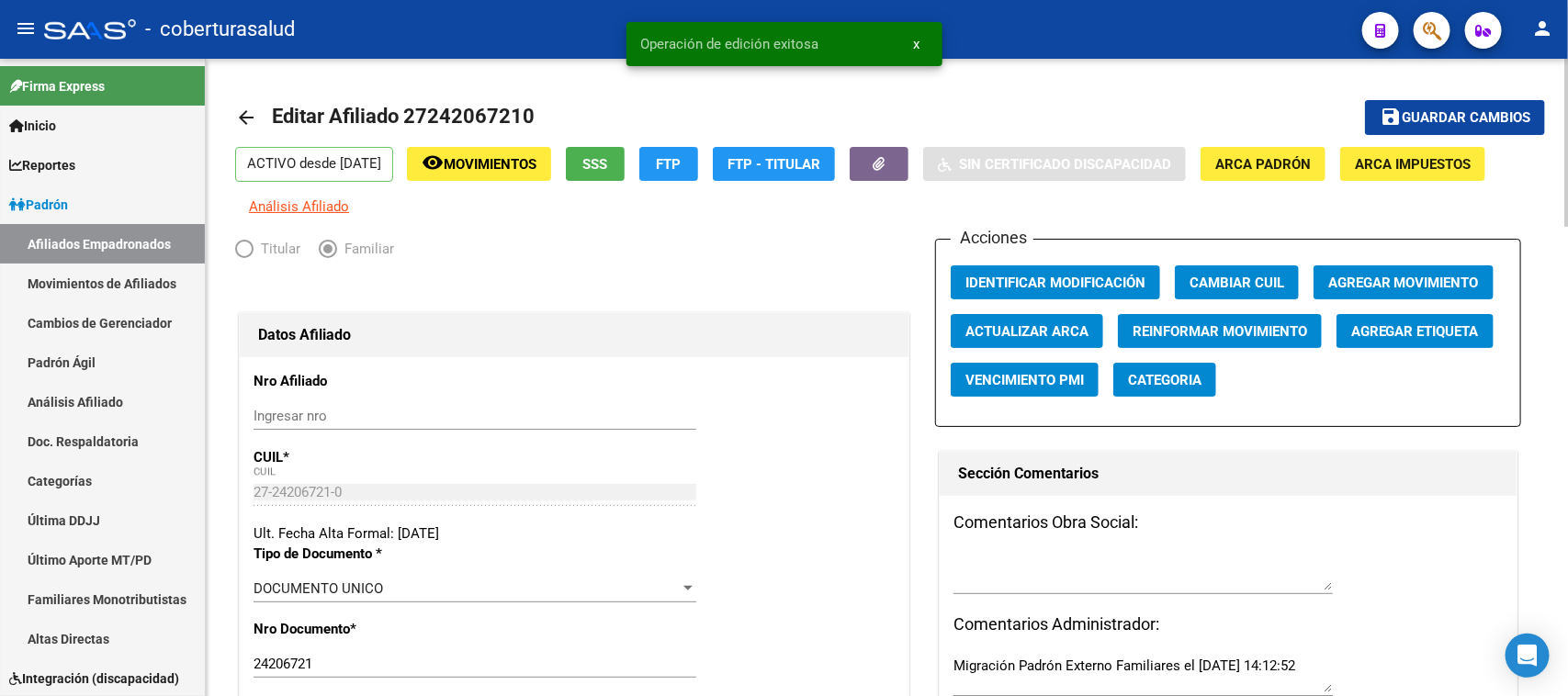
click at [1522, 110] on span "Guardar cambios" at bounding box center [1465, 118] width 128 height 17
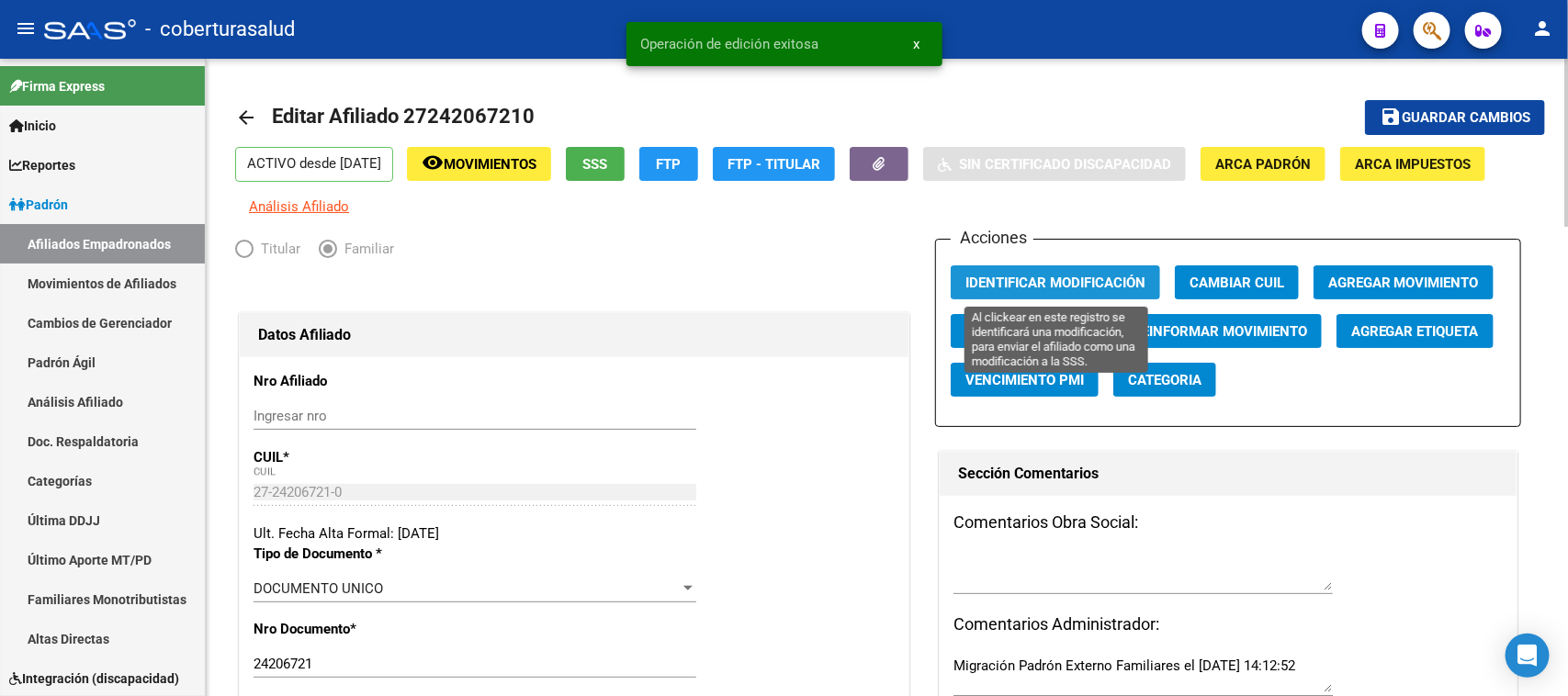
click at [1052, 274] on span "Identificar Modificación" at bounding box center [1055, 282] width 180 height 17
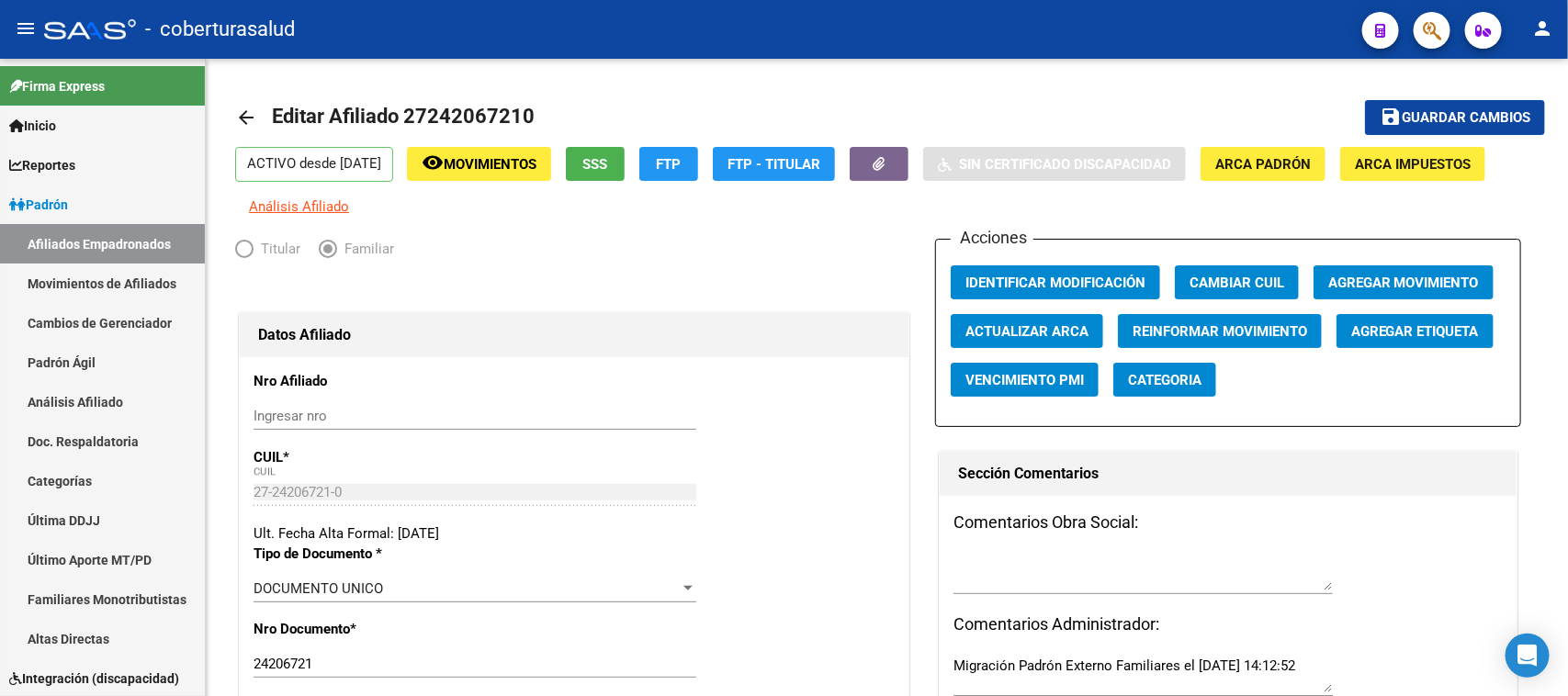
drag, startPoint x: 1443, startPoint y: 7, endPoint x: 1438, endPoint y: 28, distance: 21.6
click at [1441, 17] on mat-toolbar "menu - coberturasalud person" at bounding box center [784, 30] width 1568 height 59
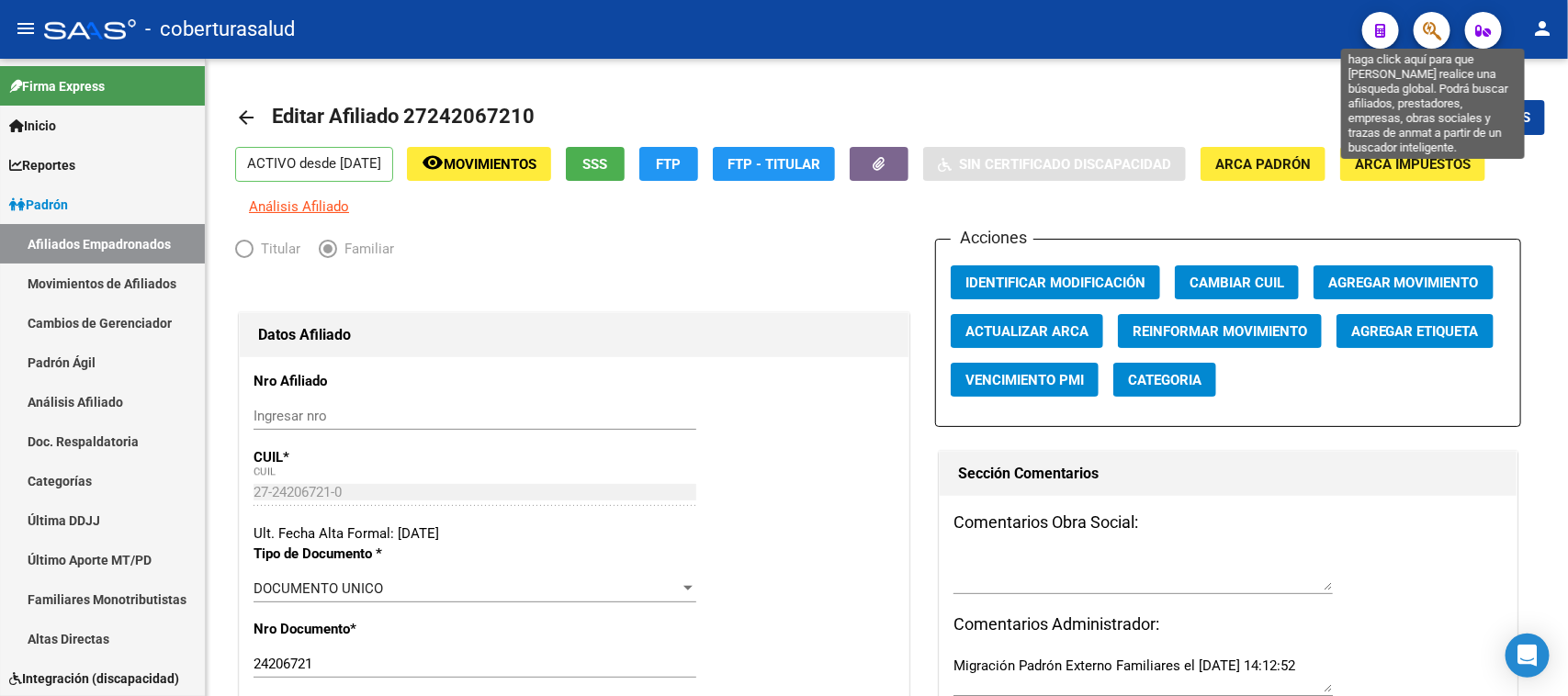
click at [1436, 30] on icon "button" at bounding box center [1432, 30] width 18 height 21
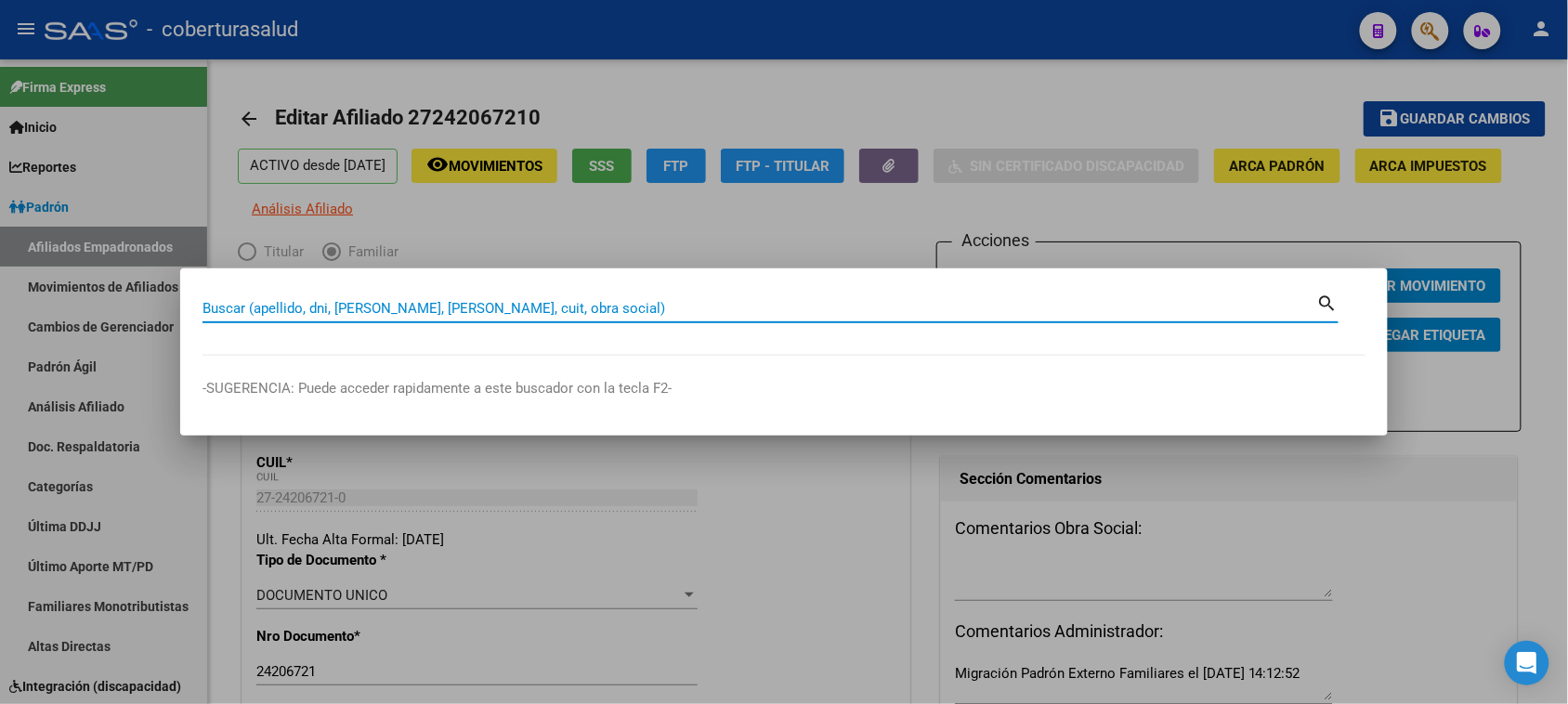
paste input "25026751"
type input "25026751"
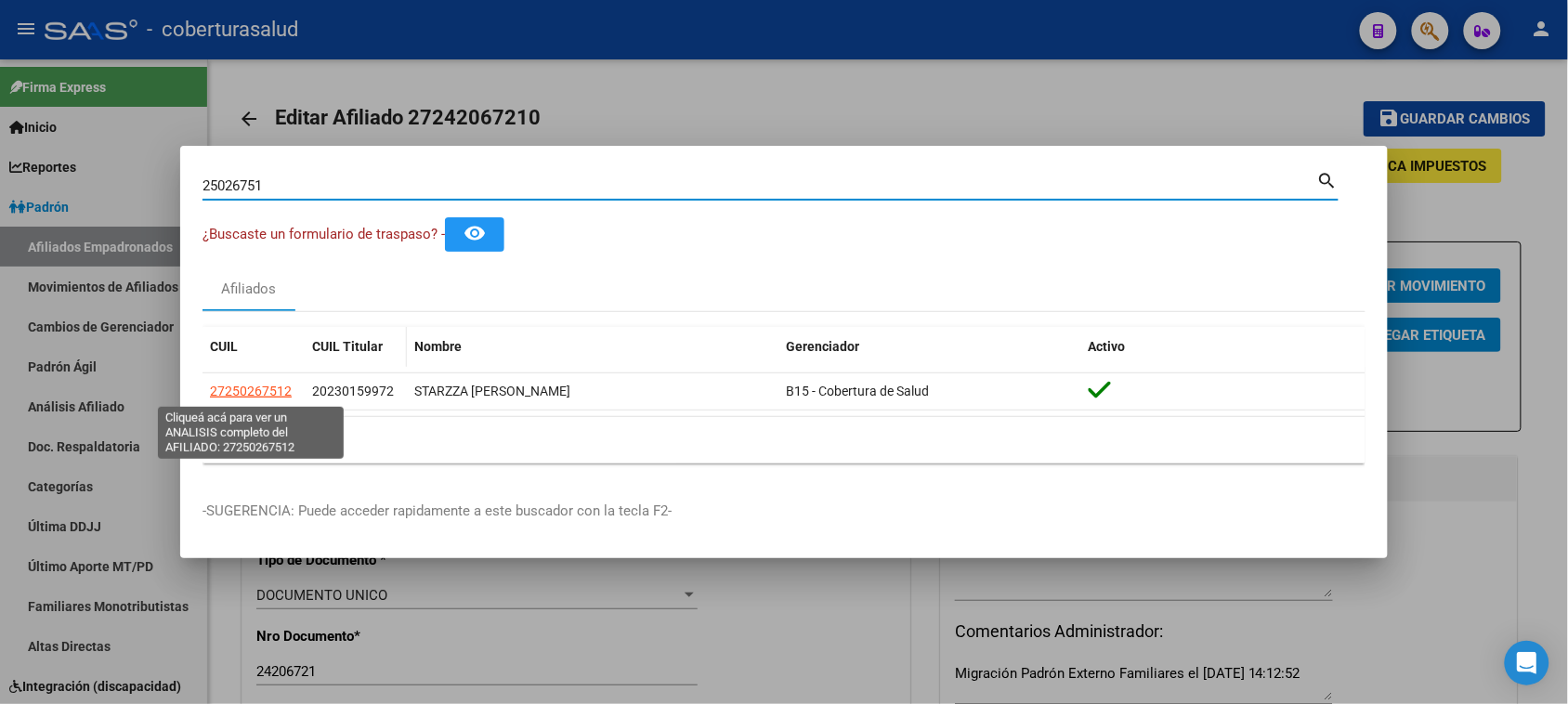
click at [270, 388] on span "27250267512" at bounding box center [251, 391] width 82 height 15
type textarea "27250267512"
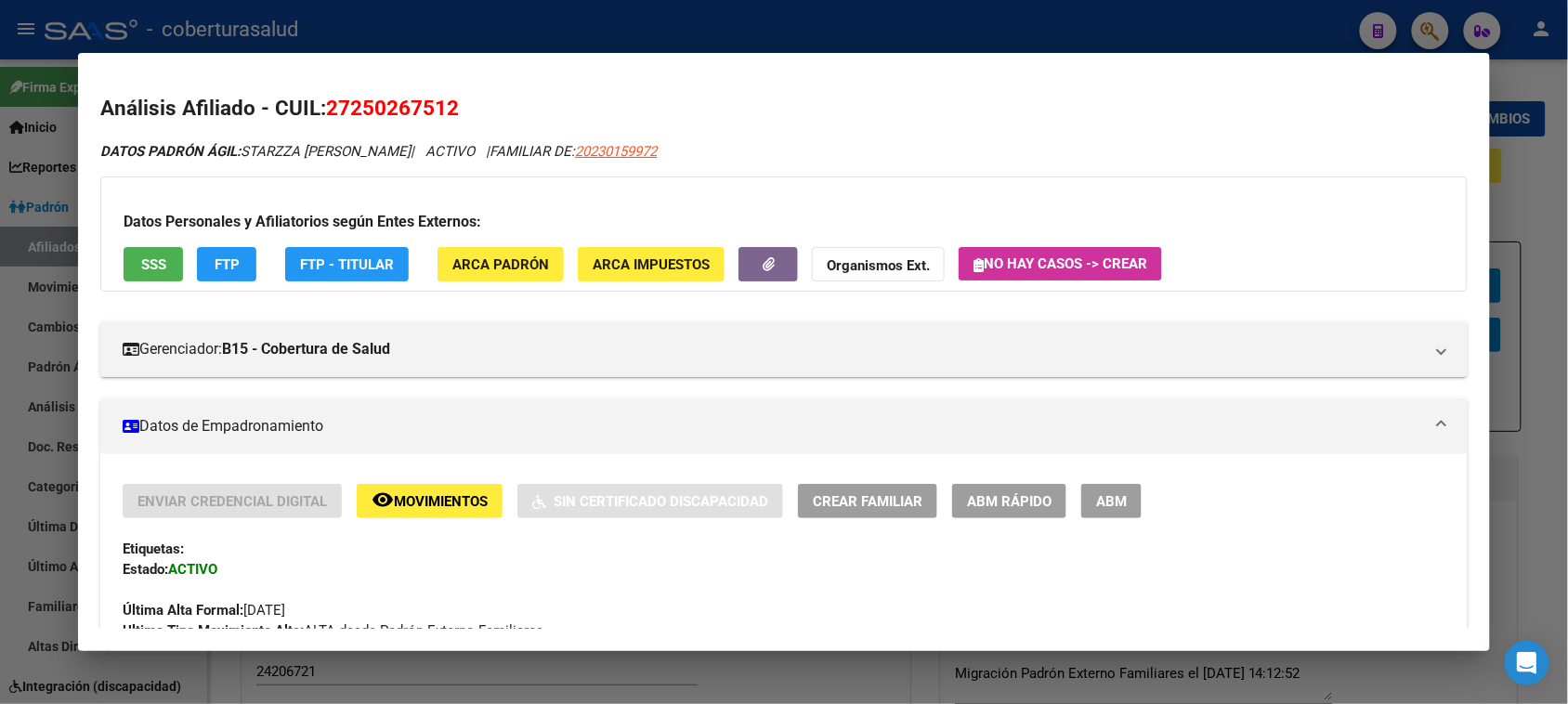
click at [397, 507] on span "Movimientos" at bounding box center [441, 501] width 93 height 17
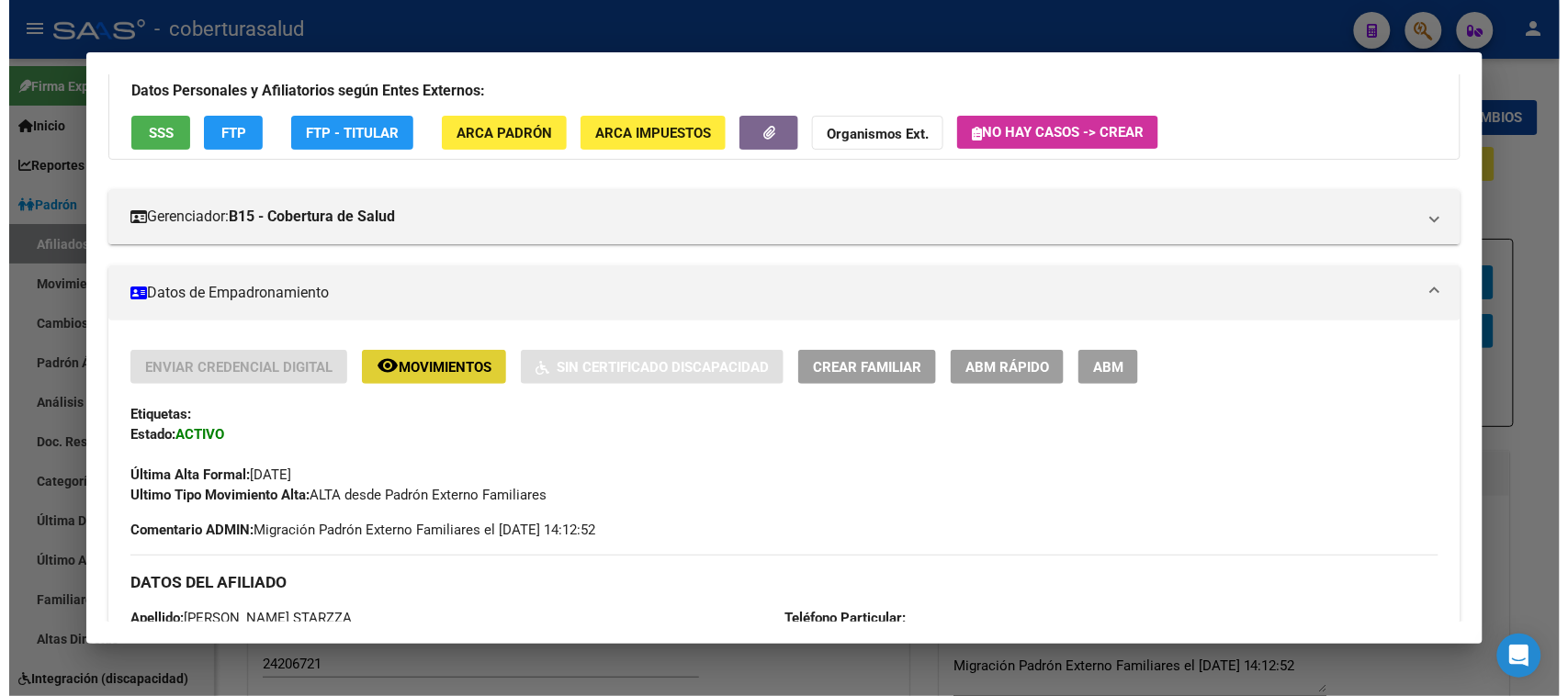
scroll to position [114, 0]
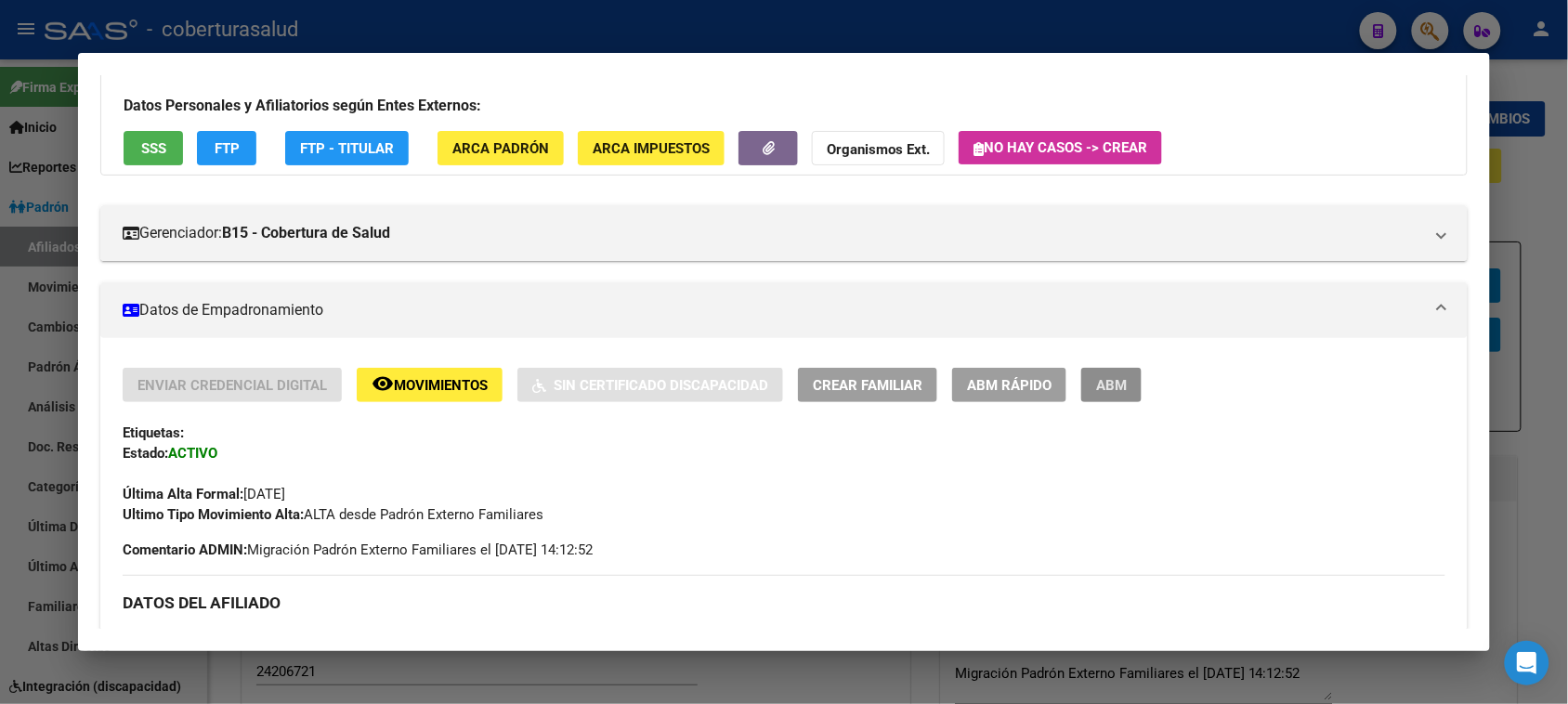
click at [1099, 377] on span "ABM" at bounding box center [1111, 386] width 31 height 17
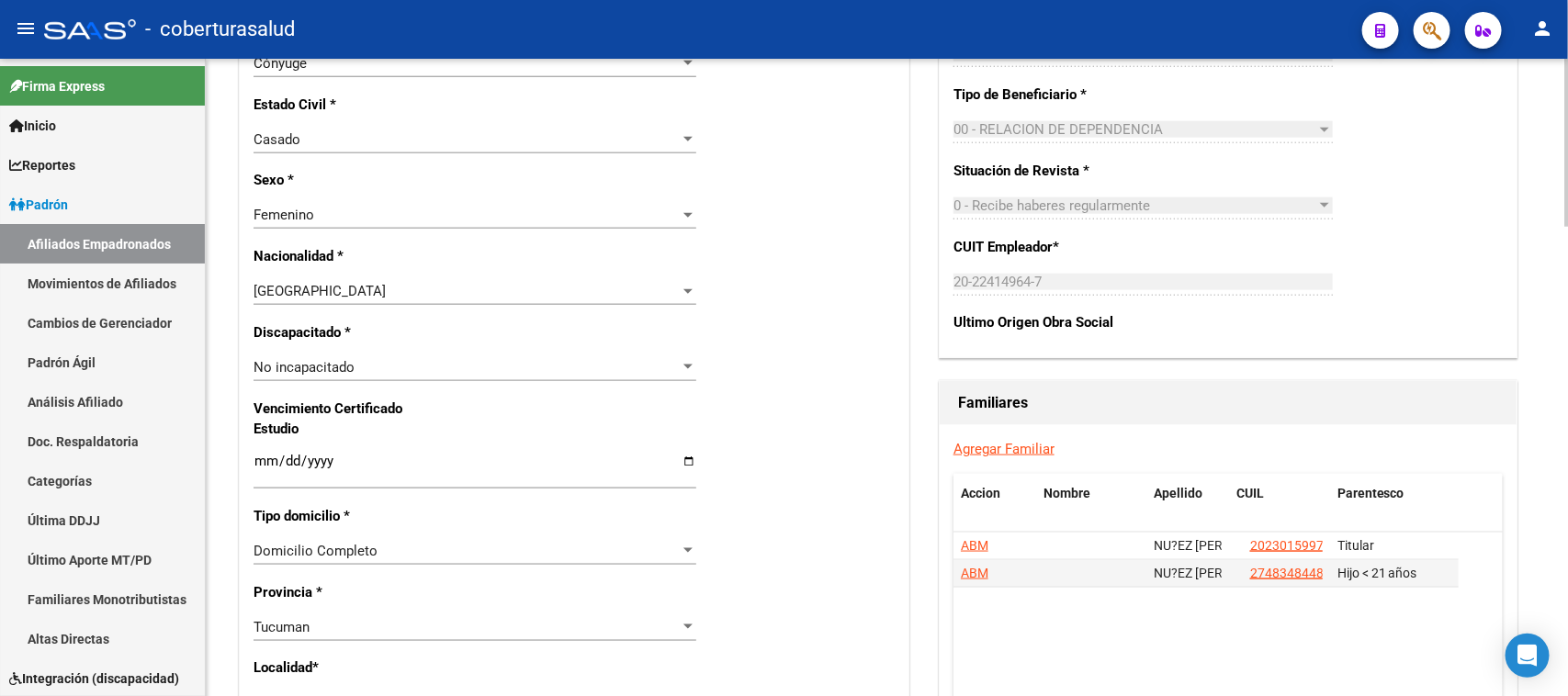
scroll to position [918, 0]
click at [828, 462] on div "Nro Afiliado Ingresar nro CUIL * 27-25026751-2 CUIL ARCA Padrón Ult. Fecha Alta…" at bounding box center [574, 434] width 669 height 1991
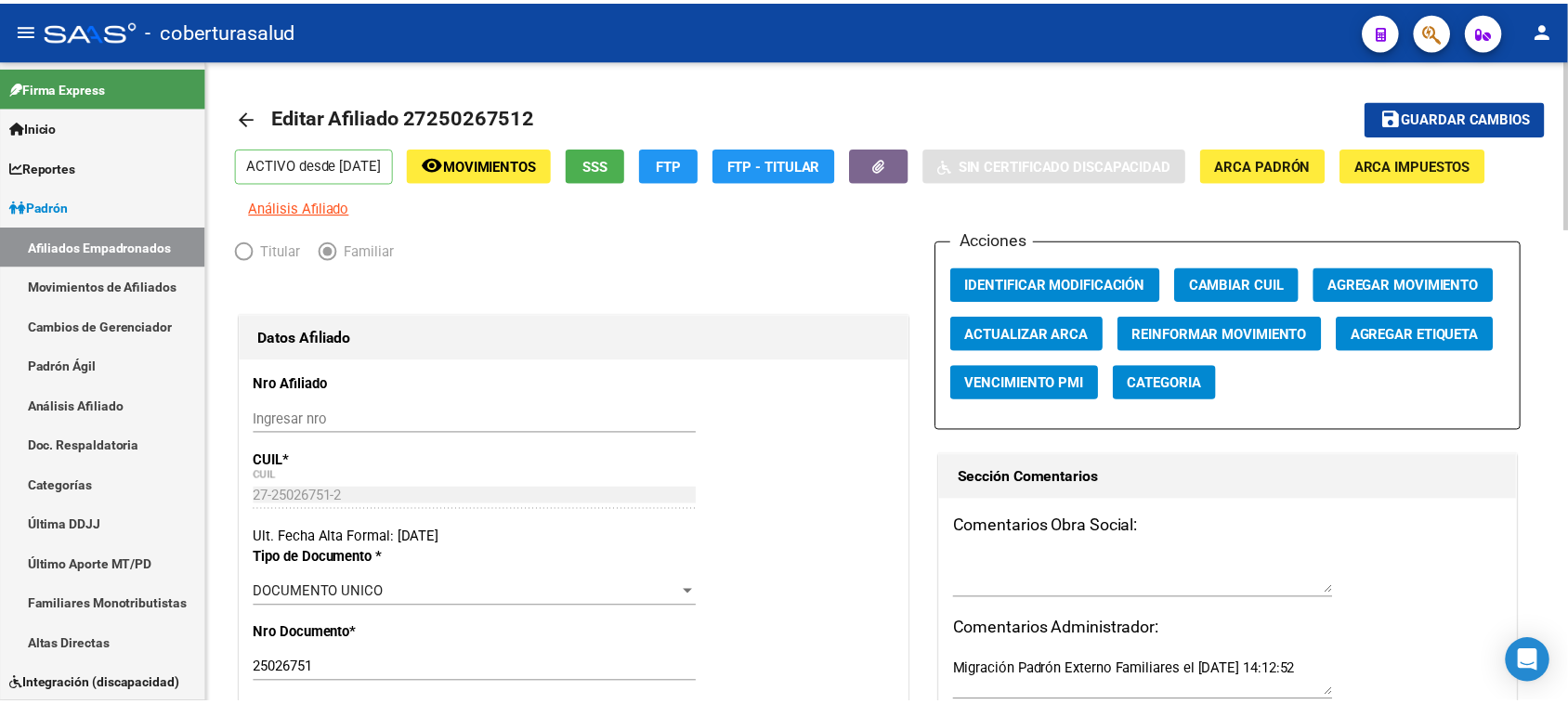
scroll to position [0, 0]
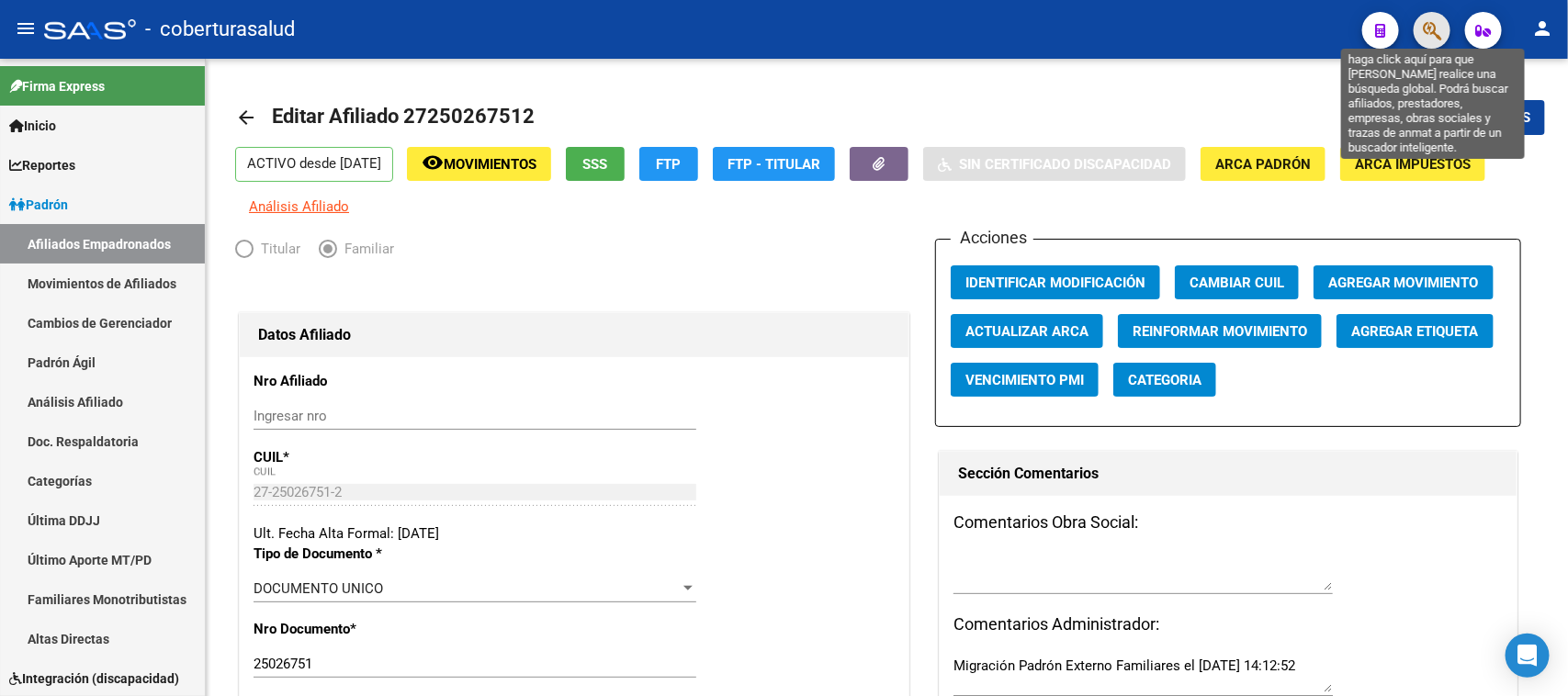
click at [1438, 32] on icon "button" at bounding box center [1432, 30] width 18 height 21
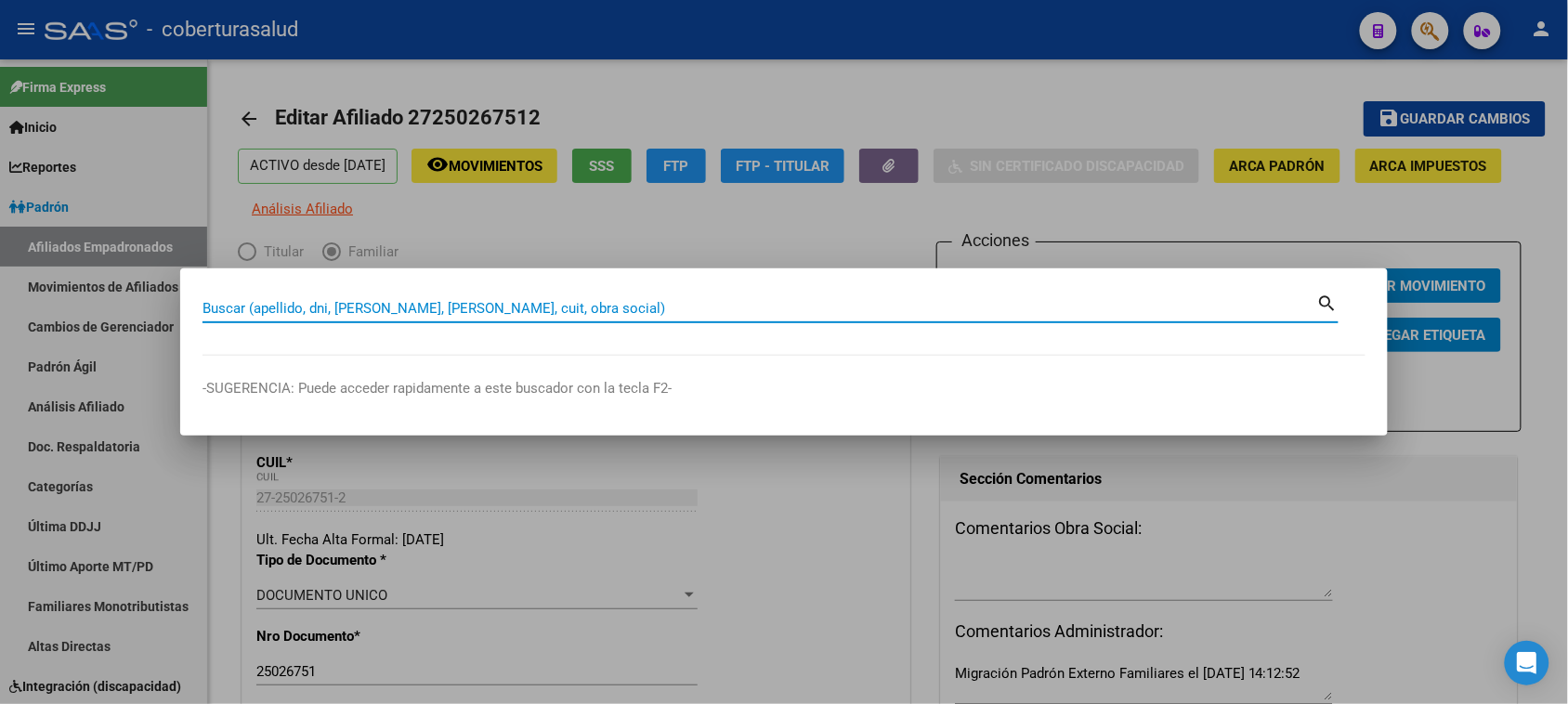
paste input "25709195"
type input "25709195"
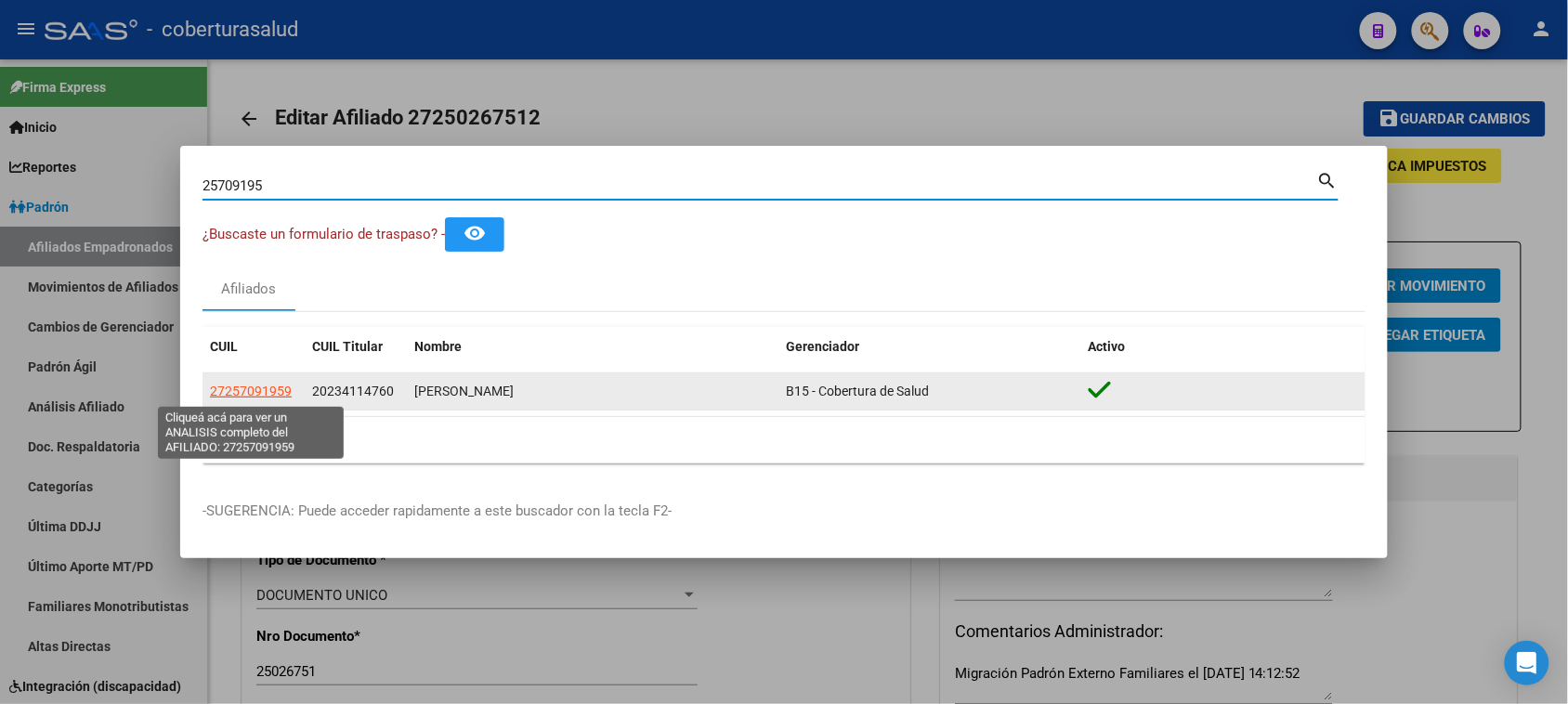
click at [249, 387] on span "27257091959" at bounding box center [251, 391] width 82 height 15
type textarea "27257091959"
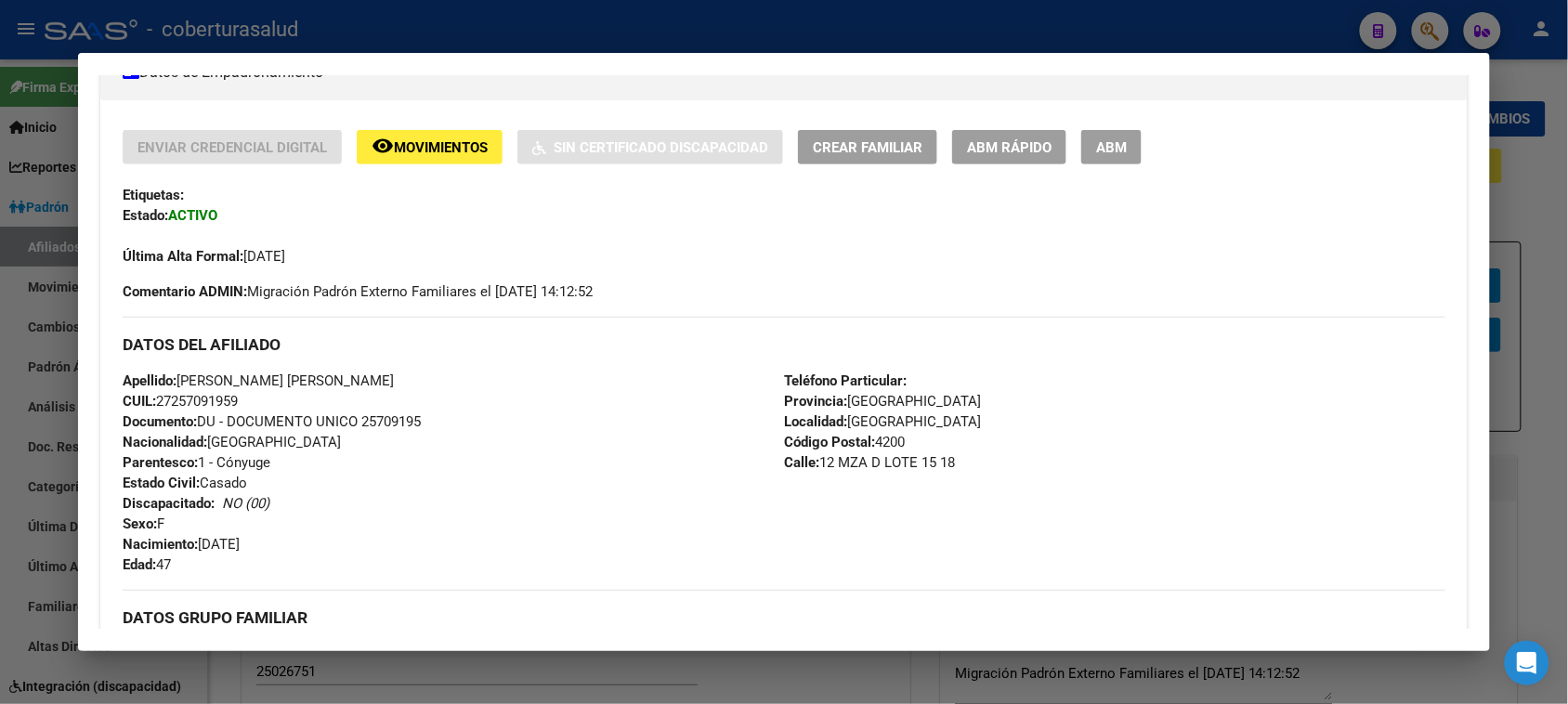
scroll to position [206, 0]
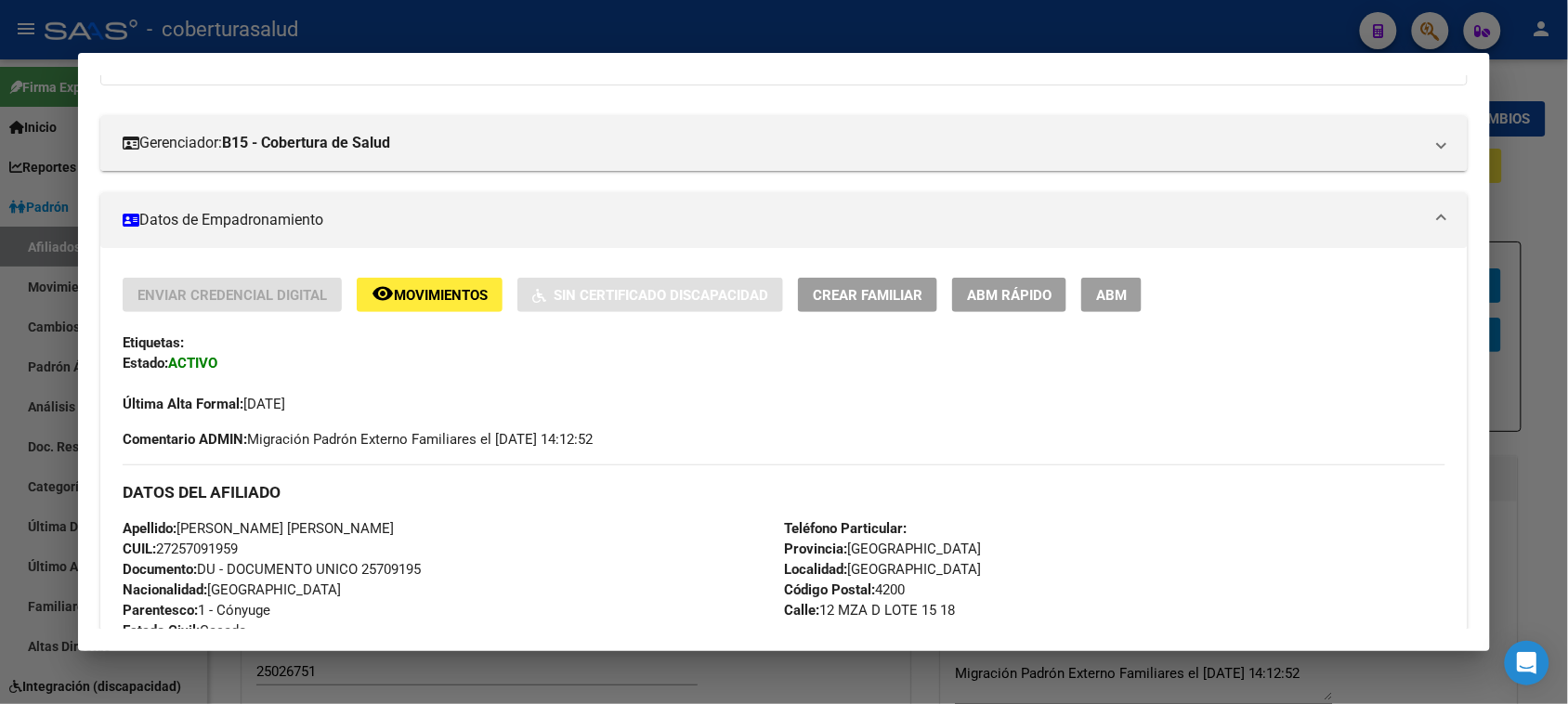
click at [425, 303] on button "remove_red_eye Movimientos" at bounding box center [430, 294] width 146 height 35
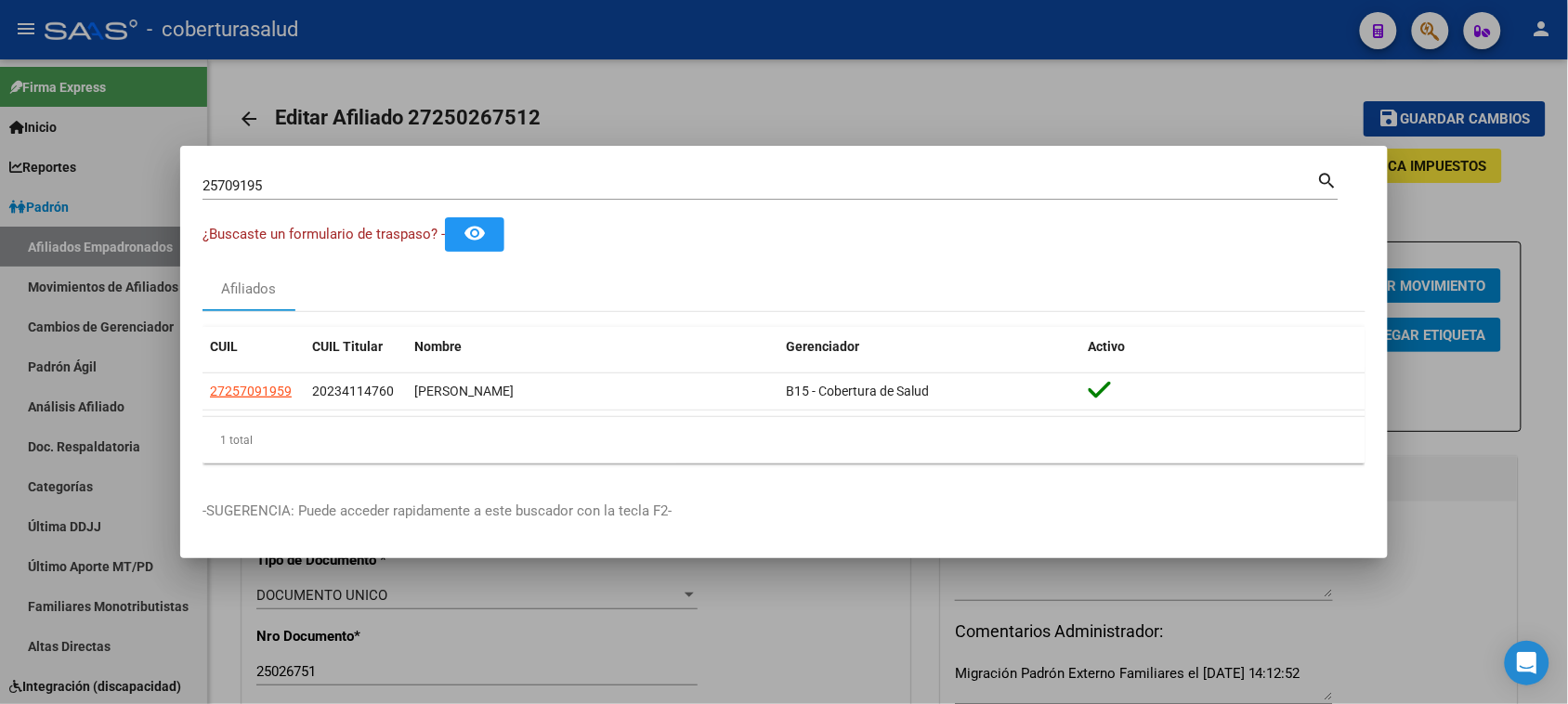
click at [362, 183] on input "25709195" at bounding box center [760, 186] width 1115 height 17
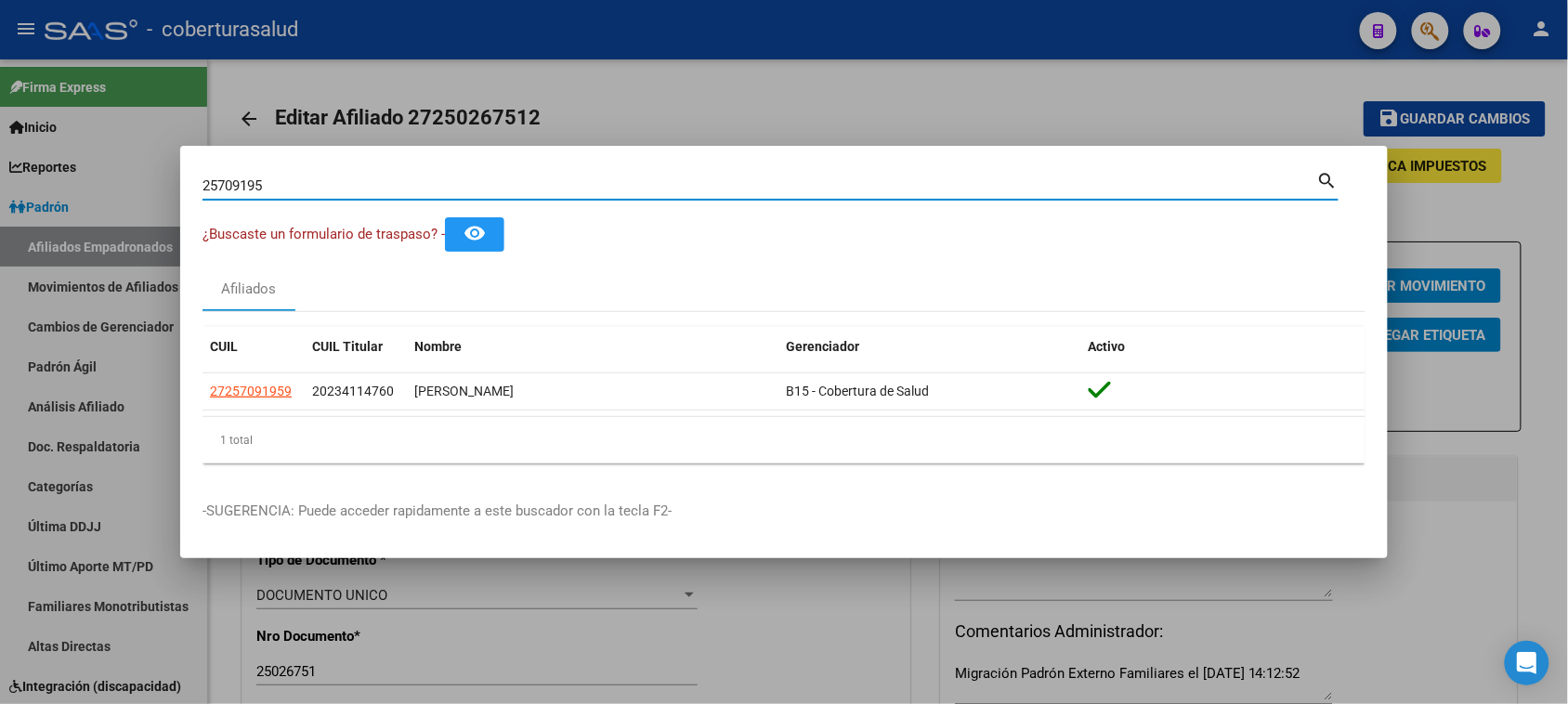
click at [362, 183] on input "25709195" at bounding box center [760, 186] width 1115 height 17
paste input "6295997"
type input "26295997"
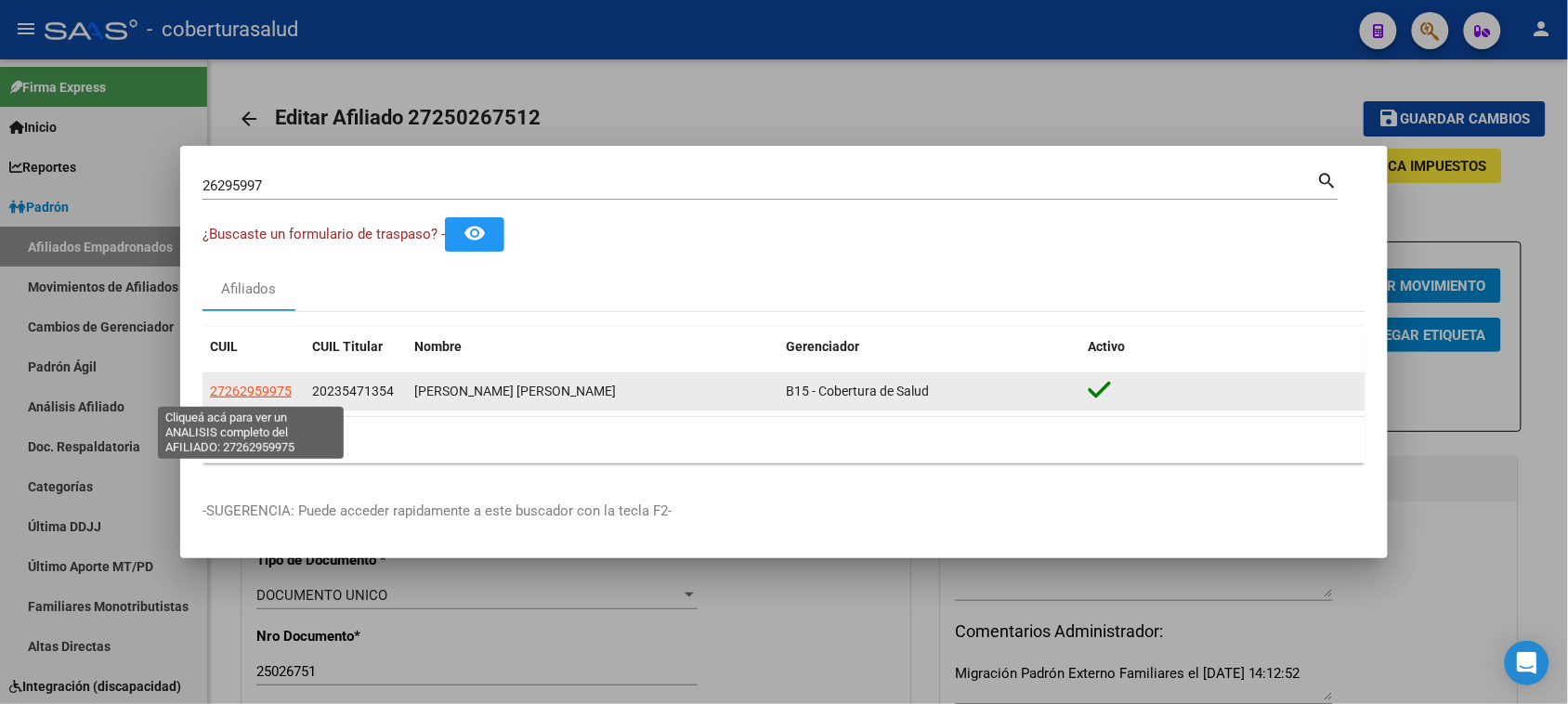
click at [248, 395] on span "27262959975" at bounding box center [251, 391] width 82 height 15
type textarea "27262959975"
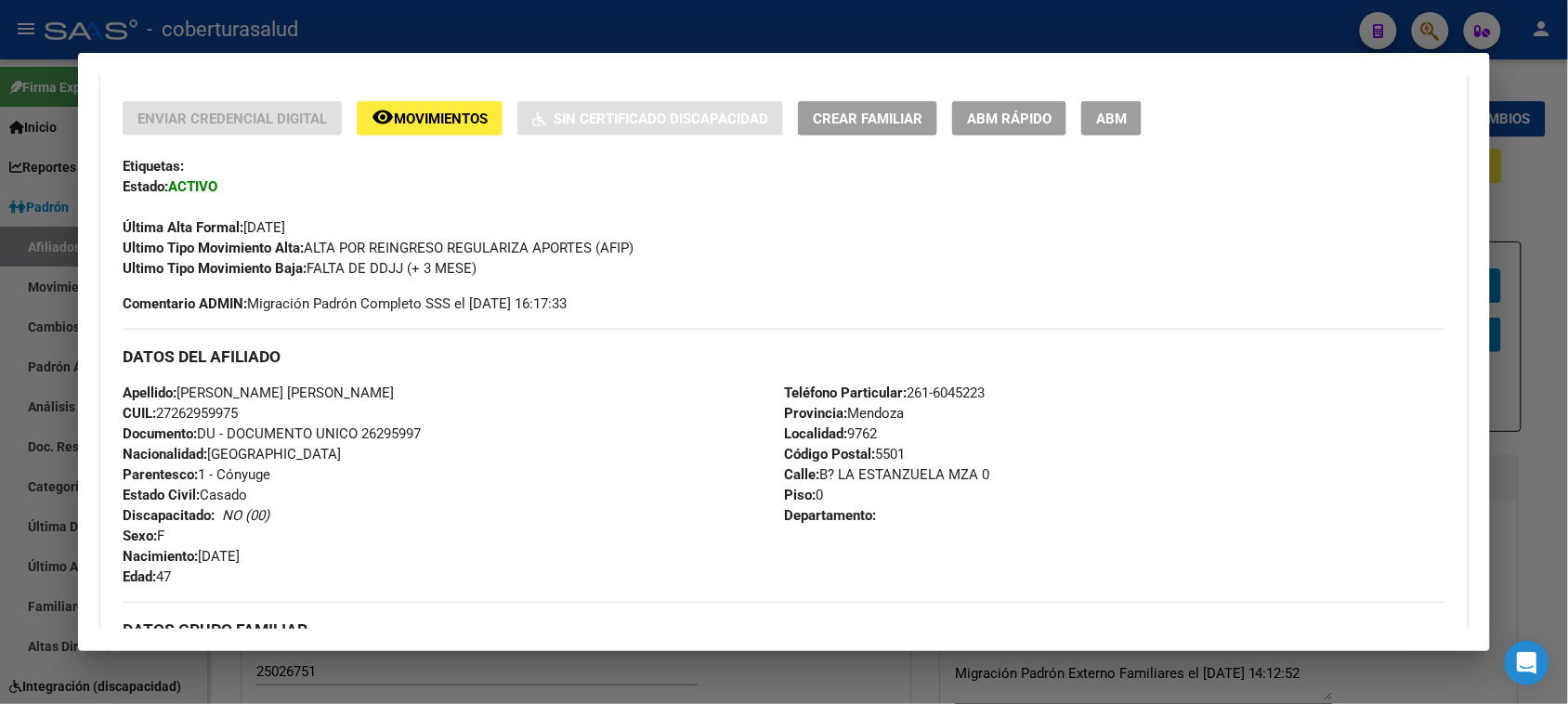
scroll to position [348, 0]
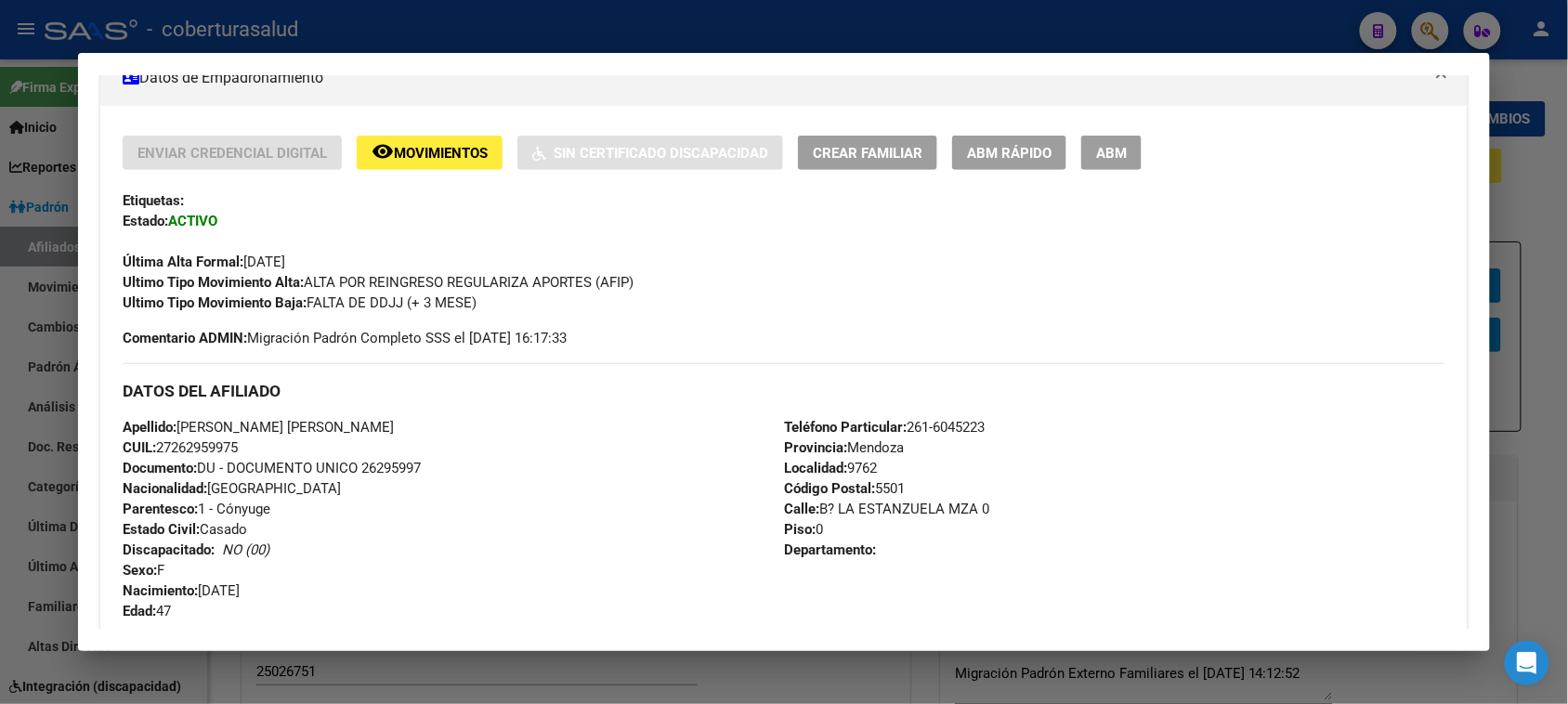
click at [404, 151] on span "Movimientos" at bounding box center [441, 153] width 93 height 17
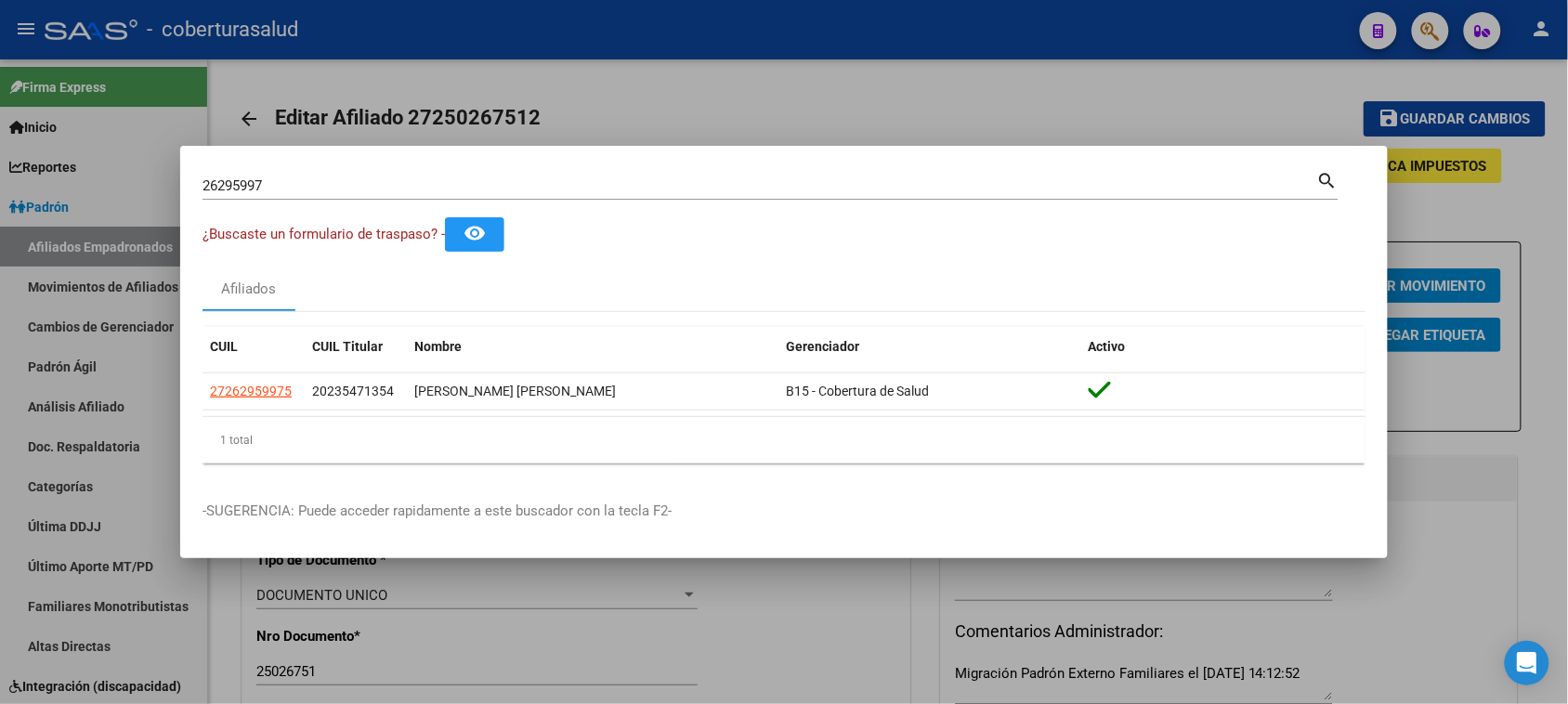
click at [293, 191] on input "26295997" at bounding box center [760, 186] width 1115 height 17
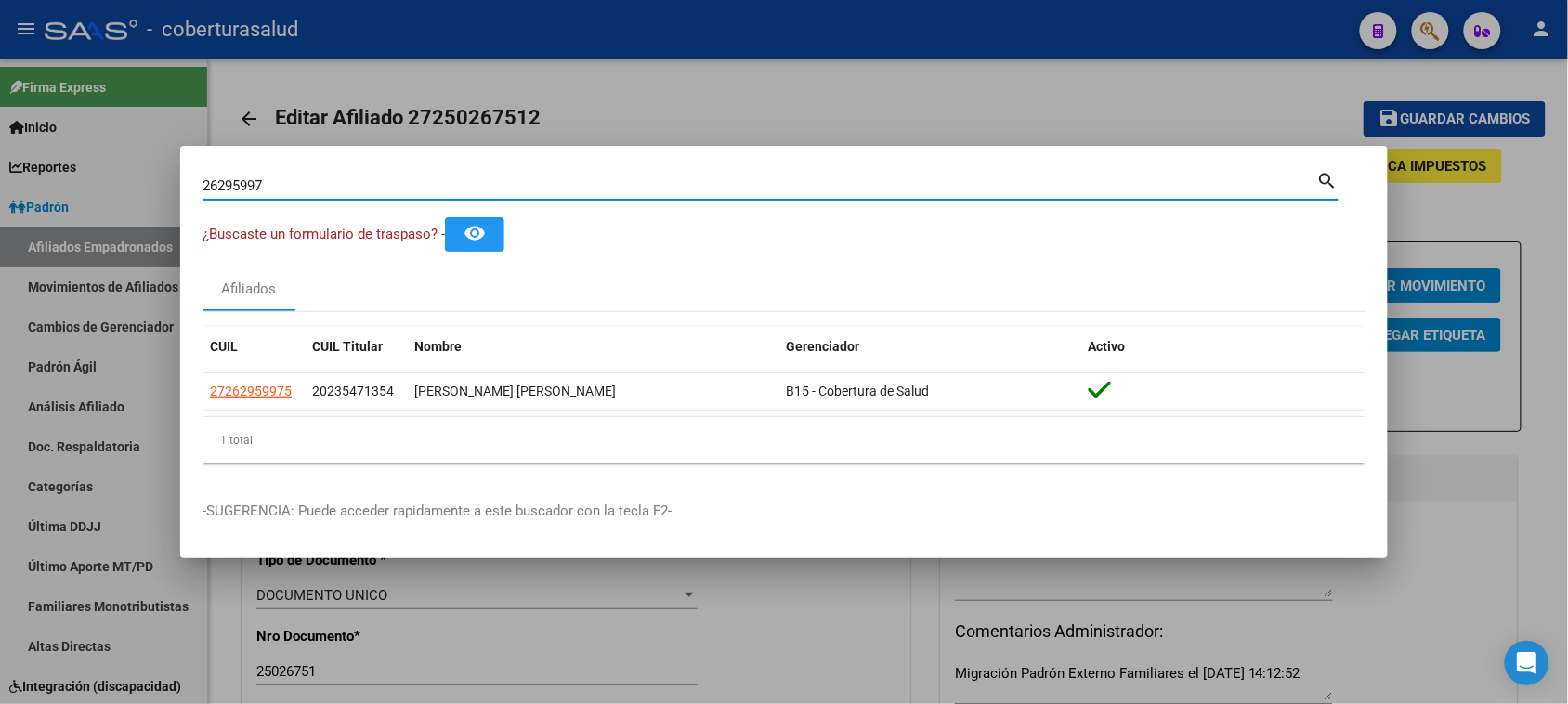
click at [293, 191] on input "26295997" at bounding box center [760, 186] width 1115 height 17
paste input "385024"
type input "26385024"
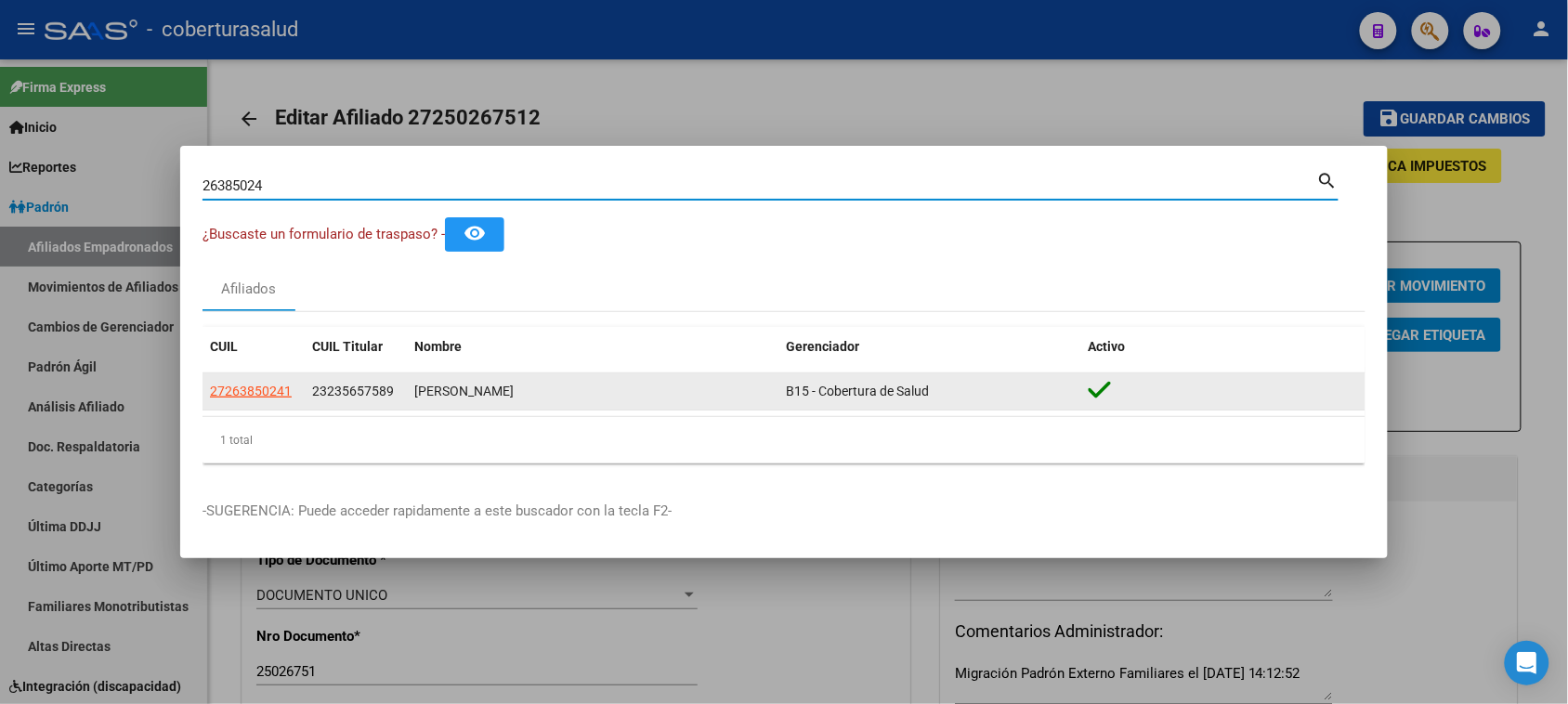
click at [251, 405] on datatable-body-cell "27263850241" at bounding box center [253, 391] width 102 height 36
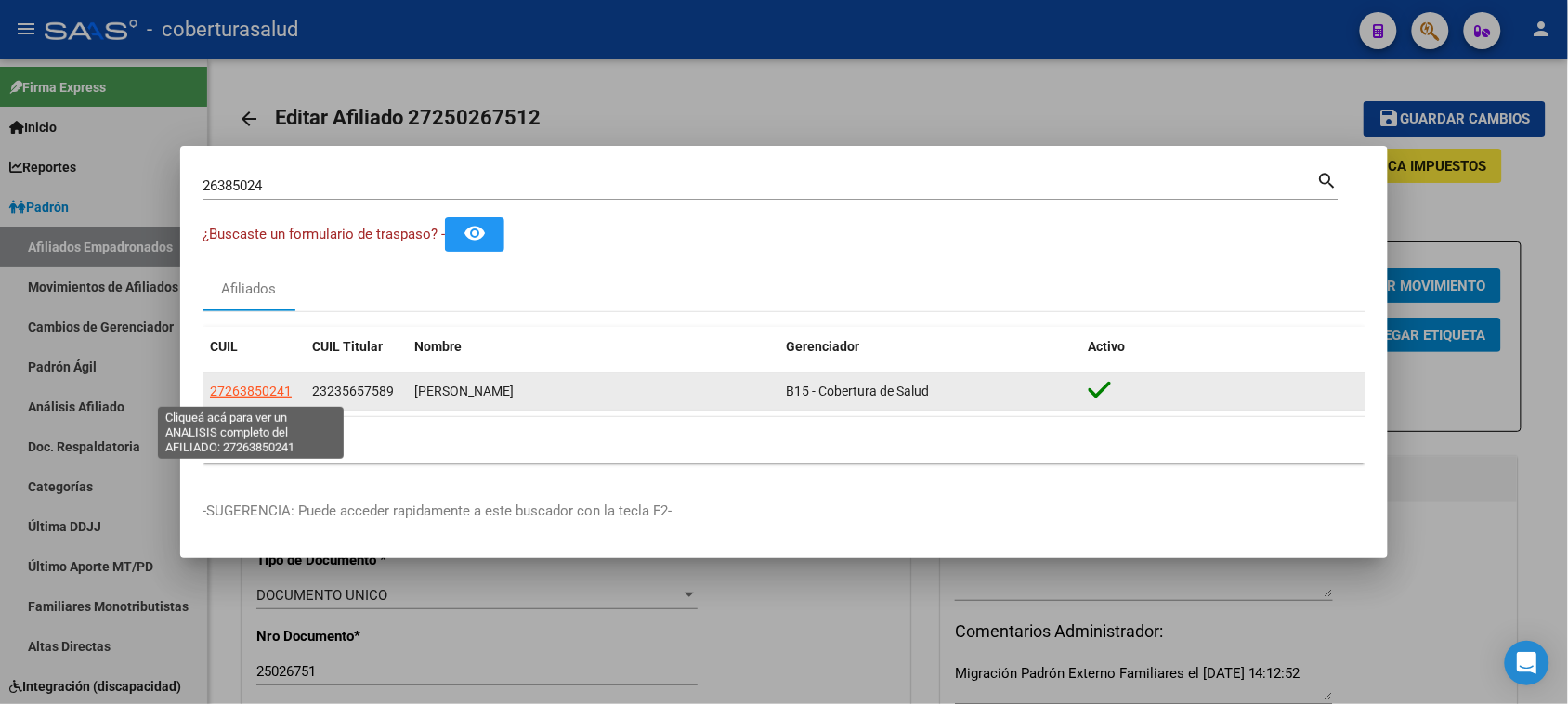
click at [249, 388] on span "27263850241" at bounding box center [251, 391] width 82 height 15
type textarea "27263850241"
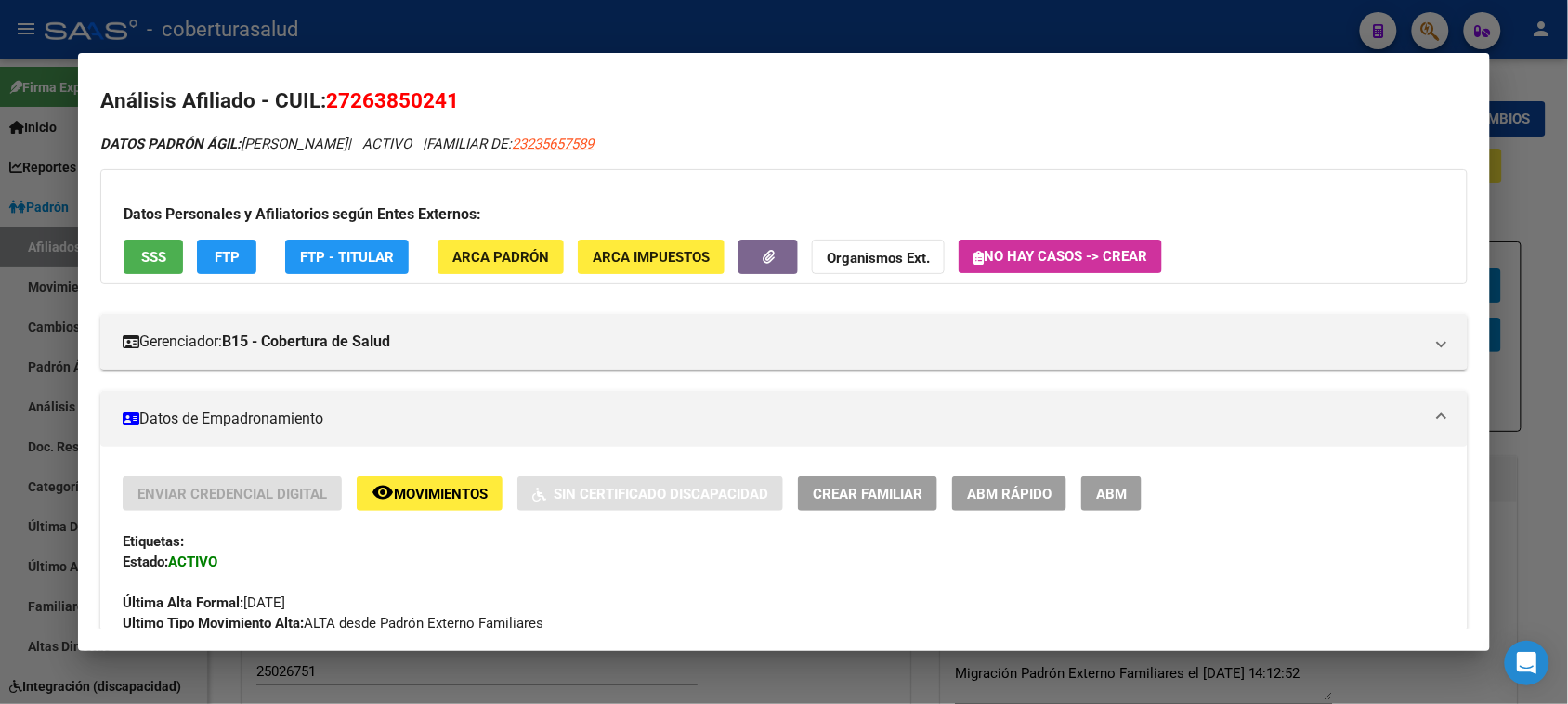
scroll to position [0, 0]
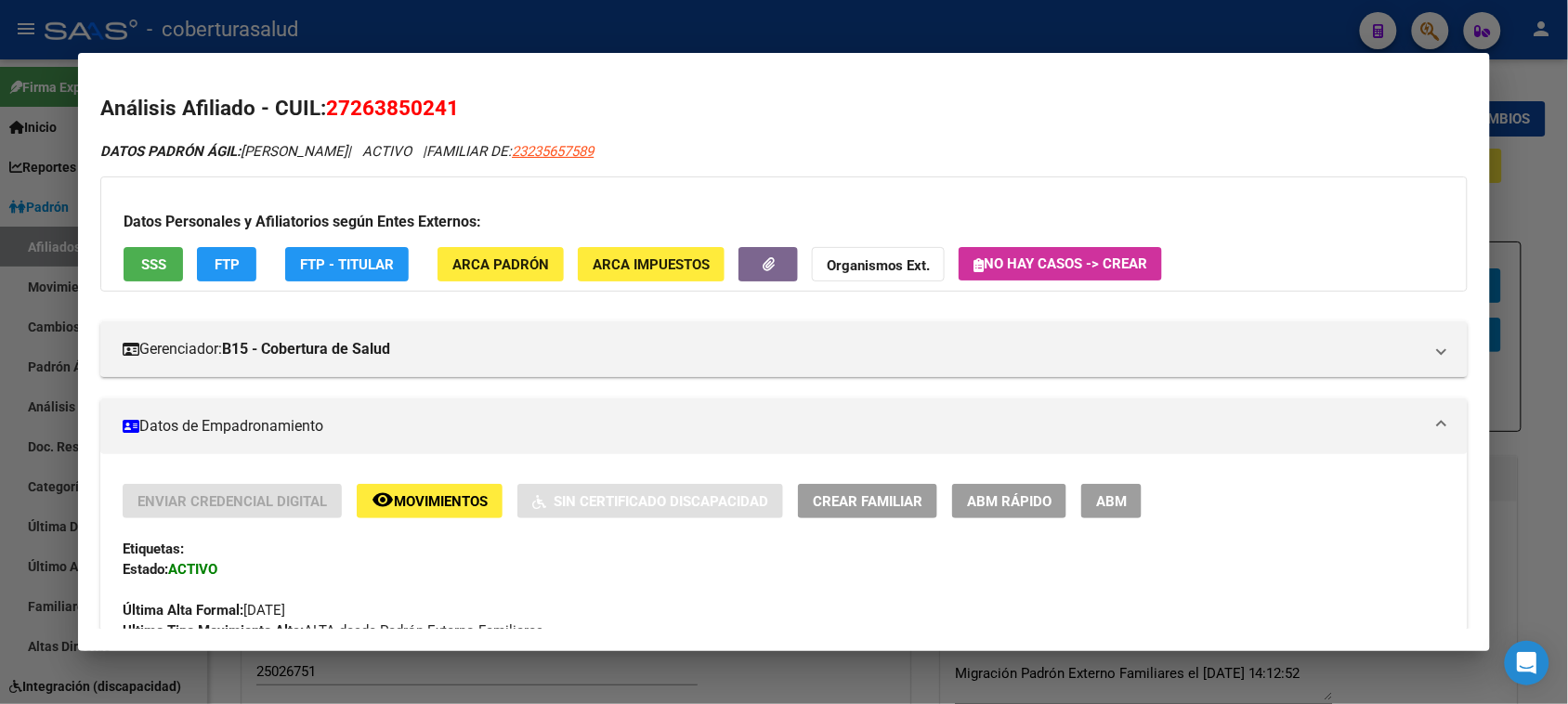
click at [448, 502] on span "Movimientos" at bounding box center [441, 501] width 93 height 17
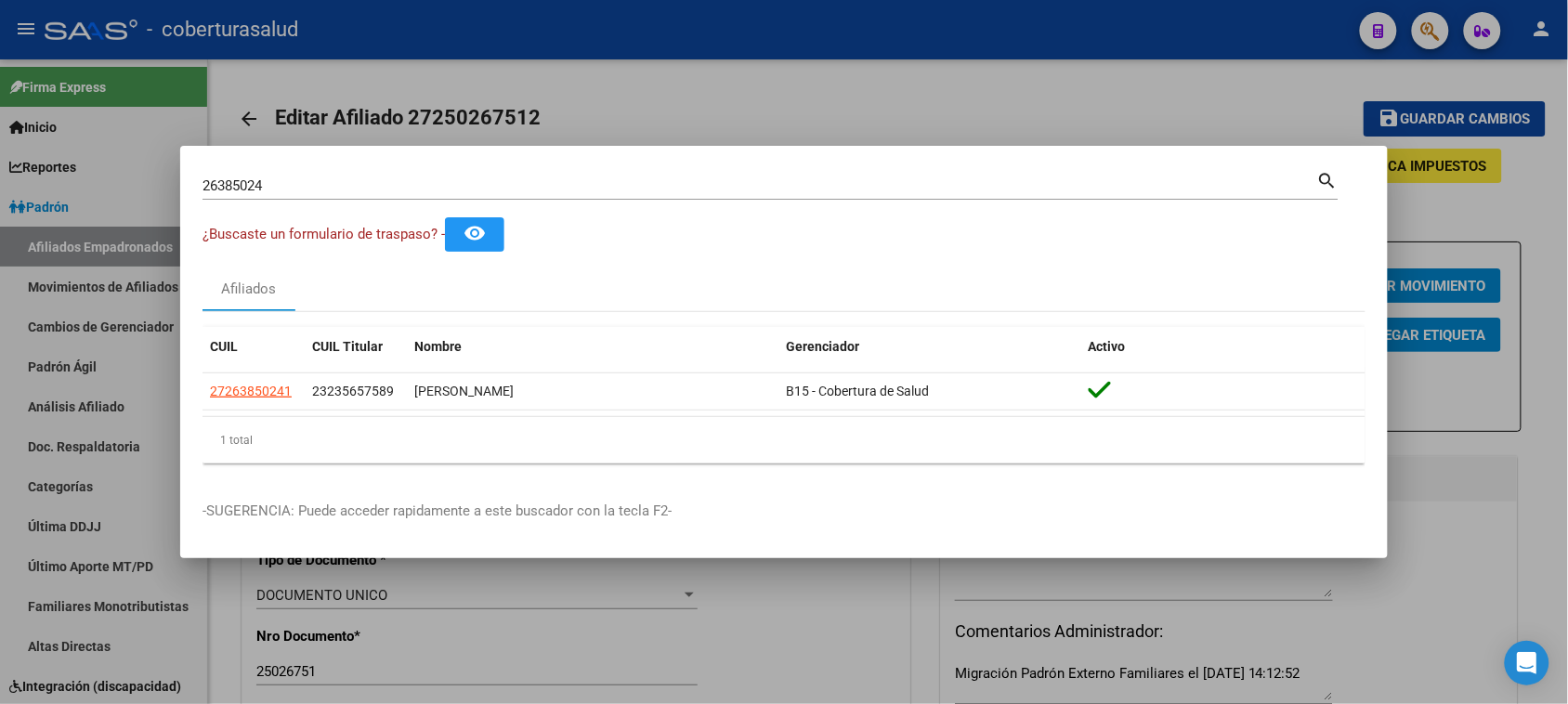
drag, startPoint x: 337, startPoint y: 200, endPoint x: 339, endPoint y: 190, distance: 10.2
click at [337, 195] on div "26385024 Buscar (apellido, dni, [PERSON_NAME], [PERSON_NAME], cuit, obra social)" at bounding box center [760, 186] width 1115 height 28
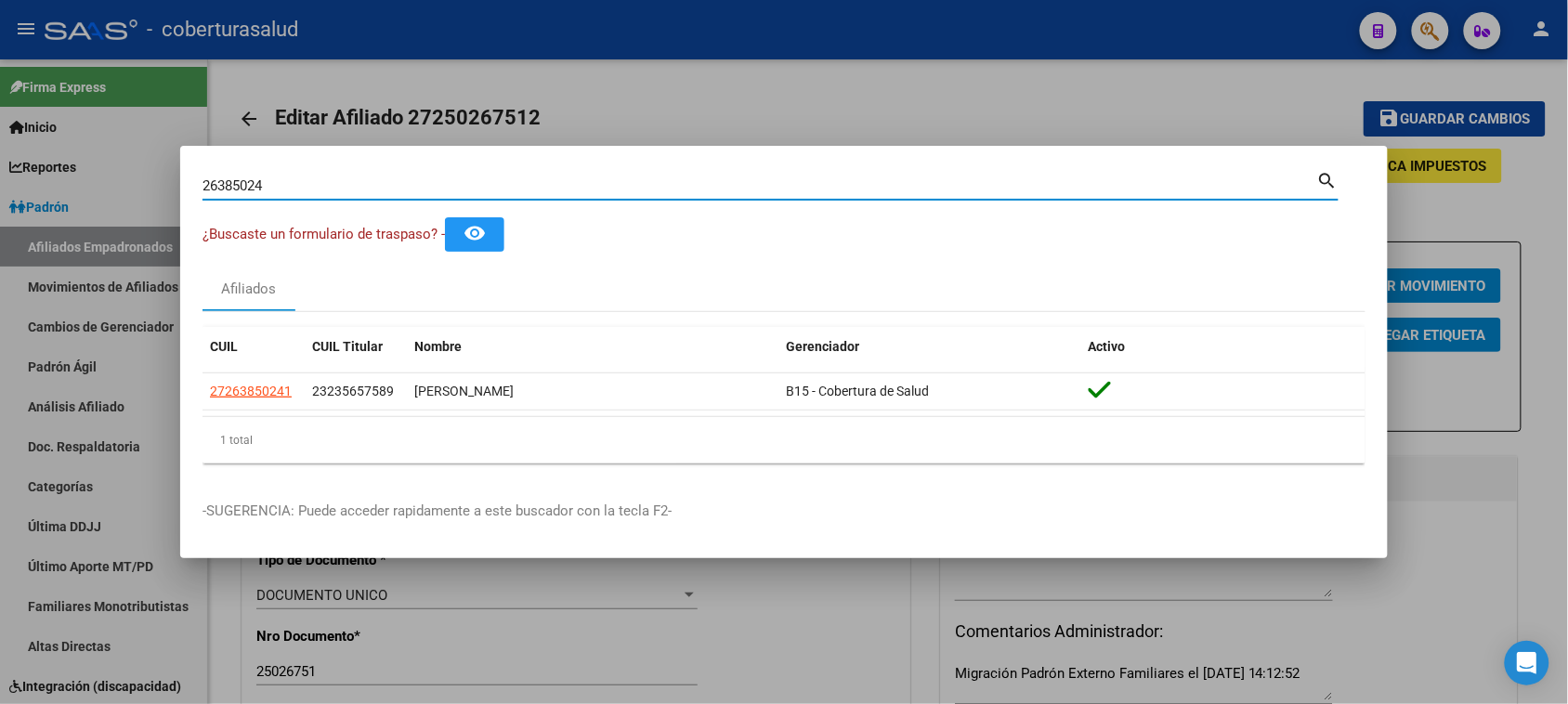
click at [339, 190] on input "26385024" at bounding box center [760, 186] width 1115 height 17
paste input "8052779"
type input "28052779"
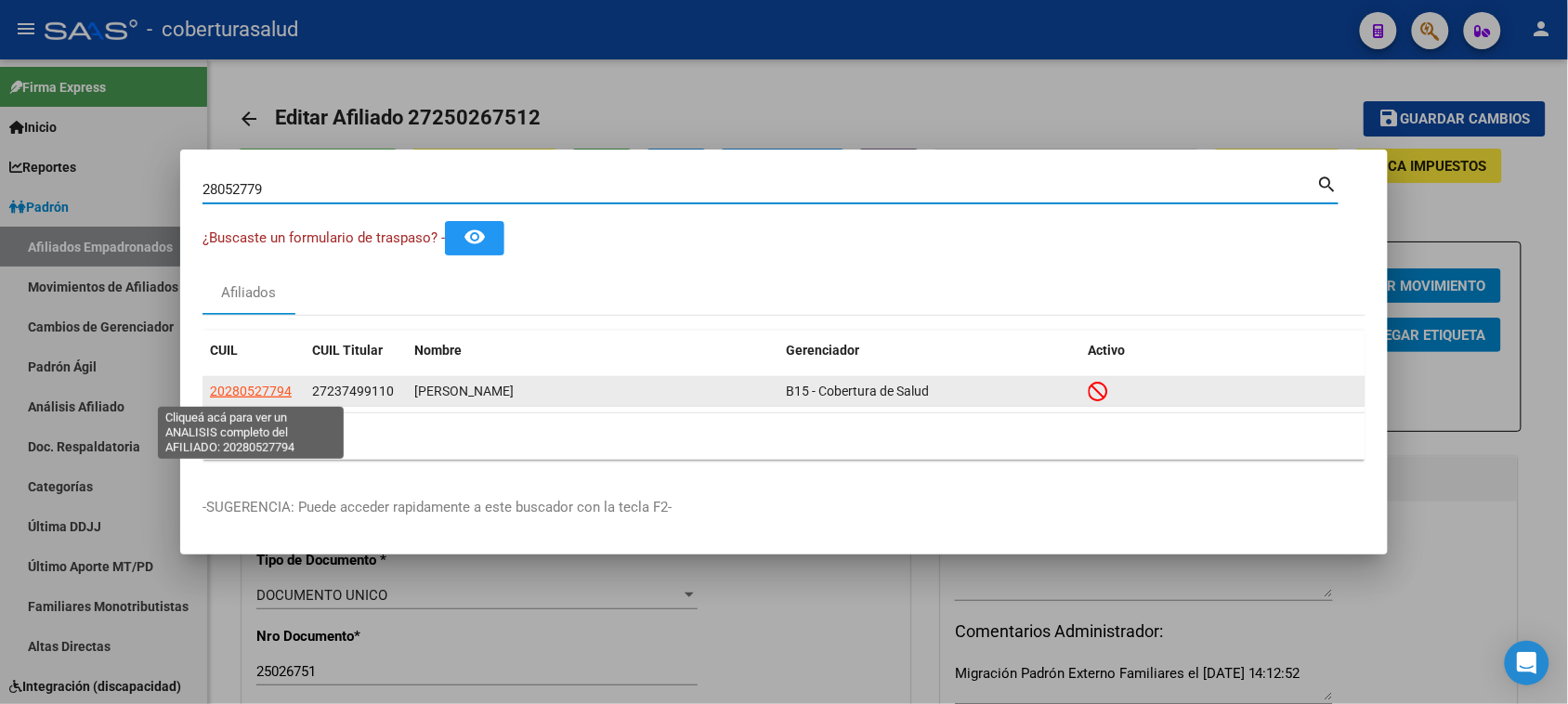
click at [274, 390] on span "20280527794" at bounding box center [251, 391] width 82 height 15
type textarea "20280527794"
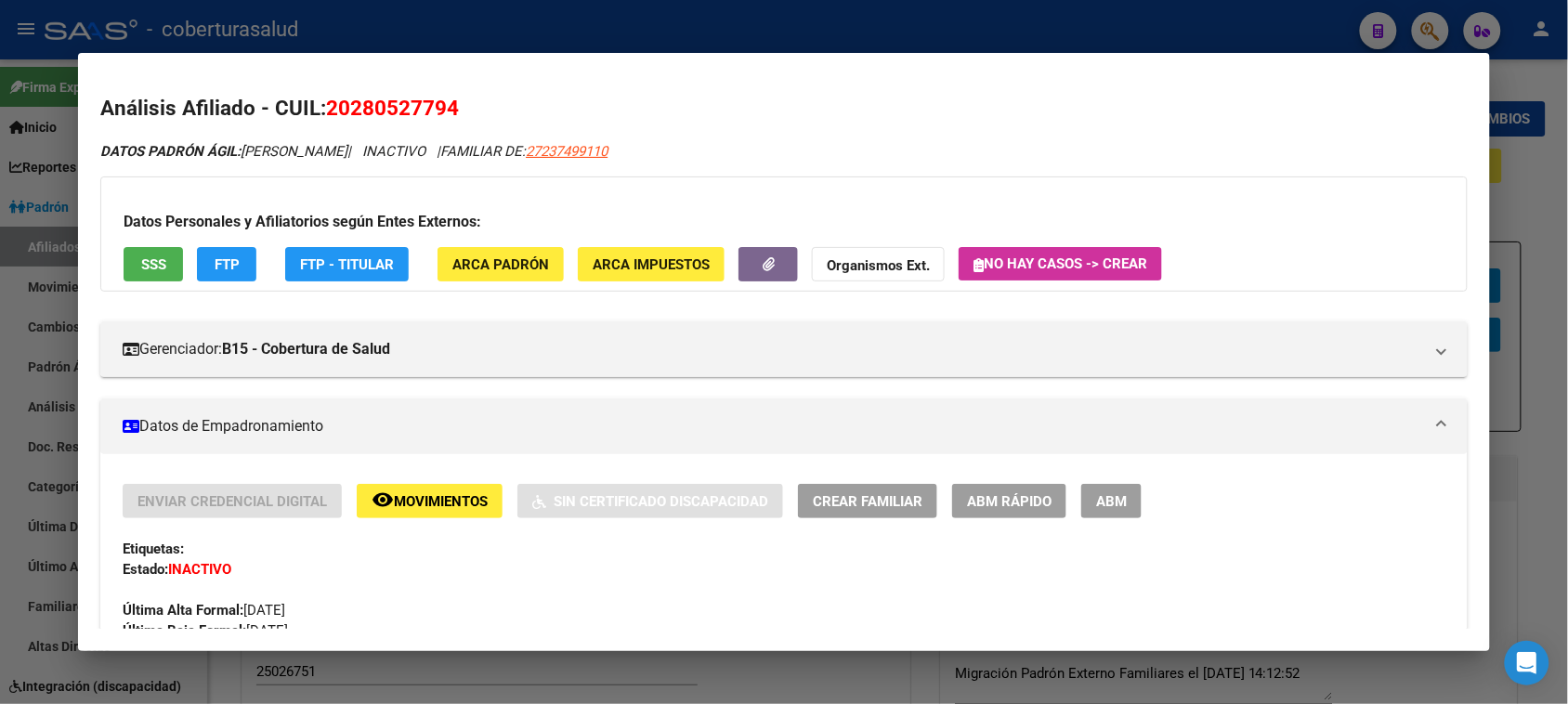
click at [433, 489] on button "remove_red_eye Movimientos" at bounding box center [430, 500] width 146 height 35
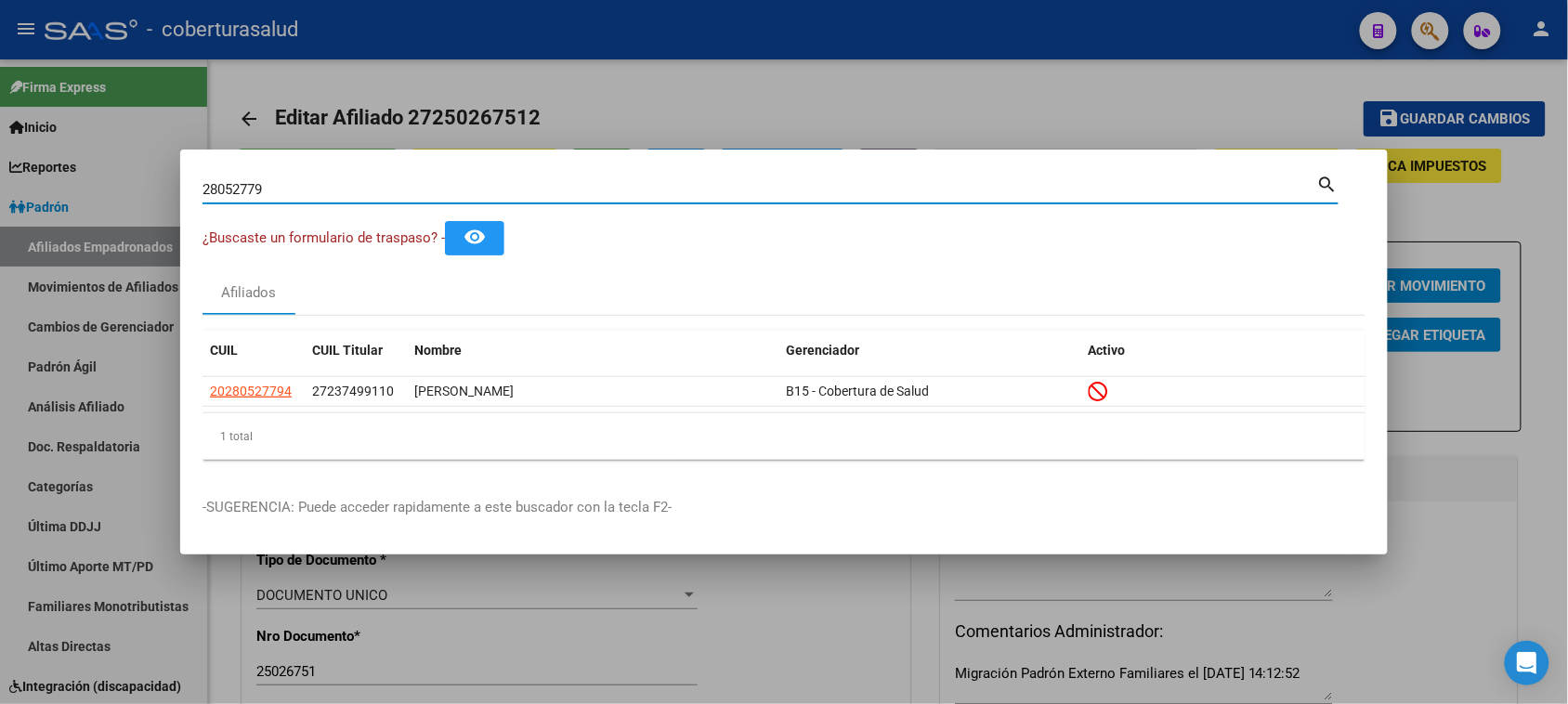
click at [306, 186] on input "28052779" at bounding box center [760, 190] width 1115 height 17
paste input "50105307"
type input "50105307"
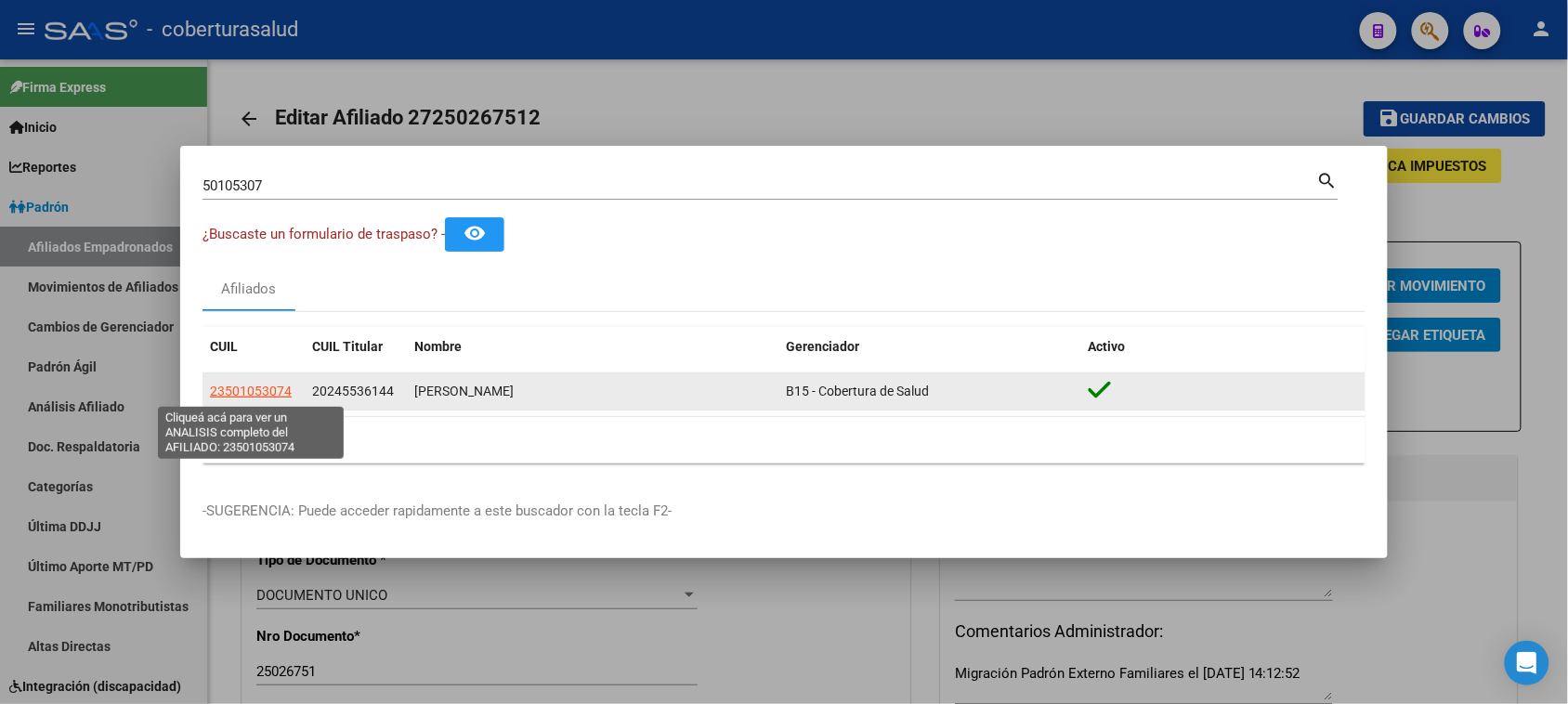
click at [258, 390] on span "23501053074" at bounding box center [251, 391] width 82 height 15
type textarea "23501053074"
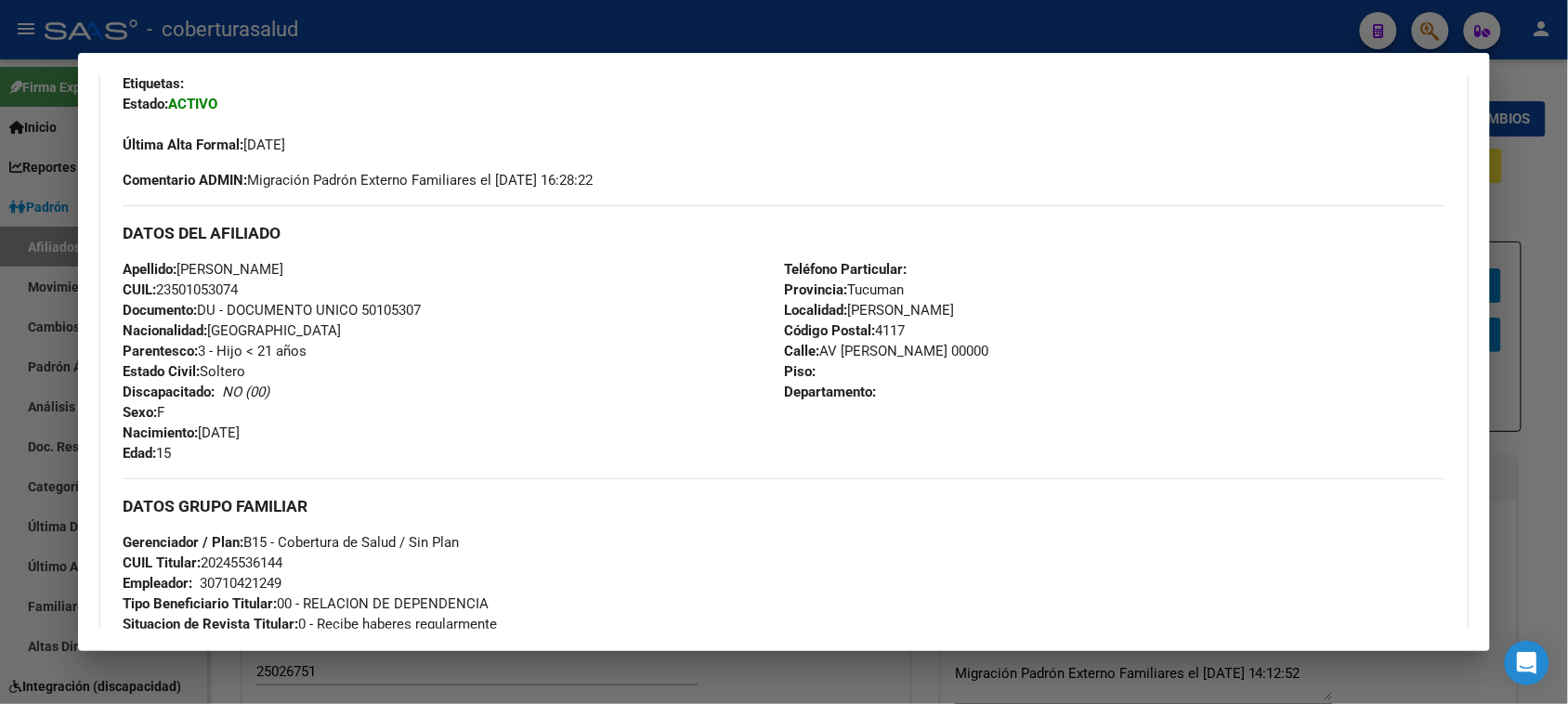
scroll to position [464, 0]
